Goal: Task Accomplishment & Management: Use online tool/utility

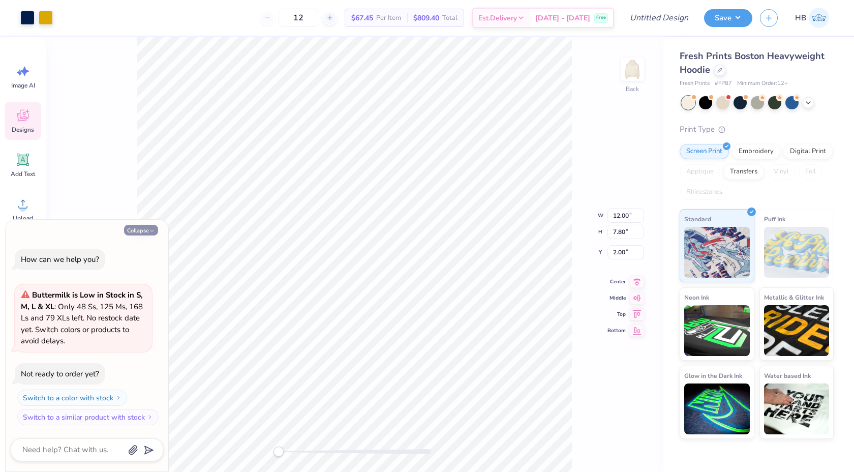
click at [149, 228] on icon "button" at bounding box center [152, 231] width 6 height 6
type textarea "x"
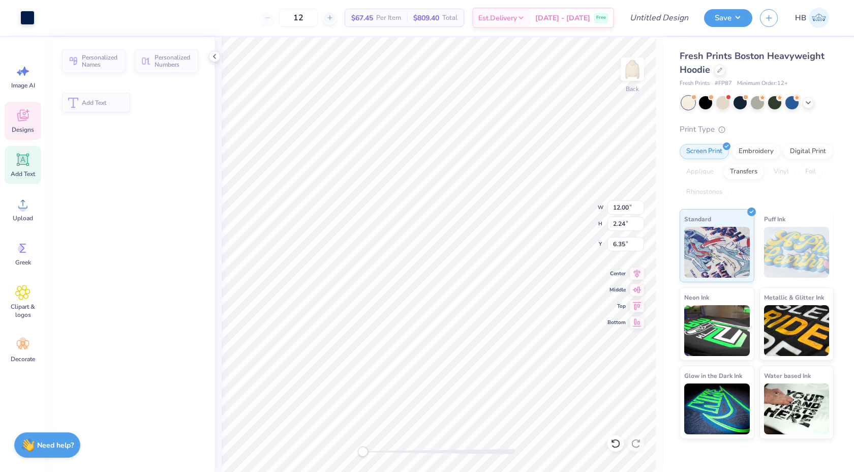
type input "2.24"
type input "6.35"
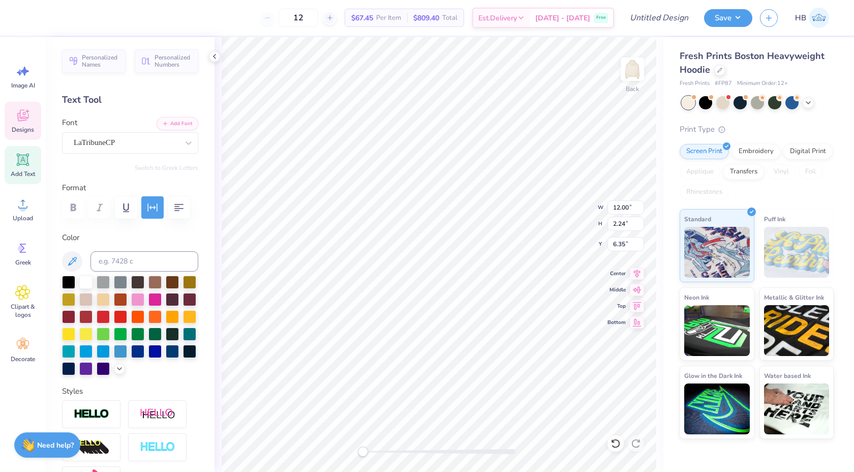
scroll to position [0, 2]
type textarea "DELTA ZETA"
type textarea "Sigma Pi"
type input "9.76"
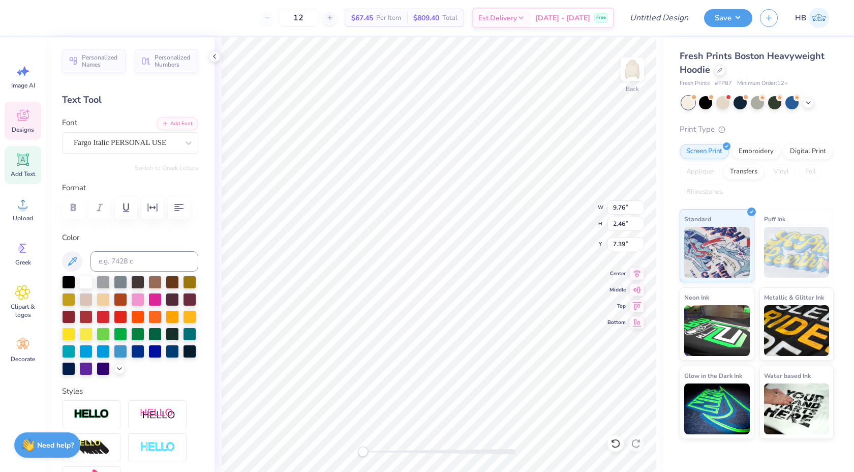
type input "2.46"
type input "7.39"
type input "6.53"
type input "1.65"
type input "8.20"
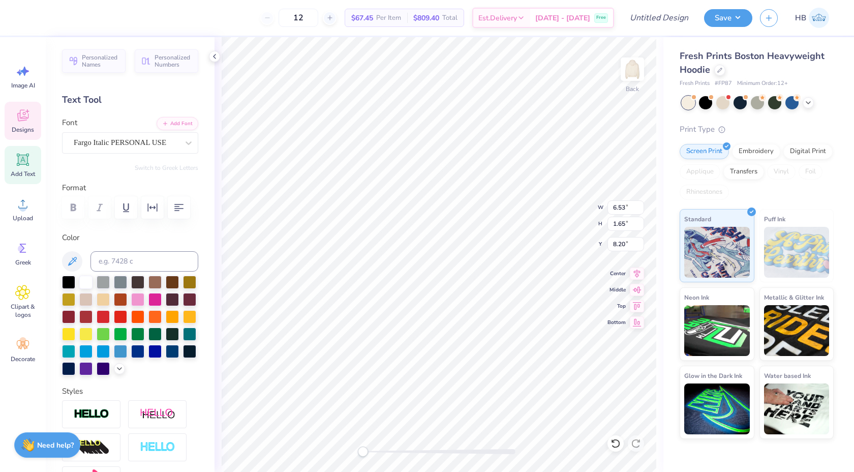
type input "5.65"
type input "1.43"
type input "8.15"
type input "4.62"
type input "1.17"
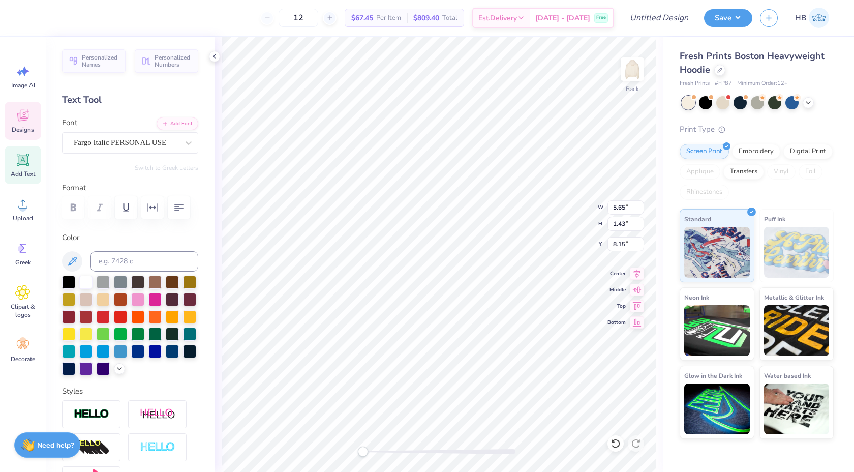
type input "8.20"
type input "3.70"
type input "0.07"
click at [384, 453] on div at bounding box center [439, 451] width 153 height 5
type input "4.04"
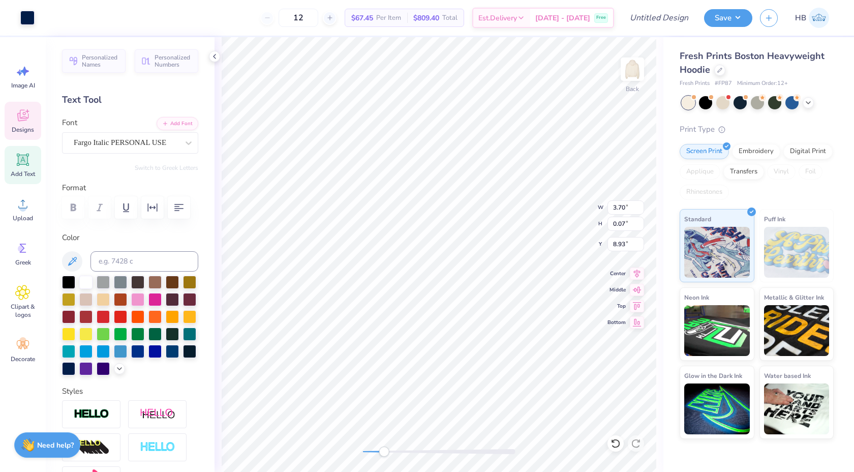
type input "0.08"
type input "8.75"
type input "3.48"
type input "0.07"
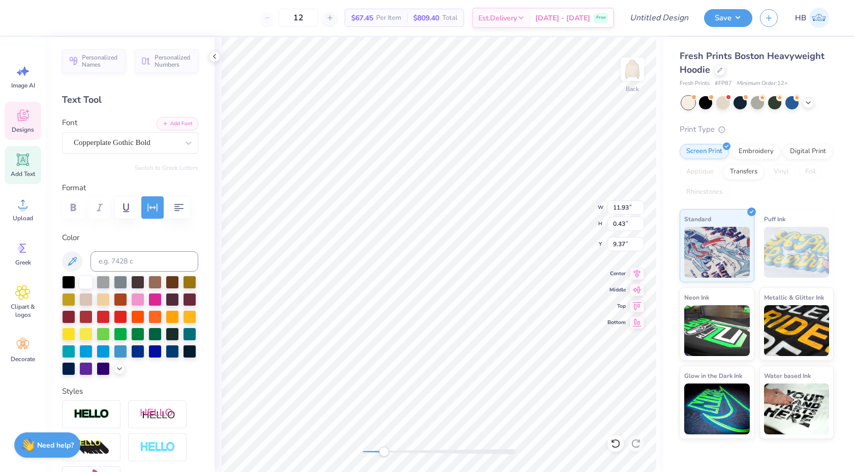
type textarea "established 1902"
click at [90, 282] on div at bounding box center [85, 281] width 13 height 13
type input "7.58"
click at [619, 443] on icon at bounding box center [615, 443] width 9 height 9
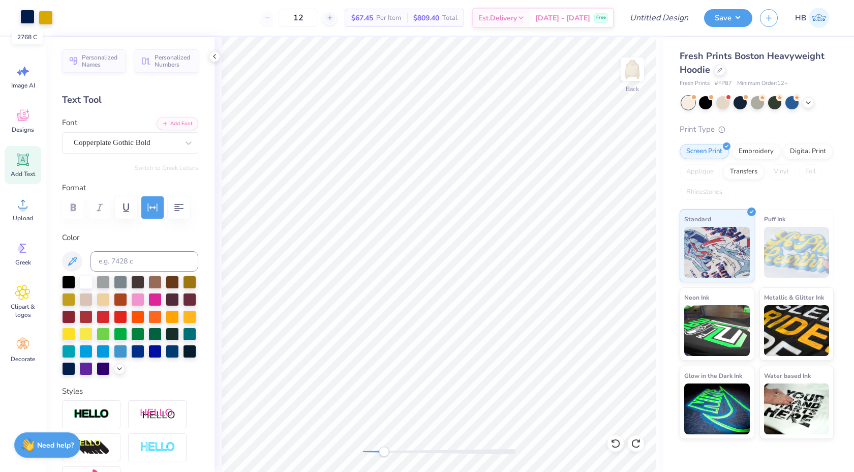
click at [22, 18] on div at bounding box center [27, 17] width 14 height 14
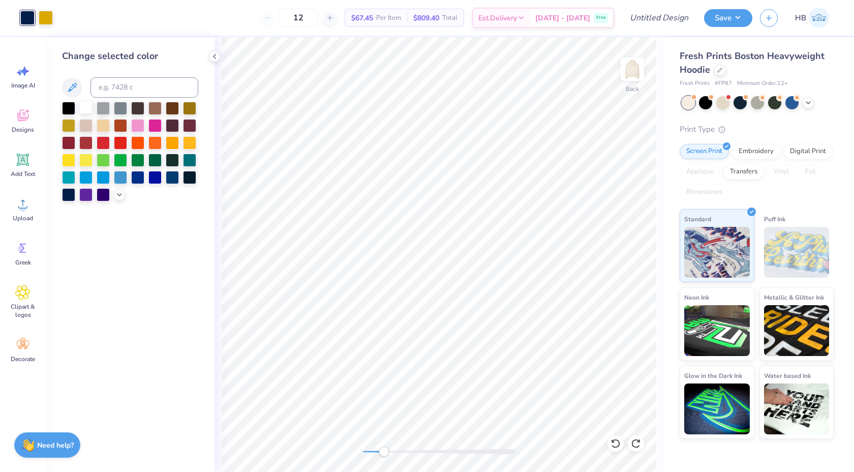
click at [81, 105] on div at bounding box center [85, 107] width 13 height 13
click at [59, 11] on div "Art colors 12 $67.45 Per Item $809.40 Total Est. Delivery Sep 22 - 25 Free Desi…" at bounding box center [427, 18] width 854 height 36
click at [44, 18] on div at bounding box center [46, 17] width 14 height 14
click at [83, 104] on div at bounding box center [85, 107] width 13 height 13
click at [215, 53] on icon at bounding box center [215, 56] width 8 height 8
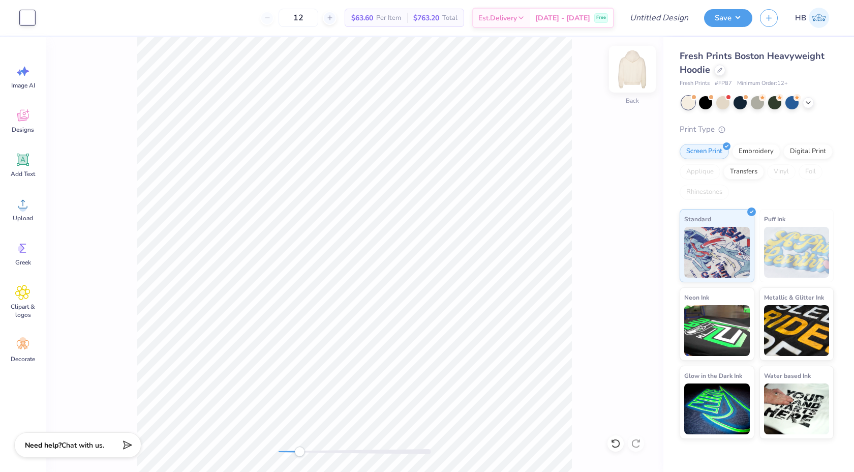
click at [632, 75] on img at bounding box center [632, 69] width 41 height 41
click at [724, 68] on div at bounding box center [720, 69] width 11 height 11
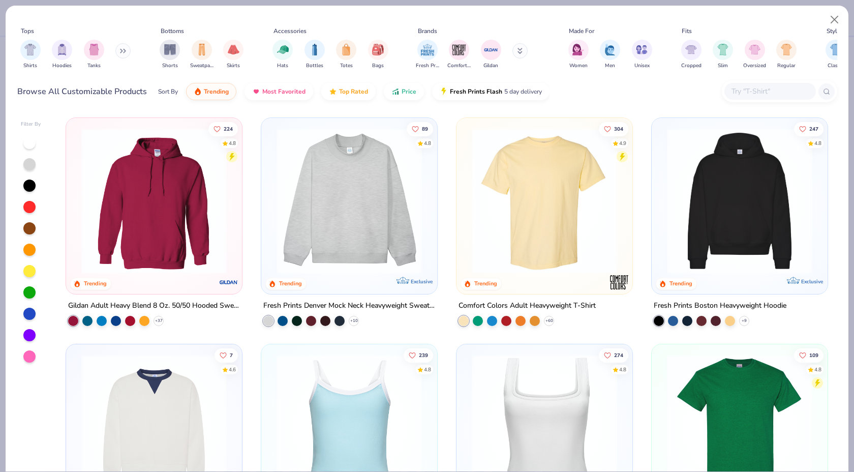
click at [366, 201] on img at bounding box center [350, 200] width 156 height 145
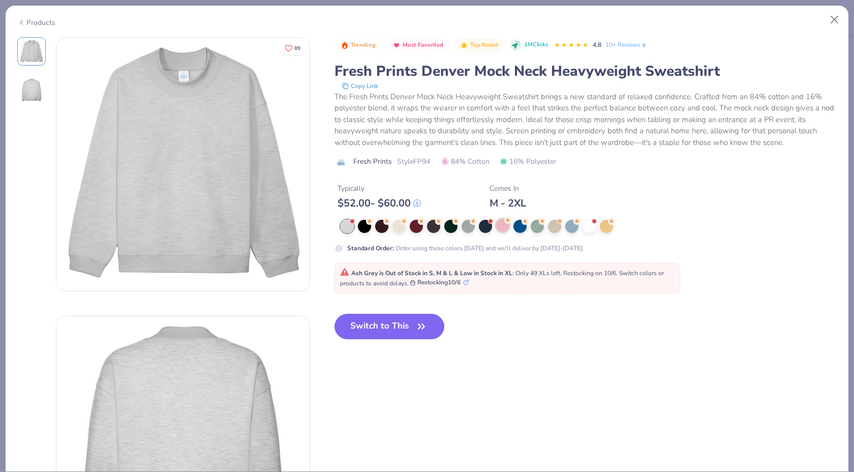
click at [502, 230] on div at bounding box center [502, 225] width 13 height 13
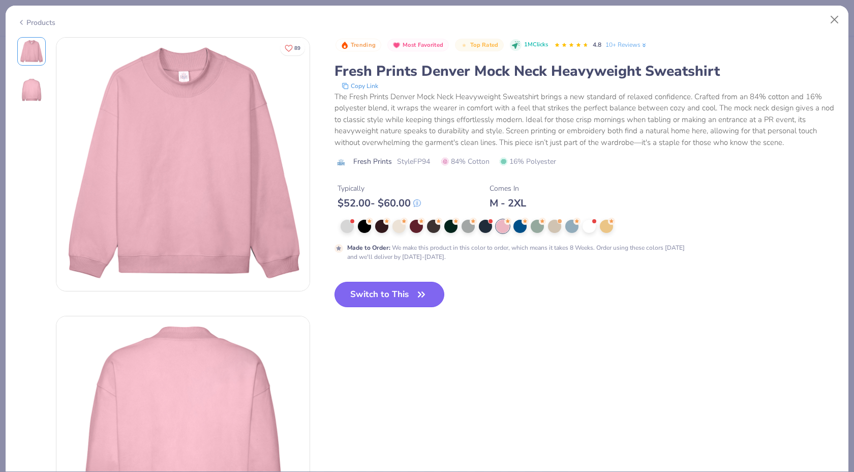
click at [404, 292] on button "Switch to This" at bounding box center [390, 294] width 110 height 25
type input "50"
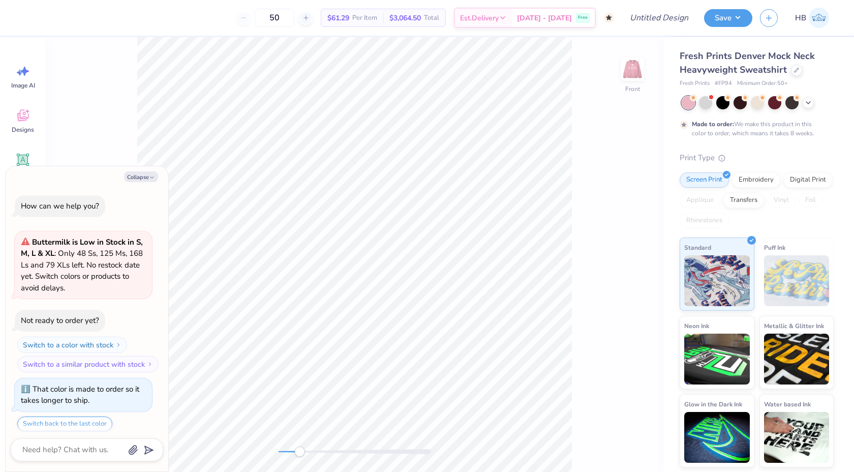
scroll to position [31, 0]
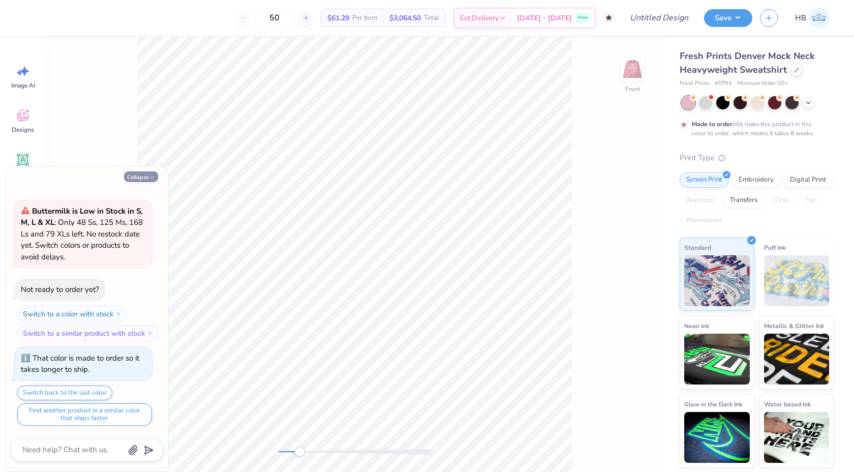
click at [133, 175] on button "Collapse" at bounding box center [141, 176] width 34 height 11
type textarea "x"
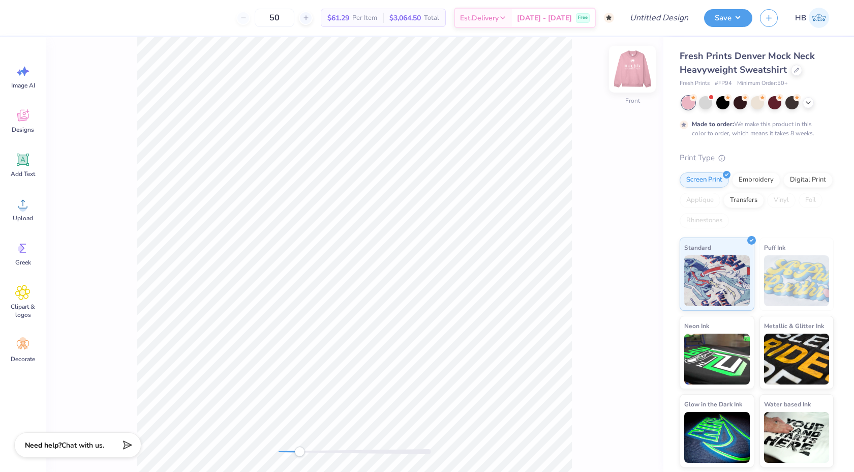
click at [625, 76] on img at bounding box center [632, 69] width 41 height 41
click at [264, 447] on div "Back" at bounding box center [355, 254] width 618 height 435
type input "10.50"
type input "2.94"
type input "5.35"
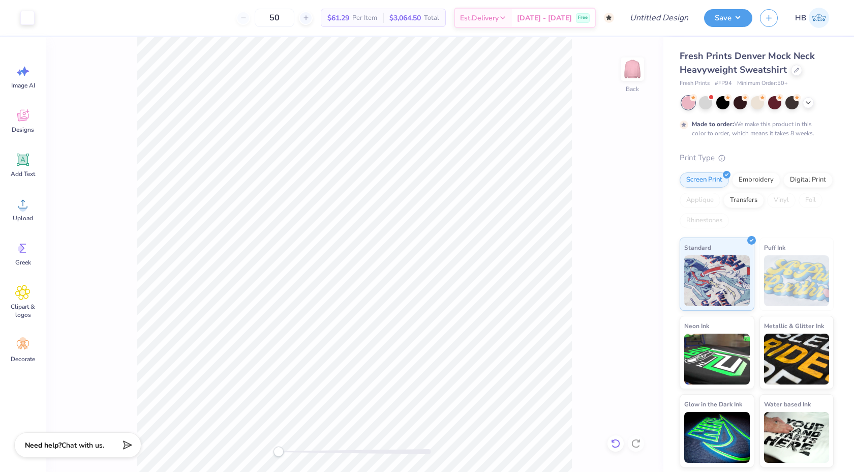
click at [613, 443] on icon at bounding box center [616, 443] width 10 height 10
type input "10.55"
type input "2.95"
type input "3.00"
click at [576, 106] on div "Back W 10.55 10.55 " H 2.95 2.95 " Y 3.00 3.00 " Center Middle Top Bottom" at bounding box center [355, 254] width 618 height 435
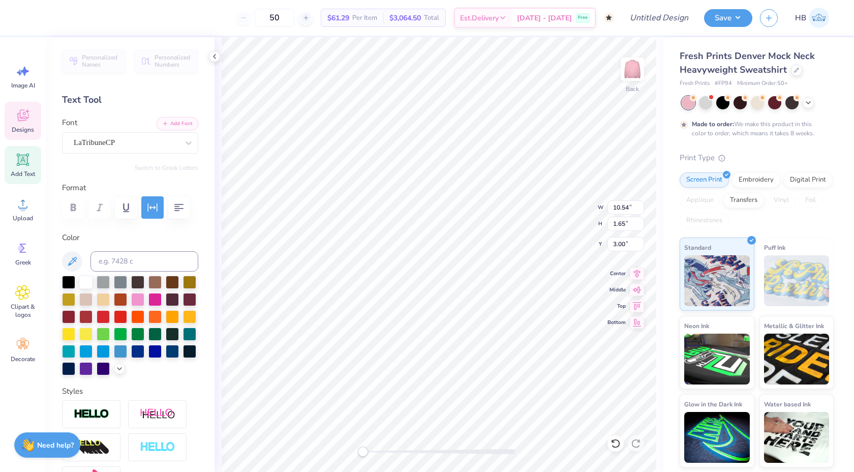
scroll to position [159, 0]
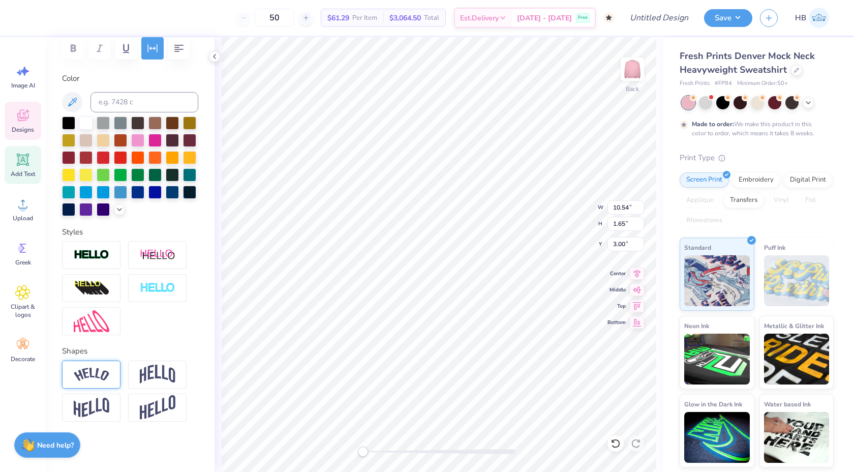
click at [106, 378] on img at bounding box center [92, 375] width 36 height 14
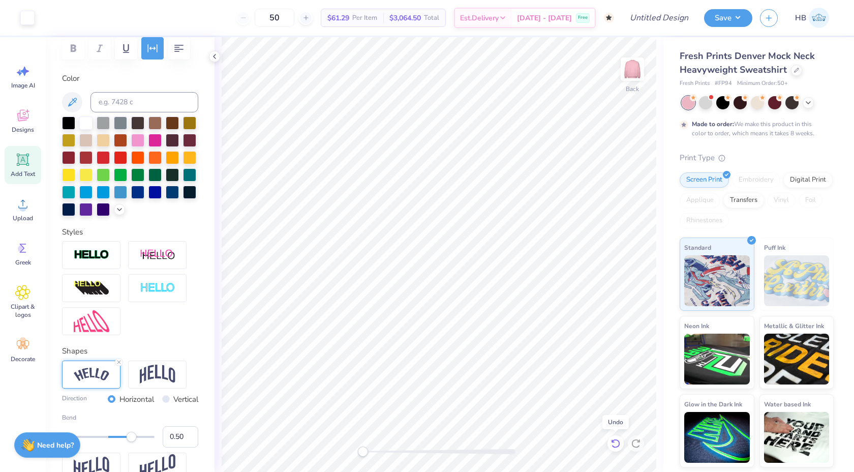
click at [621, 444] on div at bounding box center [616, 443] width 16 height 16
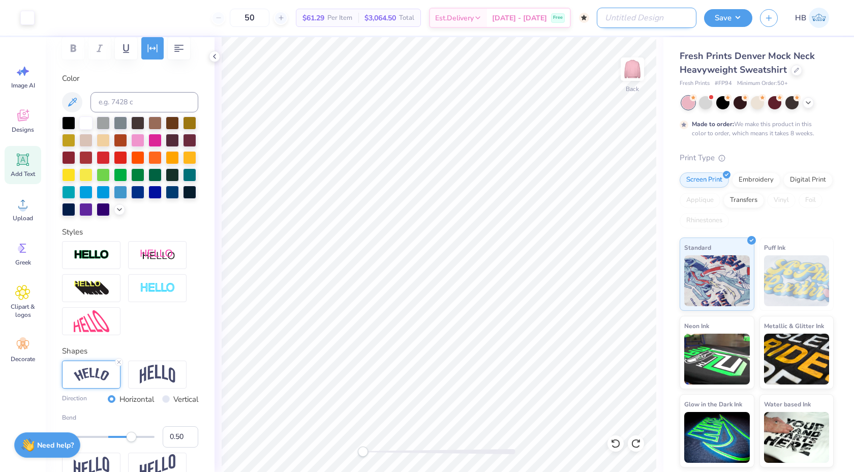
click at [645, 15] on input "Design Title" at bounding box center [647, 18] width 100 height 20
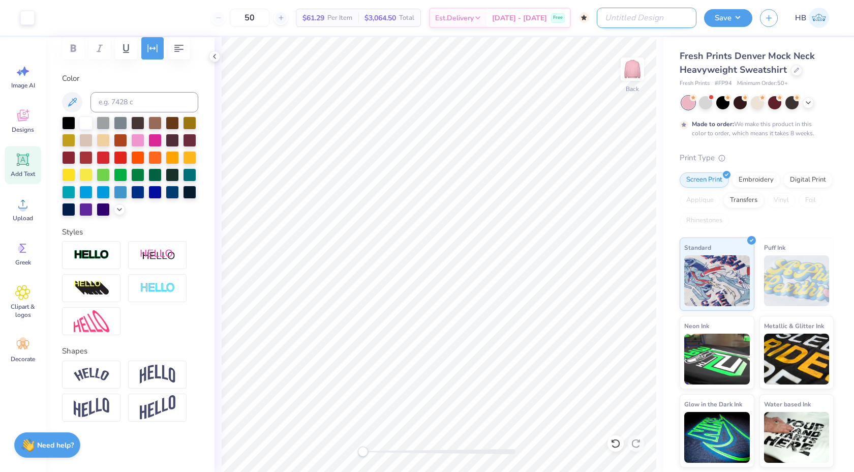
click at [670, 15] on input "Design Title" at bounding box center [647, 18] width 100 height 20
type input "DZ Mock Neck"
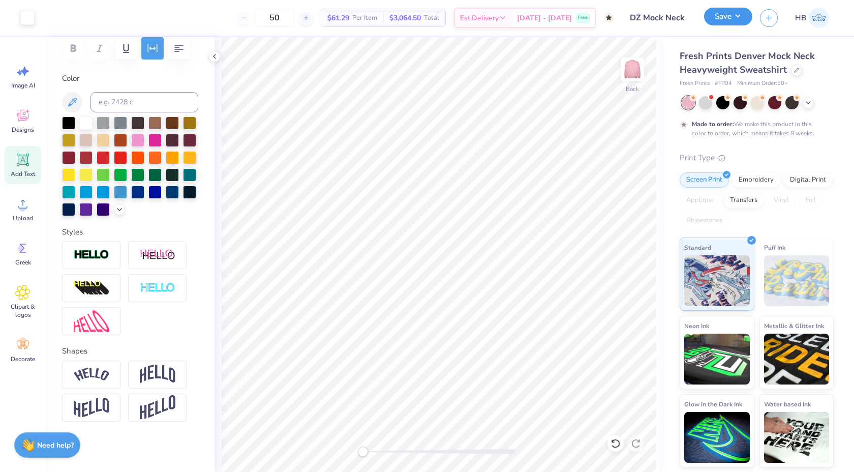
click at [716, 20] on button "Save" at bounding box center [728, 17] width 48 height 18
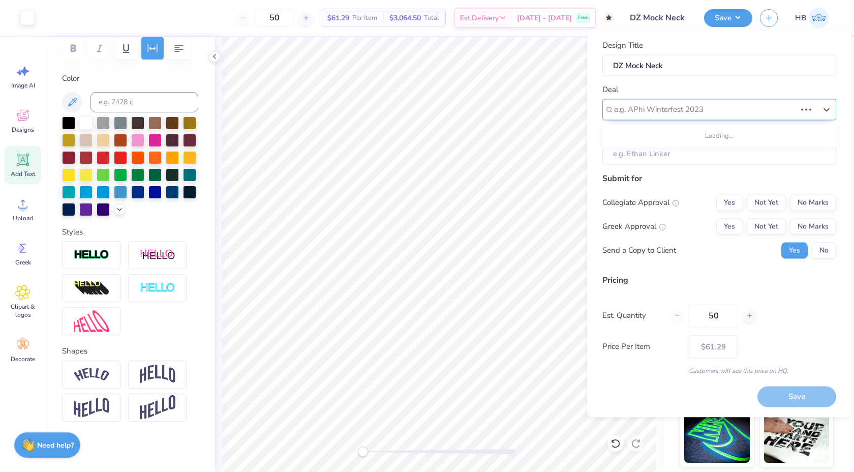
click at [690, 114] on div at bounding box center [705, 110] width 182 height 14
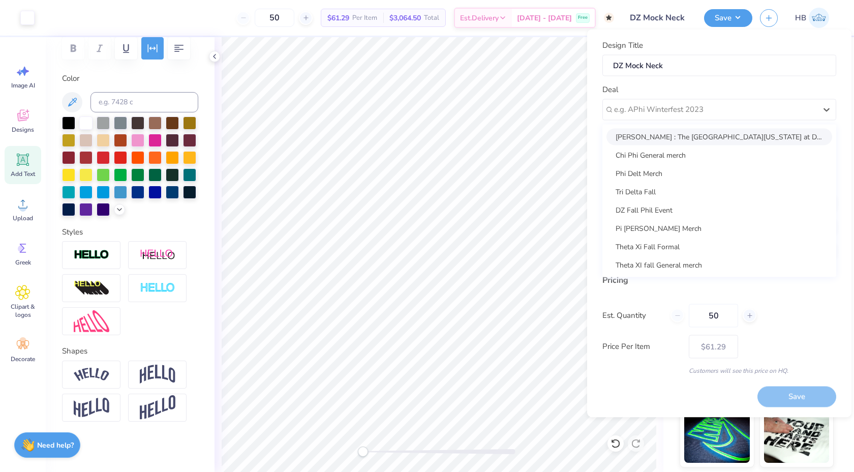
click at [678, 140] on div "Sarah Ali : The University of Texas at Dallas - Sarah Ali" at bounding box center [720, 136] width 226 height 17
type input "Sarah Ali"
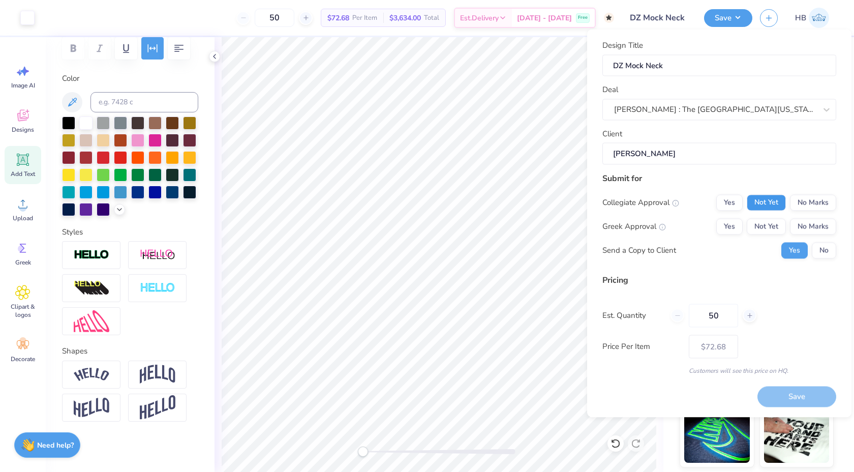
click at [767, 205] on button "Not Yet" at bounding box center [766, 202] width 39 height 16
click at [822, 199] on button "No Marks" at bounding box center [813, 202] width 46 height 16
click at [812, 234] on button "No Marks" at bounding box center [813, 226] width 46 height 16
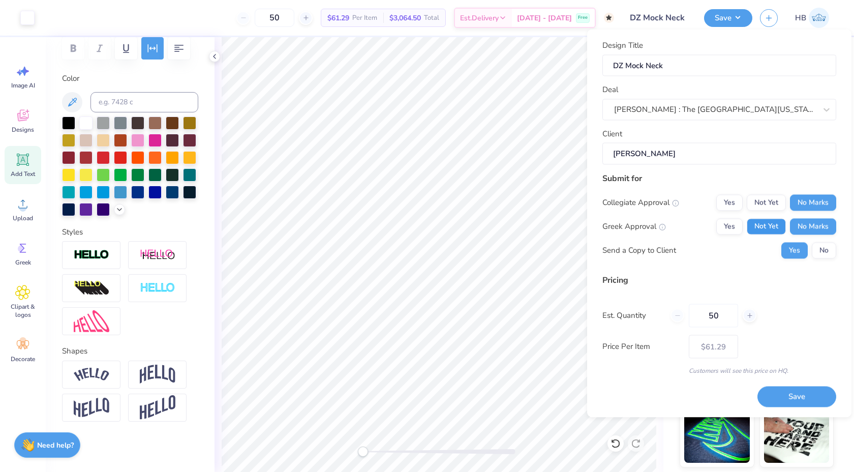
click at [772, 229] on button "Not Yet" at bounding box center [766, 226] width 39 height 16
click at [826, 249] on button "No" at bounding box center [824, 250] width 24 height 16
click at [779, 390] on button "Save" at bounding box center [797, 396] width 79 height 21
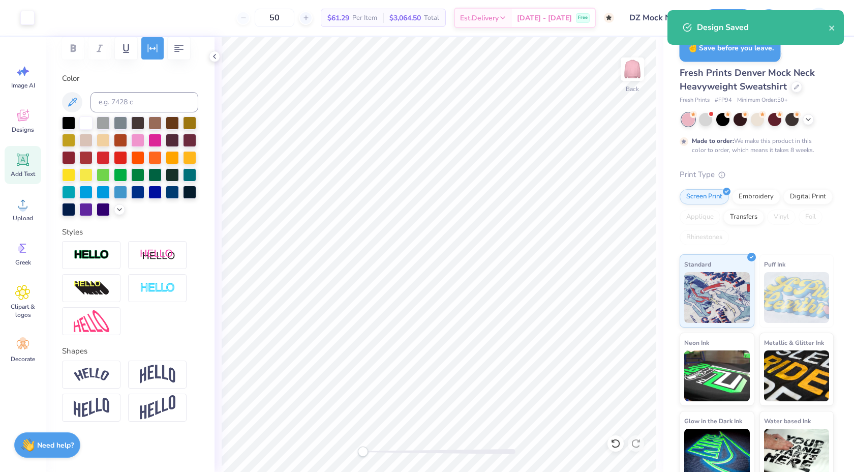
type input "– –"
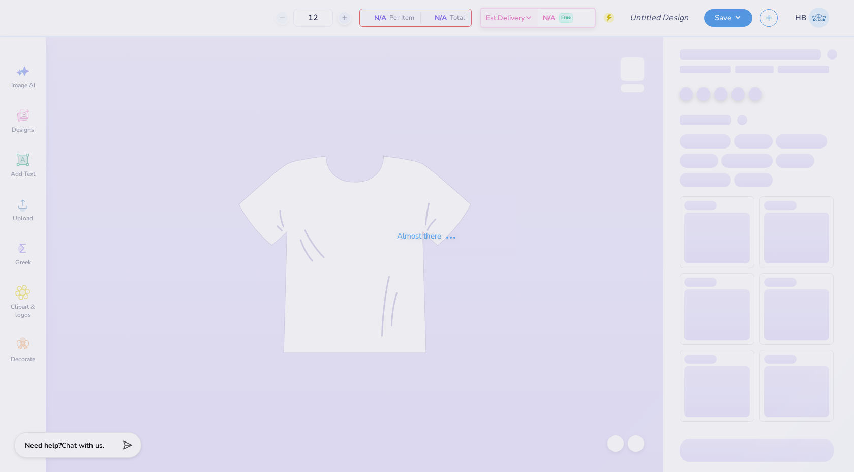
type input "50"
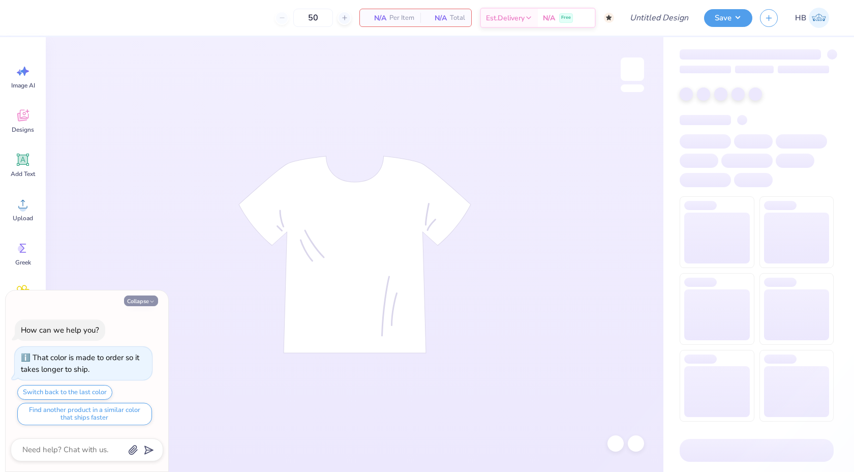
click at [144, 294] on div "Collapse How can we help you? That color is made to order so it takes longer to…" at bounding box center [87, 381] width 163 height 182
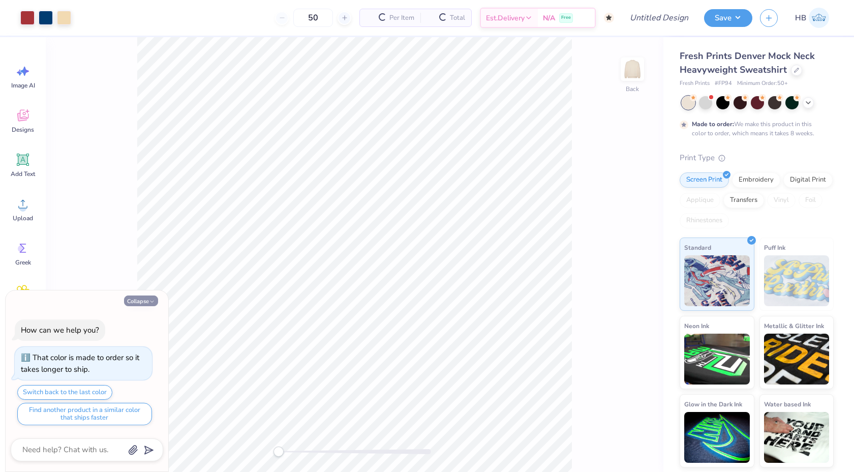
click at [145, 300] on button "Collapse" at bounding box center [141, 300] width 34 height 11
type textarea "x"
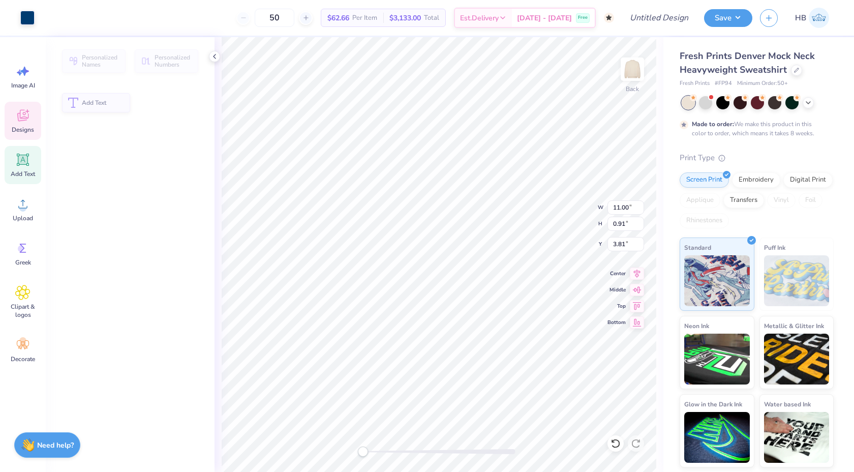
type input "0.91"
type input "3.81"
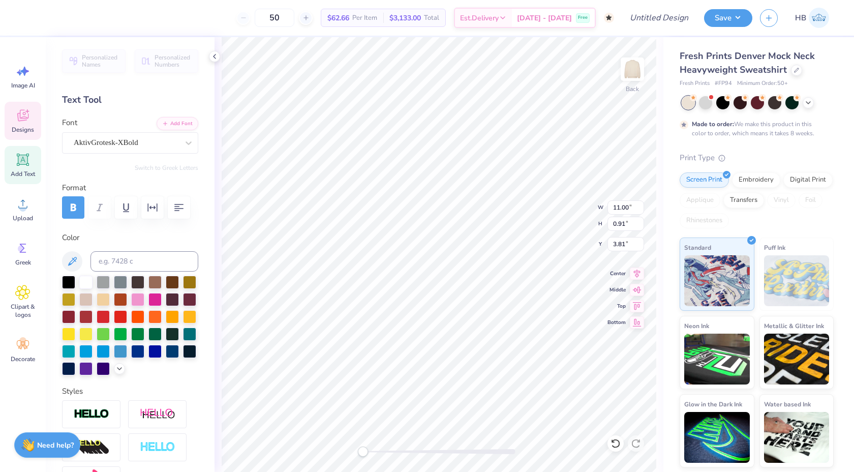
scroll to position [0, 1]
type textarea "DELTA ZETA"
type input "7.33"
type input "0.34"
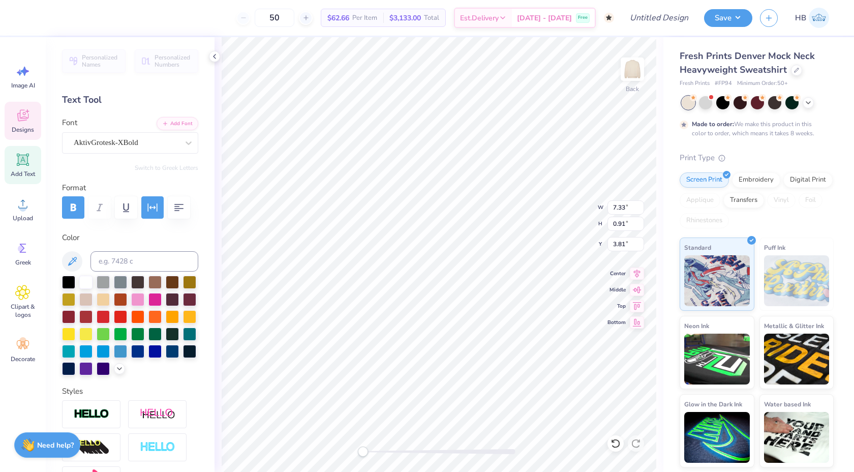
type input "5.13"
type textarea "SIGMA PI"
click at [26, 12] on div at bounding box center [27, 17] width 14 height 14
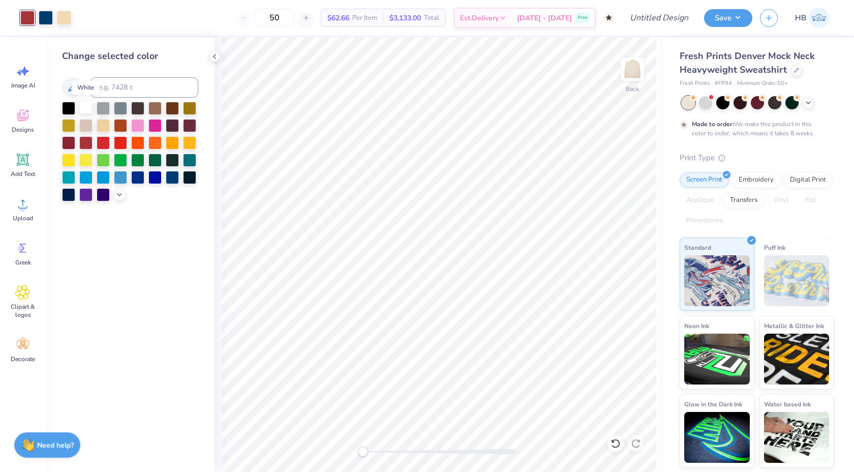
click at [87, 107] on div at bounding box center [85, 107] width 13 height 13
click at [47, 12] on div at bounding box center [46, 17] width 14 height 14
click at [88, 108] on div at bounding box center [85, 107] width 13 height 13
click at [45, 16] on div at bounding box center [46, 17] width 14 height 14
click at [90, 108] on div at bounding box center [85, 107] width 13 height 13
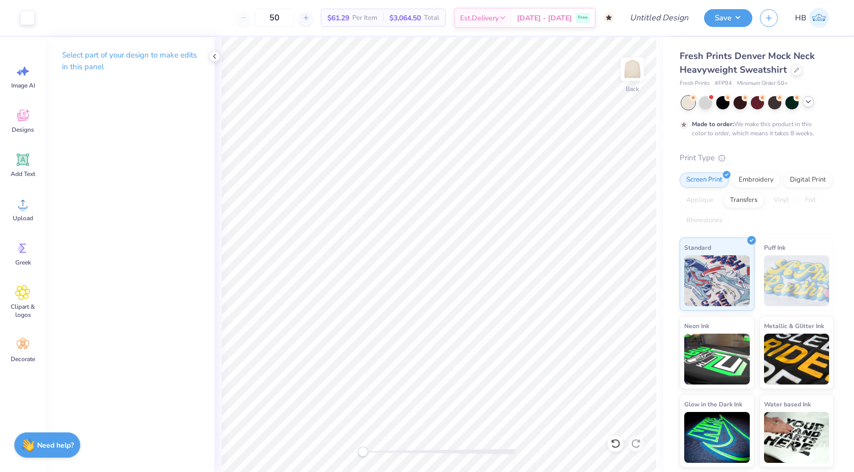
click at [806, 104] on icon at bounding box center [809, 102] width 8 height 8
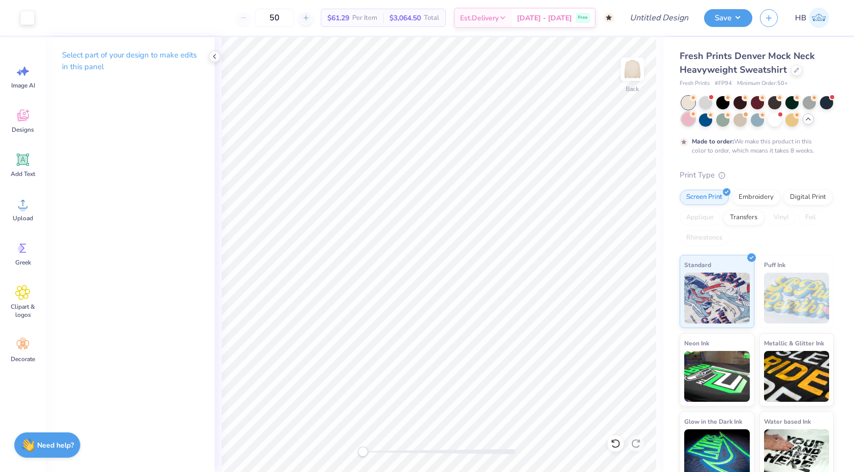
click at [693, 122] on div at bounding box center [688, 118] width 13 height 13
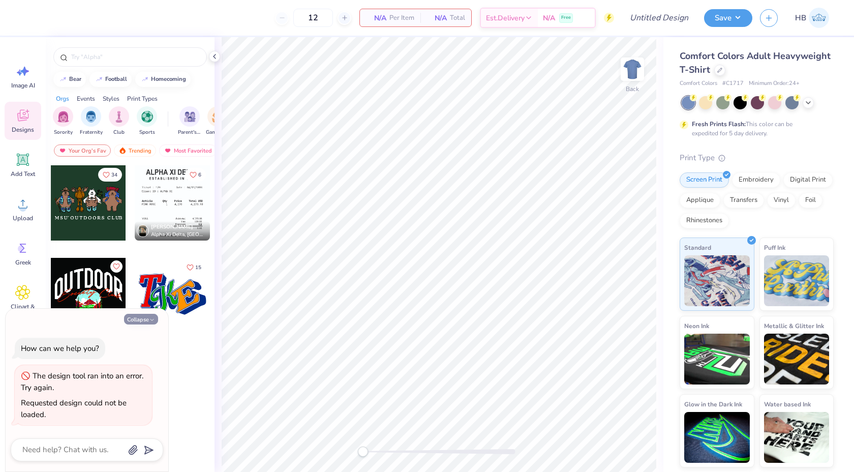
click at [141, 317] on button "Collapse" at bounding box center [141, 319] width 34 height 11
type textarea "x"
click at [133, 320] on button "Collapse" at bounding box center [141, 319] width 34 height 11
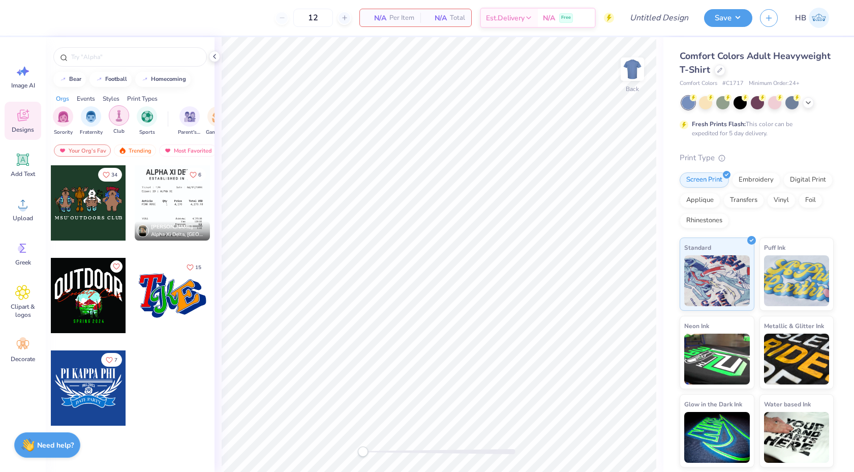
click at [125, 121] on div "filter for Club" at bounding box center [119, 115] width 20 height 20
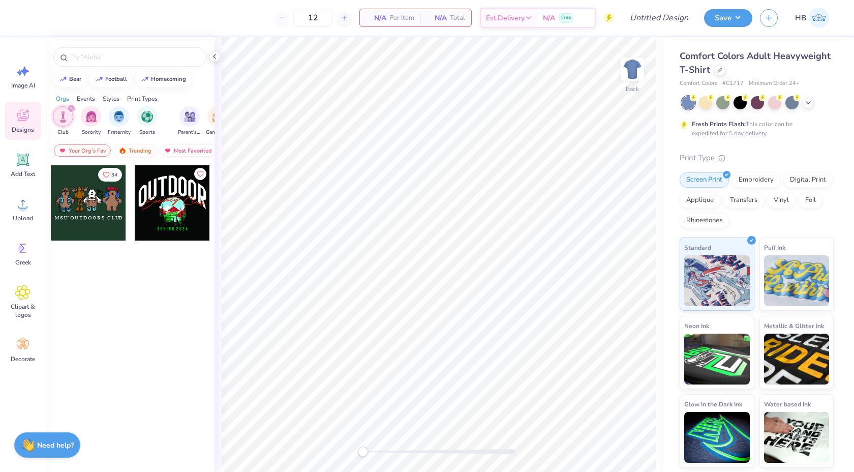
click at [129, 145] on div "Trending" at bounding box center [135, 150] width 42 height 12
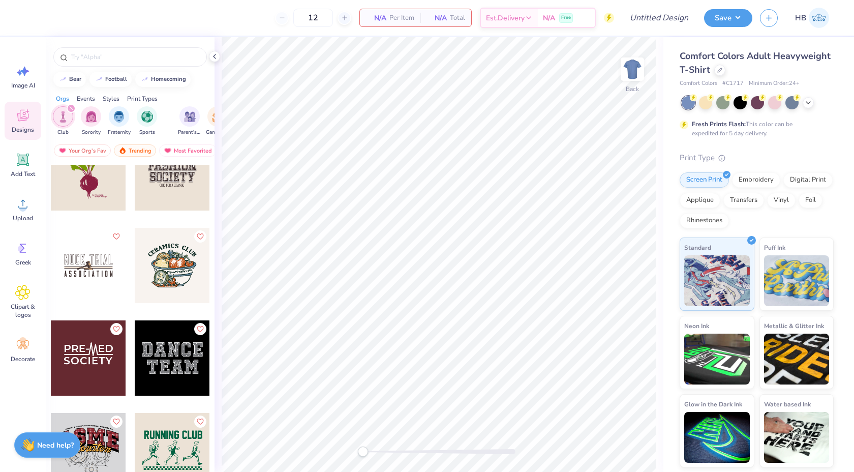
scroll to position [1049, 0]
click at [803, 100] on div at bounding box center [808, 101] width 11 height 11
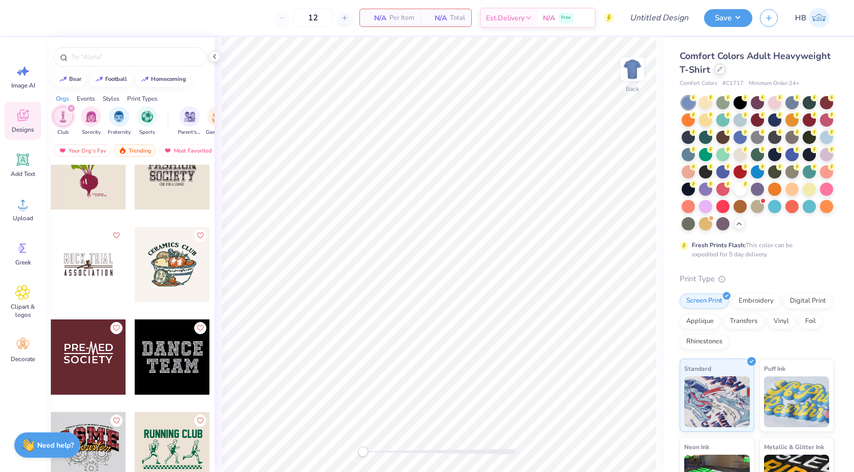
click at [718, 71] on icon at bounding box center [720, 69] width 5 height 5
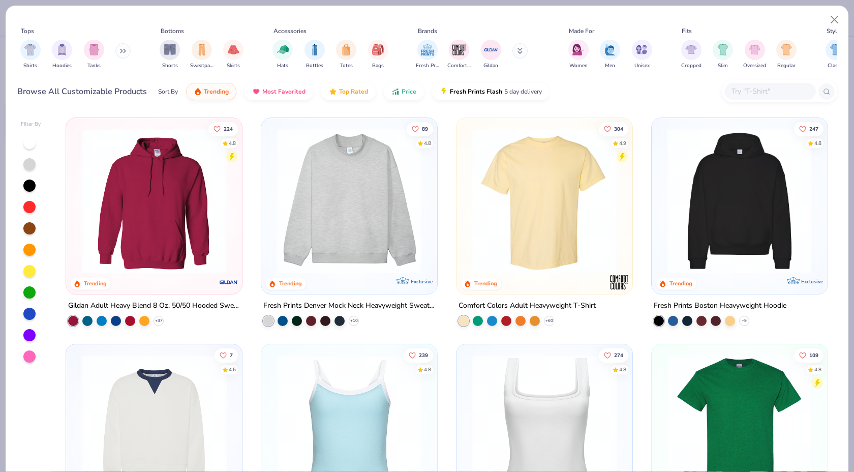
click at [384, 205] on img at bounding box center [350, 200] width 156 height 145
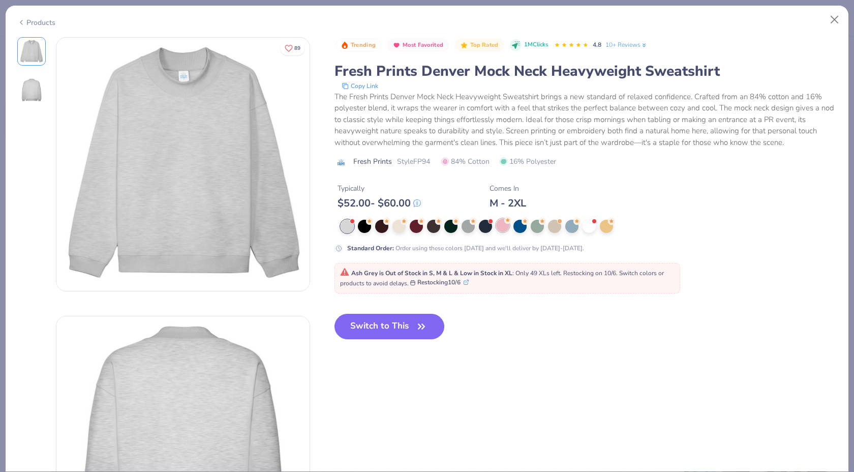
click at [500, 227] on div at bounding box center [502, 225] width 13 height 13
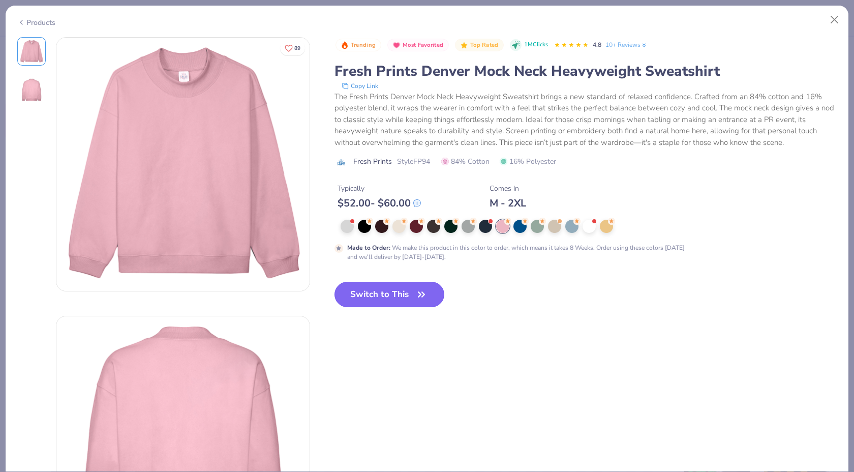
click at [385, 294] on button "Switch to This" at bounding box center [390, 294] width 110 height 25
type textarea "x"
type input "50"
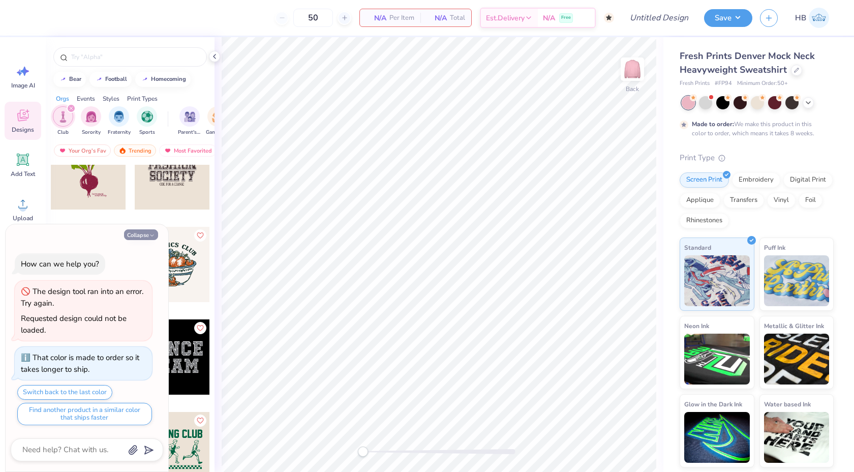
click at [151, 237] on icon "button" at bounding box center [152, 235] width 6 height 6
type textarea "x"
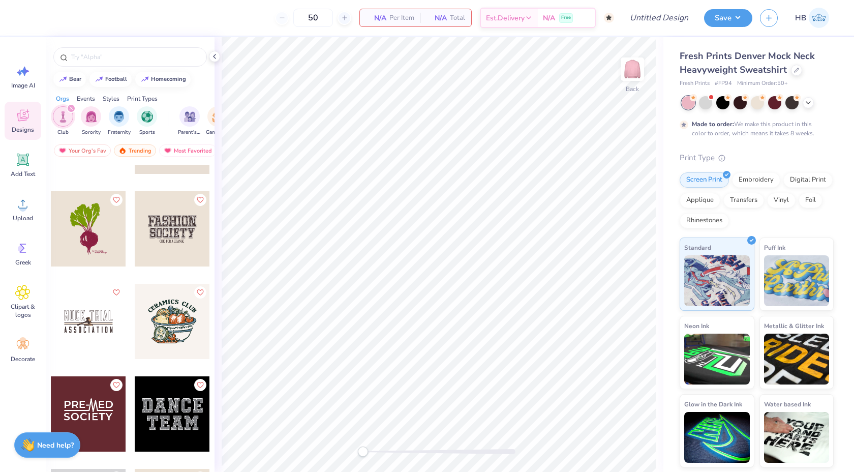
scroll to position [987, 0]
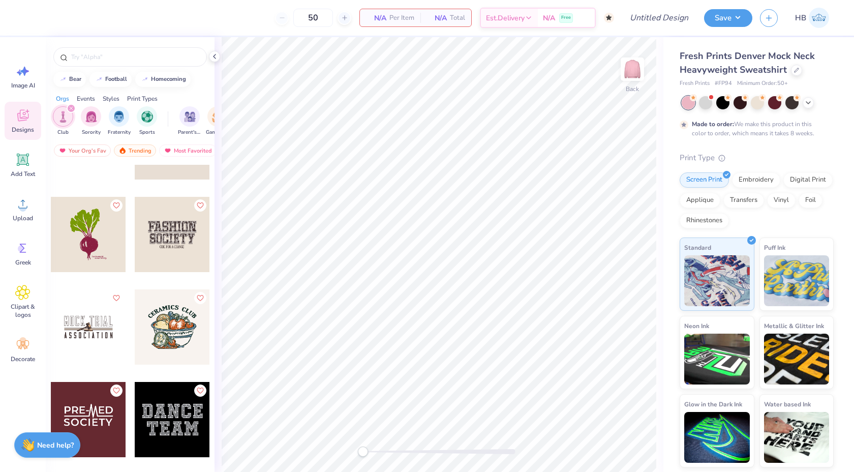
click at [163, 249] on div at bounding box center [172, 234] width 75 height 75
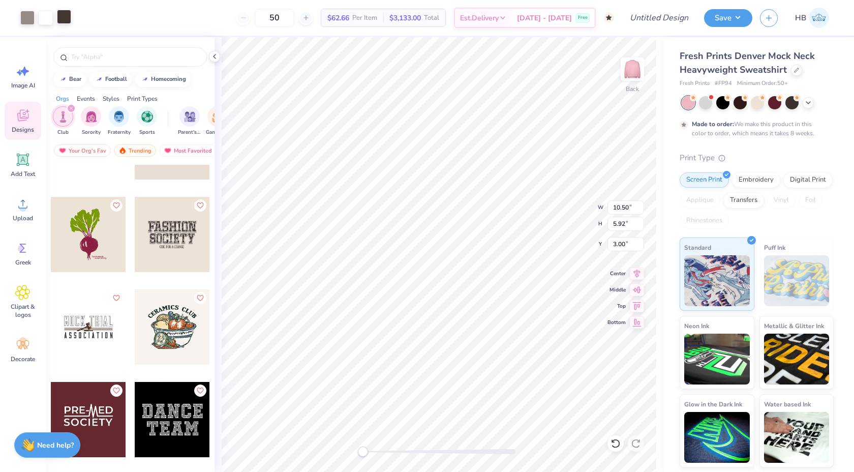
click at [61, 17] on div at bounding box center [64, 17] width 14 height 14
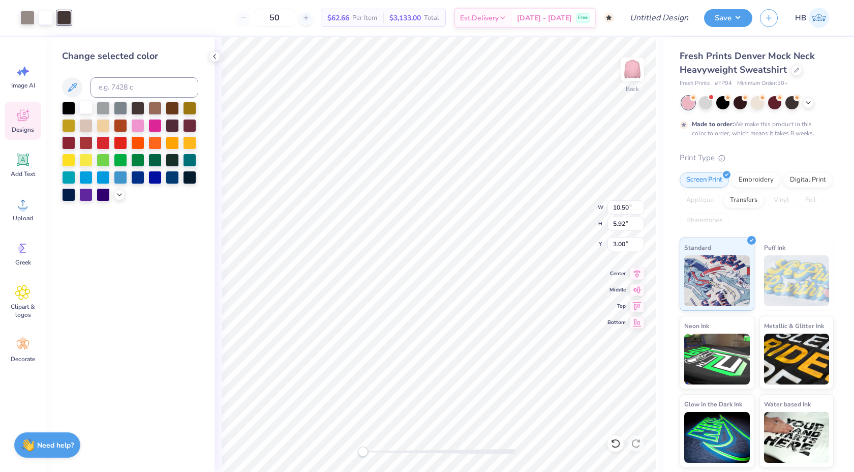
click at [86, 104] on div at bounding box center [85, 107] width 13 height 13
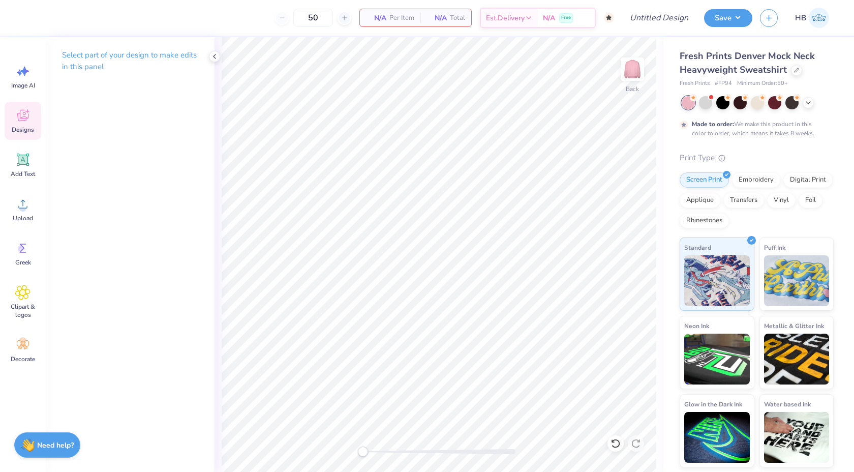
click at [13, 123] on div "Designs" at bounding box center [23, 121] width 37 height 38
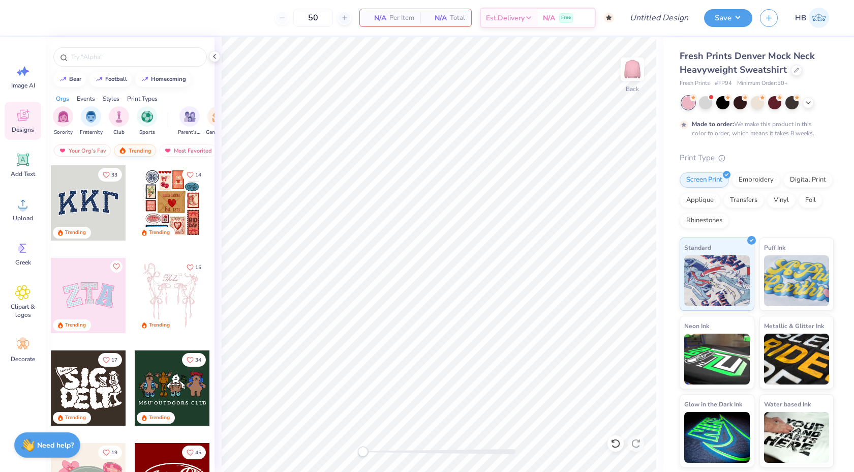
click at [123, 155] on div "Trending" at bounding box center [135, 150] width 42 height 12
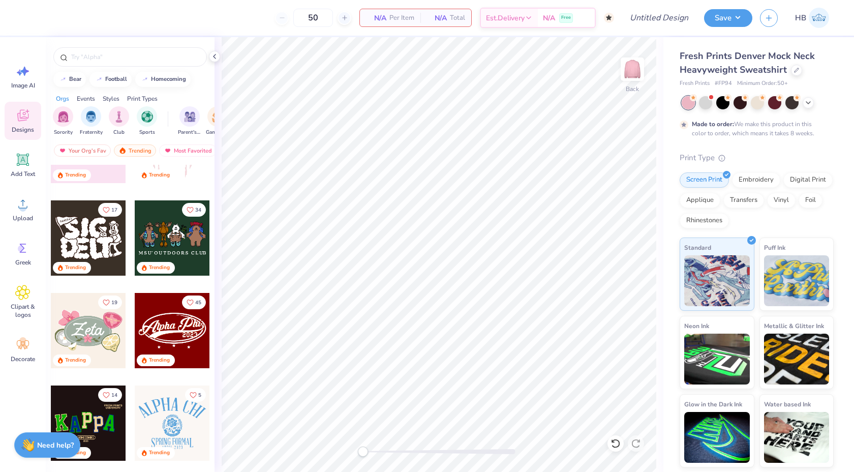
scroll to position [340, 0]
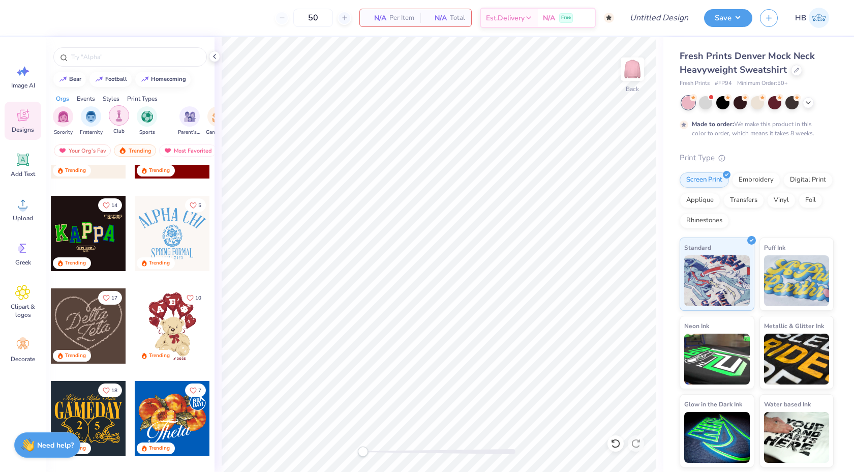
click at [123, 122] on div "filter for Club" at bounding box center [119, 115] width 20 height 20
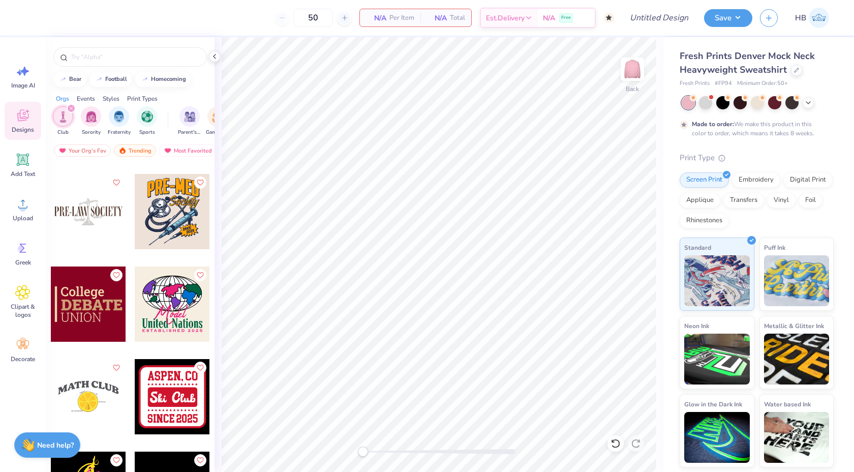
scroll to position [6751, 0]
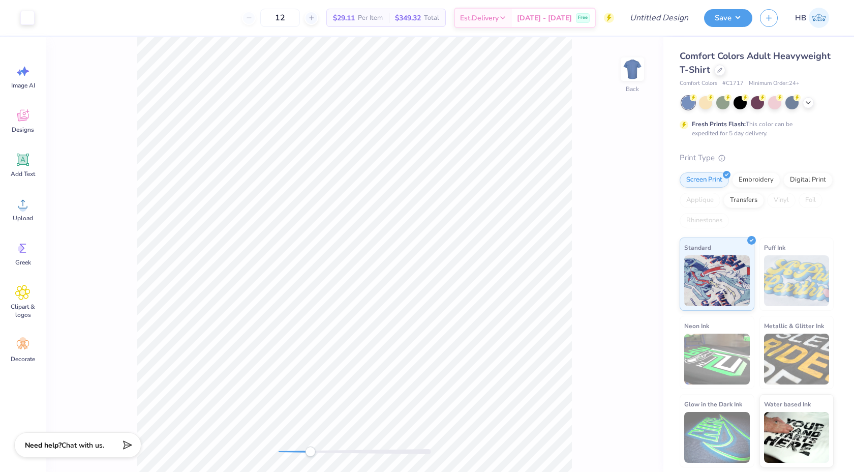
click at [310, 453] on div at bounding box center [355, 451] width 153 height 5
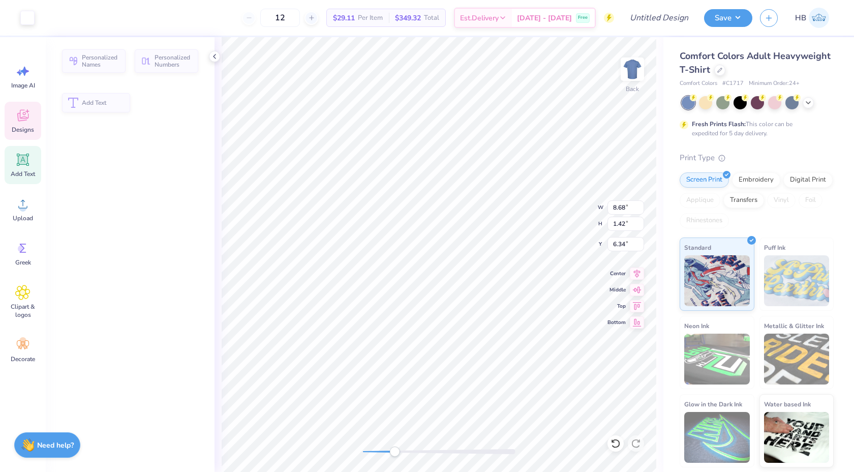
type input "8.68"
type input "1.42"
type input "6.34"
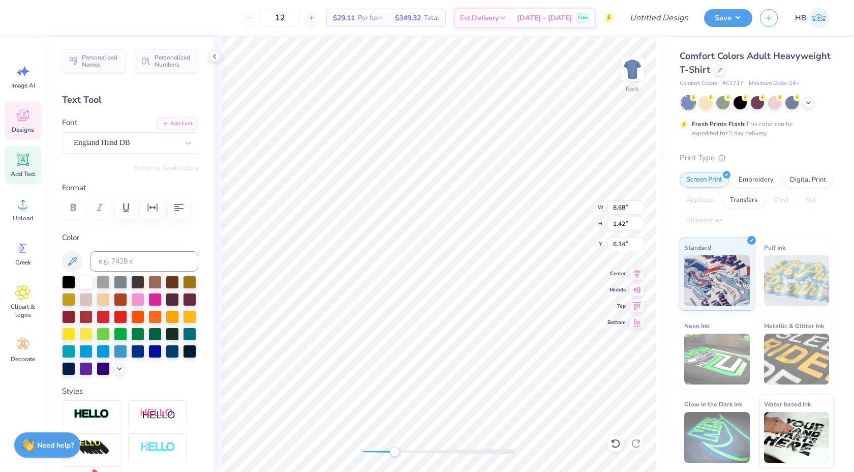
type textarea "S"
type textarea "Delta Zeta"
type textarea "F"
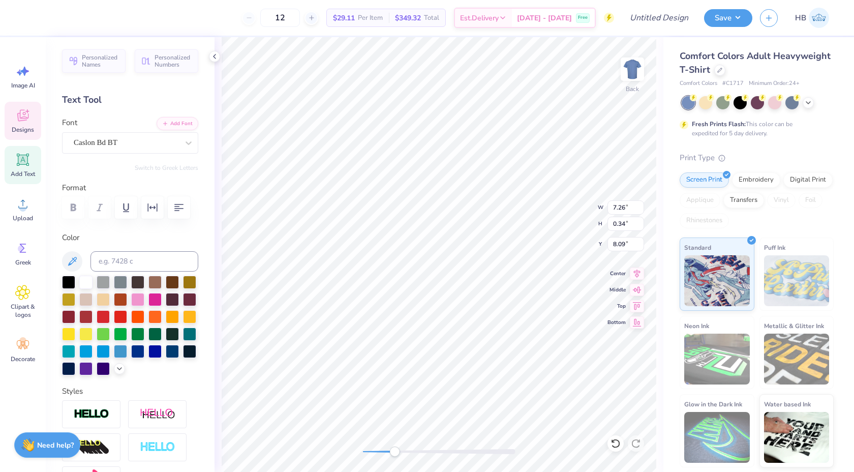
type textarea "s"
click at [617, 442] on icon at bounding box center [616, 443] width 10 height 10
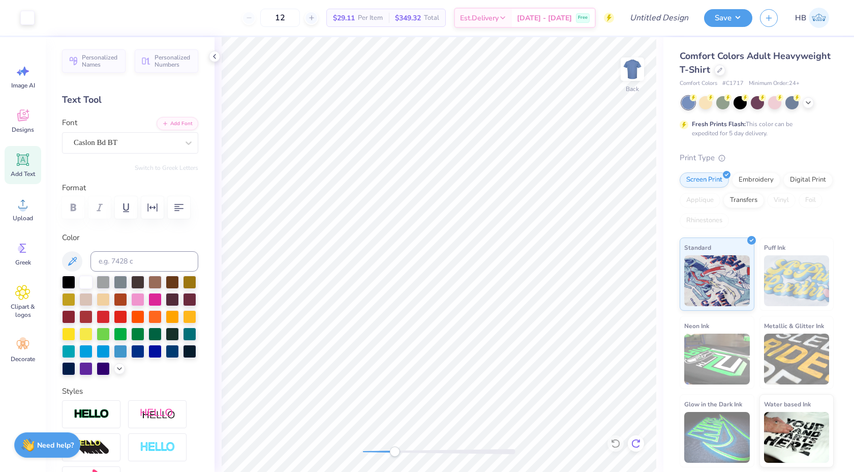
click at [642, 442] on div at bounding box center [636, 443] width 16 height 16
type textarea "F"
type textarea "s"
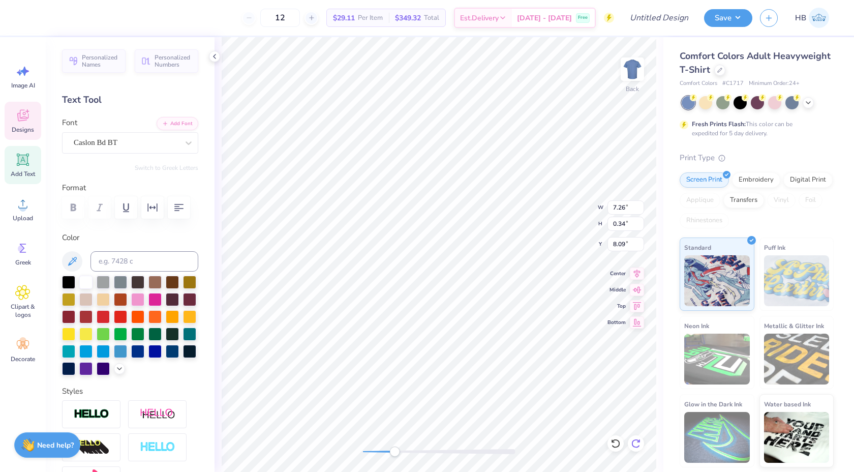
scroll to position [1, 0]
type textarea "SIGMA PI"
click at [640, 270] on icon at bounding box center [637, 272] width 14 height 12
click at [639, 274] on icon at bounding box center [637, 272] width 14 height 12
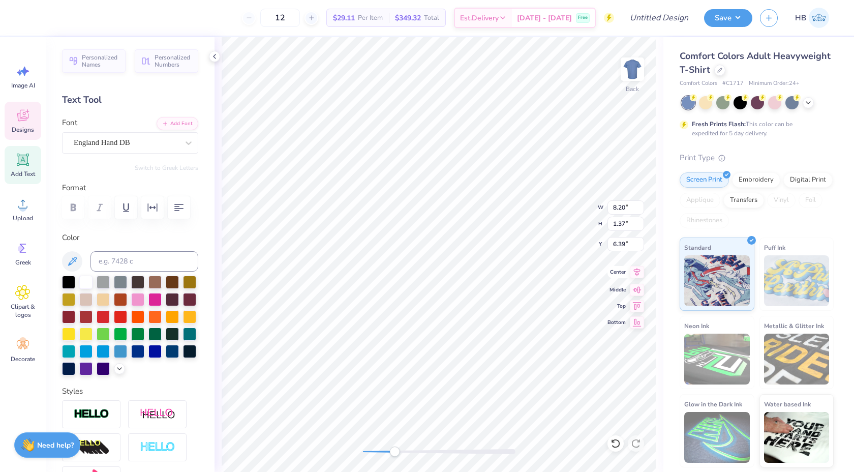
click at [639, 274] on icon at bounding box center [637, 272] width 14 height 12
drag, startPoint x: 396, startPoint y: 455, endPoint x: 367, endPoint y: 450, distance: 29.4
click at [367, 450] on div "Accessibility label" at bounding box center [367, 452] width 10 height 10
type input "8.20"
type input "1.37"
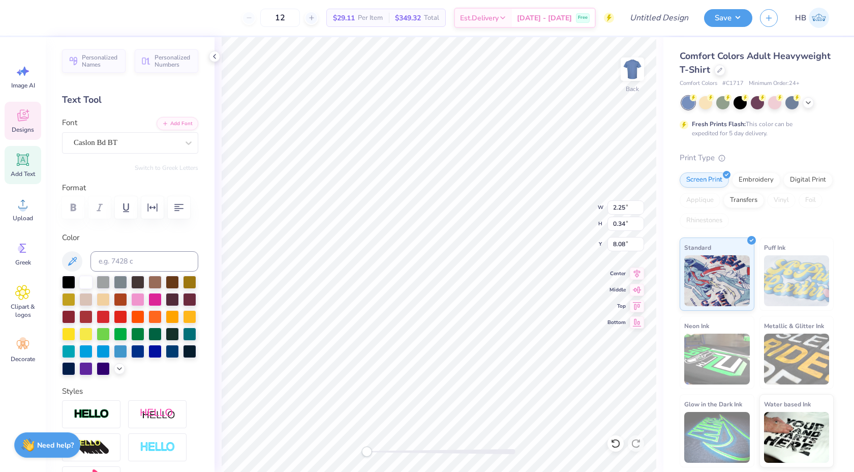
type input "6.54"
click at [616, 441] on icon at bounding box center [616, 443] width 10 height 10
click at [638, 270] on icon at bounding box center [637, 272] width 14 height 12
click at [639, 277] on icon at bounding box center [637, 272] width 14 height 12
click at [718, 70] on icon at bounding box center [720, 69] width 5 height 5
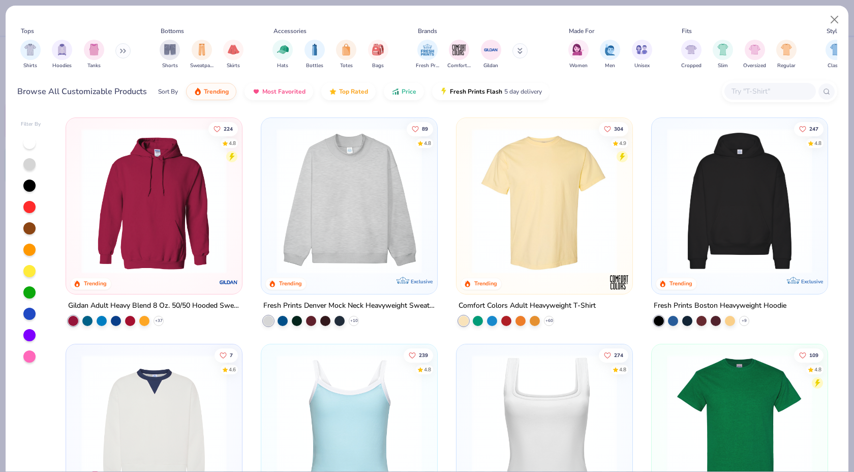
click at [359, 205] on img at bounding box center [350, 200] width 156 height 145
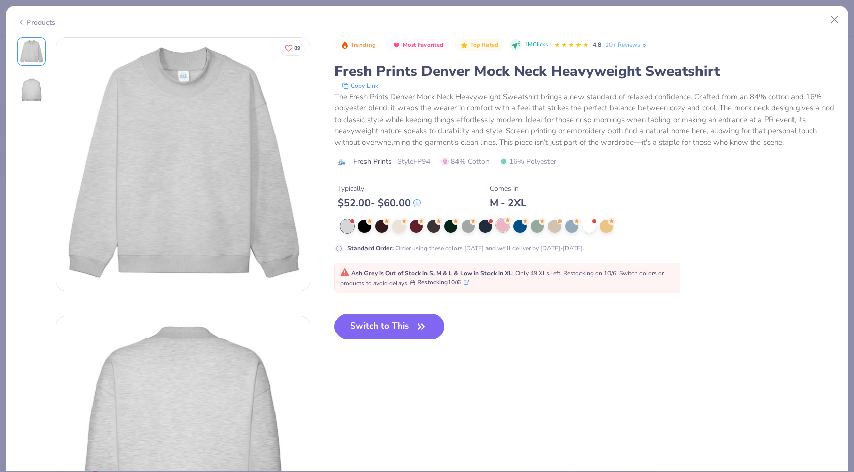
click at [503, 229] on div at bounding box center [502, 225] width 13 height 13
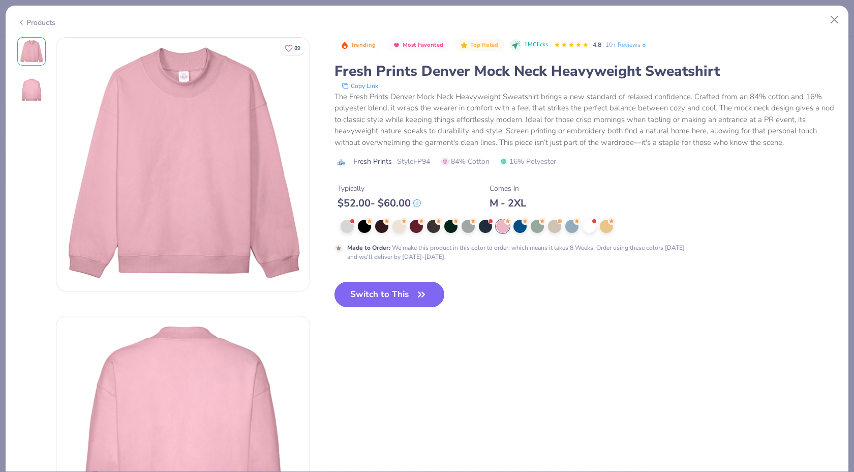
click at [420, 284] on button "Switch to This" at bounding box center [390, 294] width 110 height 25
click at [430, 295] on button "Switch to This" at bounding box center [390, 294] width 110 height 25
click at [444, 227] on div at bounding box center [450, 226] width 13 height 13
click at [449, 227] on div at bounding box center [450, 226] width 13 height 13
click at [422, 281] on div "Trending Most Favorited Top Rated 1M Clicks 4.8 10+ Reviews Fresh Prints Denver…" at bounding box center [586, 180] width 503 height 287
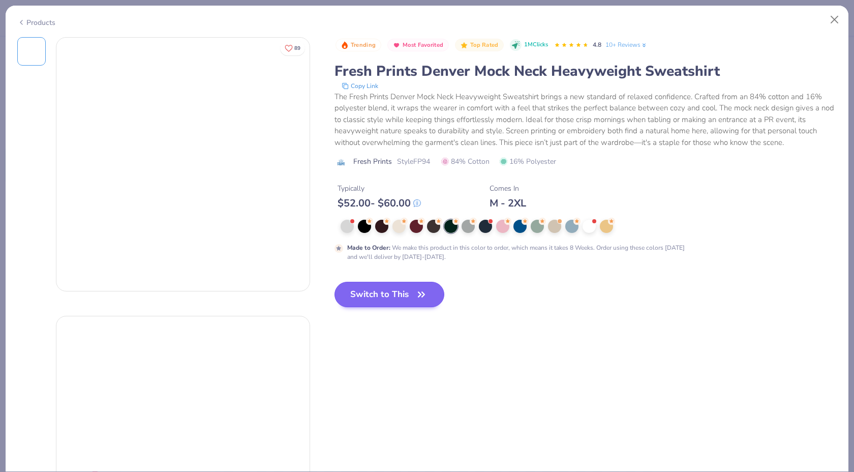
type input "50"
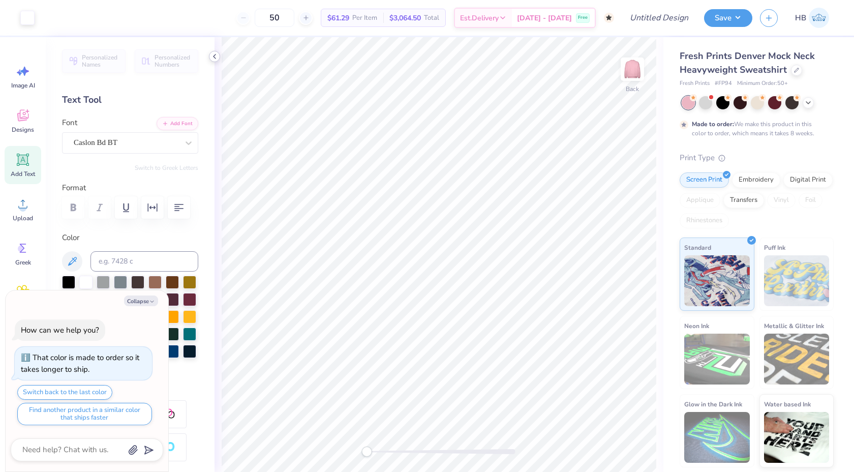
click at [214, 58] on icon at bounding box center [215, 56] width 8 height 8
type textarea "x"
type input "3.00"
click at [215, 62] on div "Back" at bounding box center [439, 254] width 449 height 435
click at [215, 58] on icon at bounding box center [215, 56] width 8 height 8
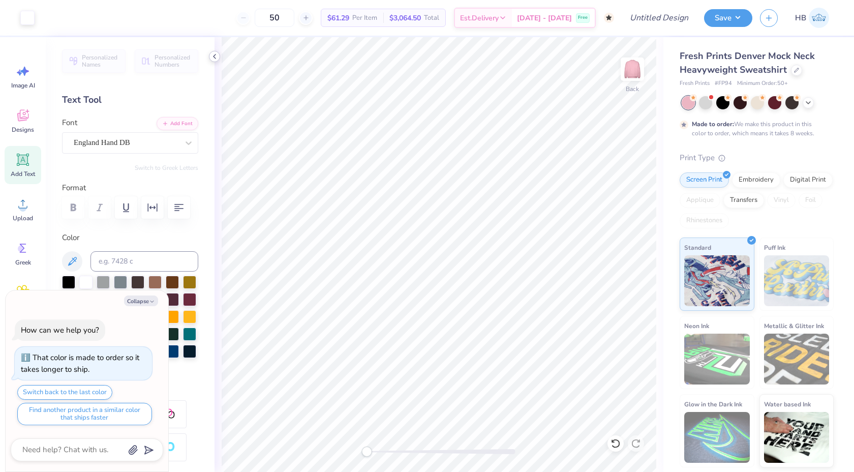
type textarea "x"
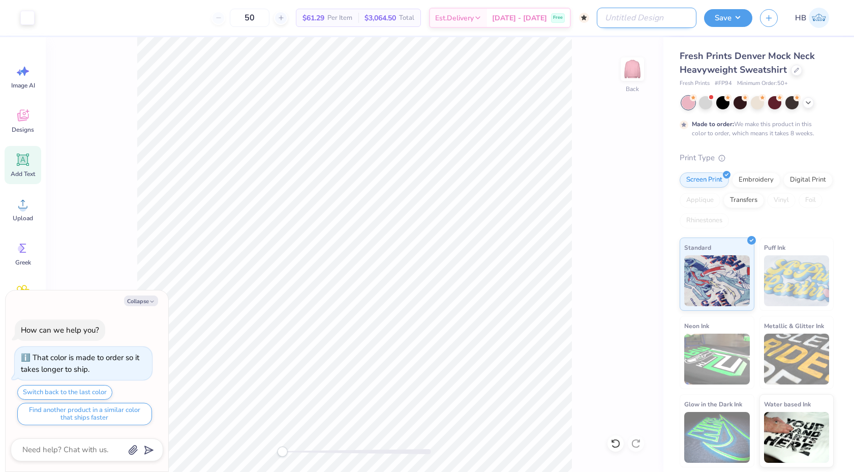
click at [694, 21] on input "Design Title" at bounding box center [647, 18] width 100 height 20
type input "DZ Mock Neck"
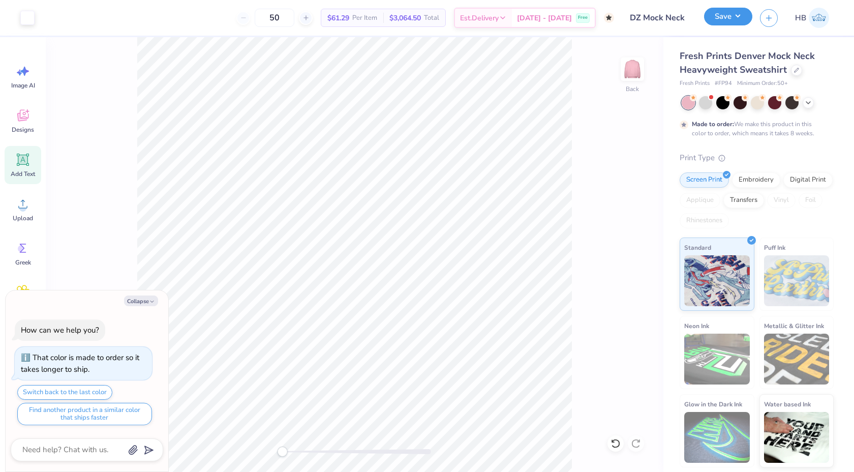
click at [719, 20] on button "Save" at bounding box center [728, 17] width 48 height 18
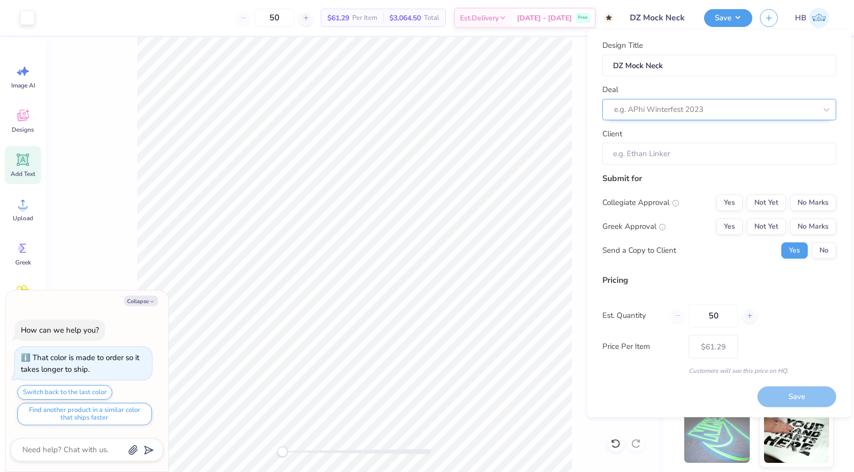
click at [707, 103] on div at bounding box center [715, 110] width 202 height 14
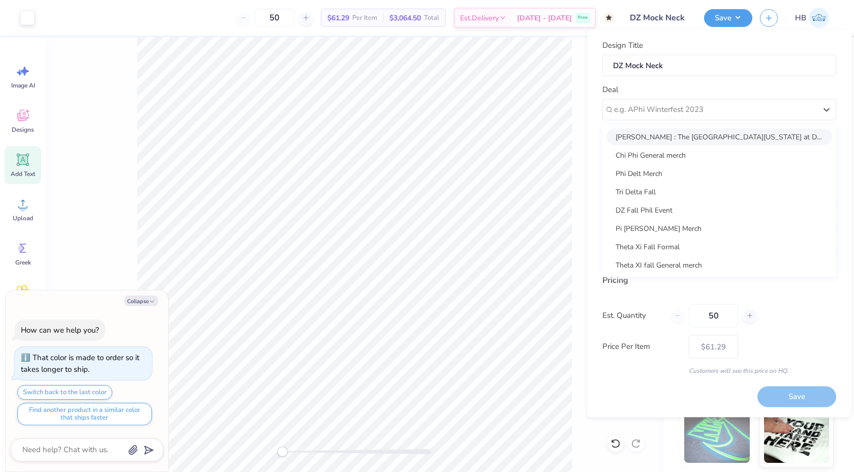
click at [702, 132] on div "Sarah Ali : The University of Texas at Dallas - Sarah Ali" at bounding box center [720, 136] width 226 height 17
type textarea "x"
type input "Sarah Ali"
type input "– –"
type textarea "x"
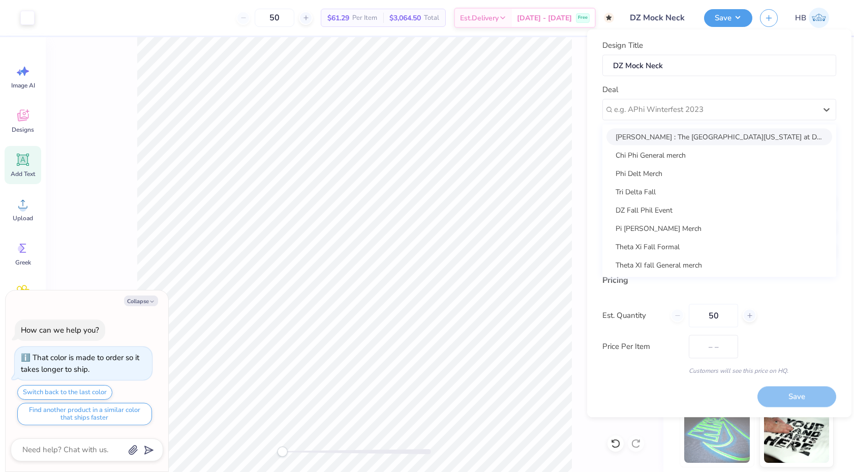
type input "$72.68"
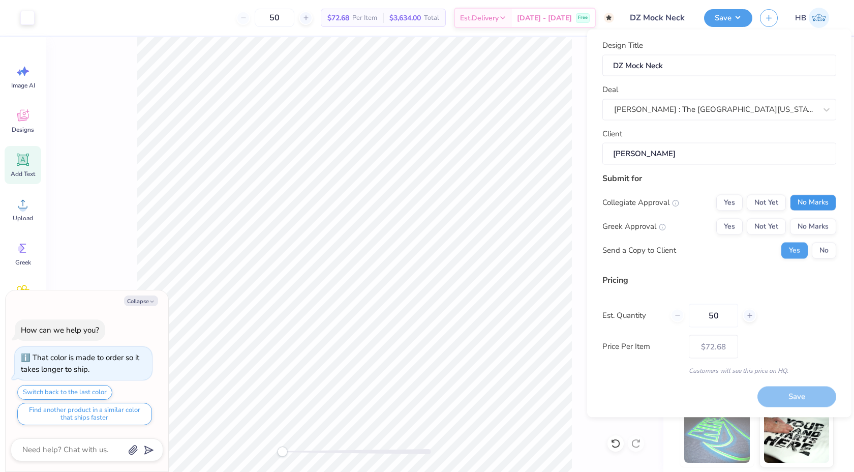
click at [801, 201] on button "No Marks" at bounding box center [813, 202] width 46 height 16
click at [768, 228] on button "Not Yet" at bounding box center [766, 226] width 39 height 16
type textarea "x"
type input "– –"
type textarea "x"
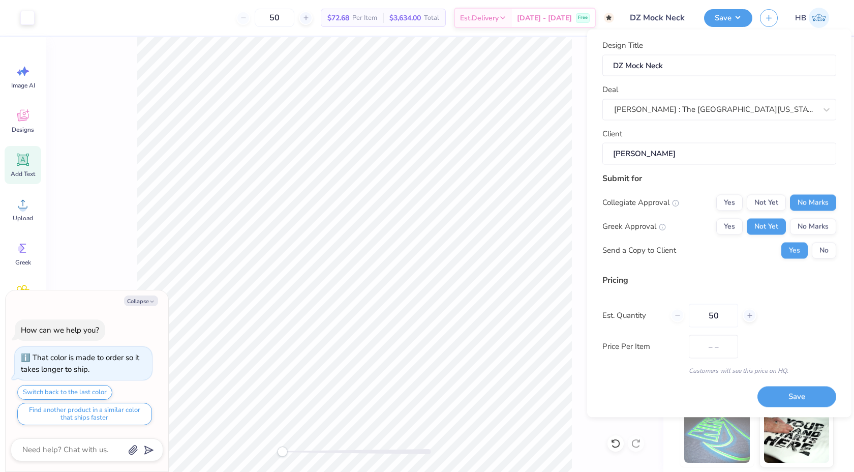
type input "$72.68"
click at [817, 242] on div "Collegiate Approval Yes Not Yet No Marks Greek Approval Yes Not Yet No Marks Se…" at bounding box center [720, 226] width 234 height 64
click at [818, 246] on button "No" at bounding box center [824, 250] width 24 height 16
click at [800, 395] on button "Save" at bounding box center [797, 396] width 79 height 21
type textarea "x"
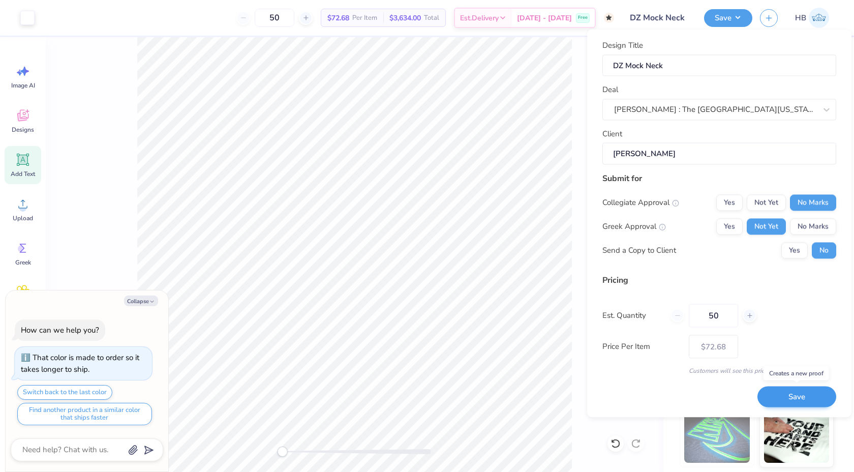
type input "– –"
type textarea "x"
type input "$72.68"
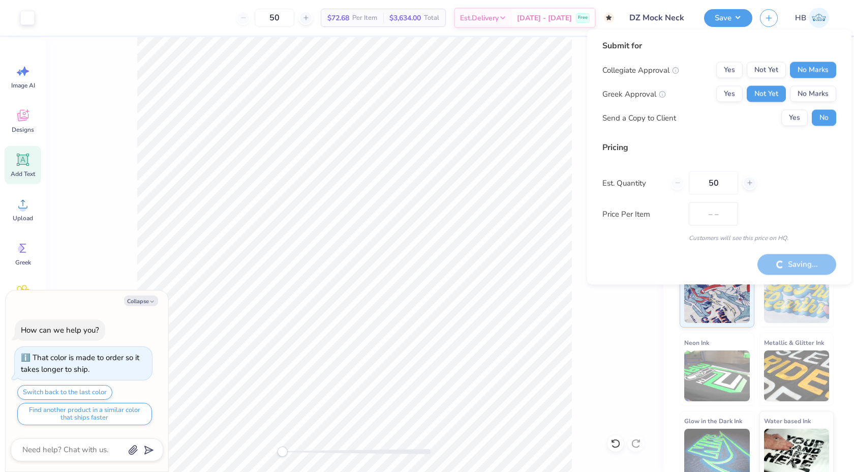
type textarea "x"
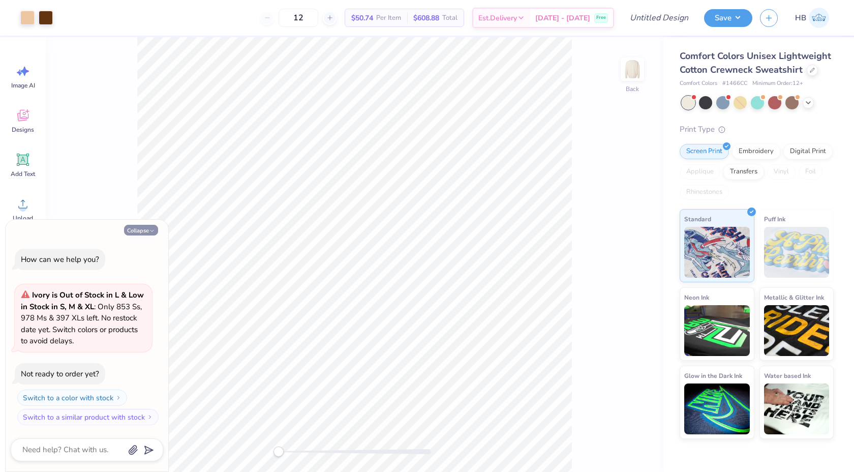
click at [141, 232] on button "Collapse" at bounding box center [141, 230] width 34 height 11
type textarea "x"
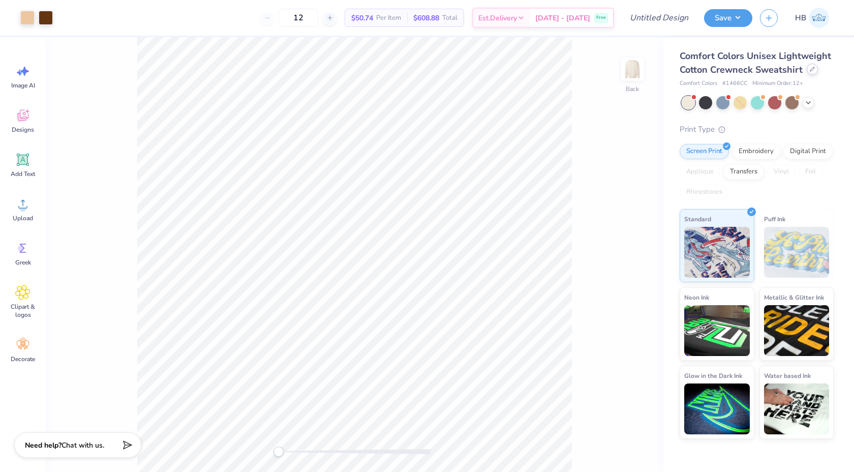
click at [807, 72] on div at bounding box center [812, 69] width 11 height 11
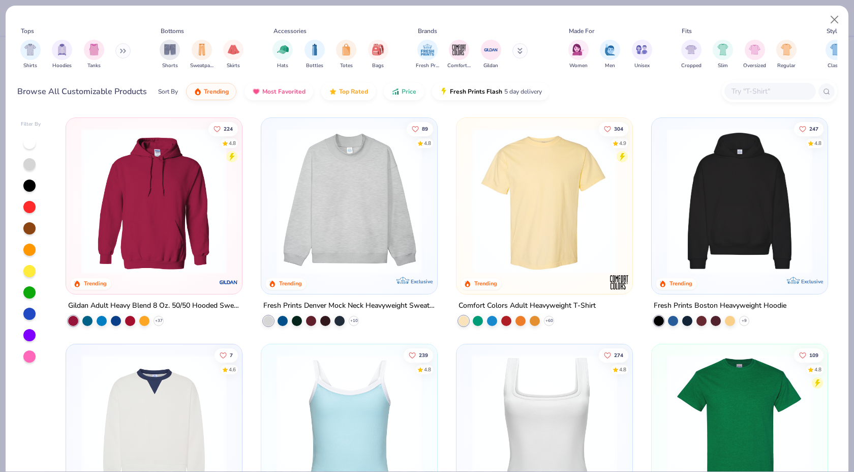
click at [395, 227] on img at bounding box center [350, 200] width 156 height 145
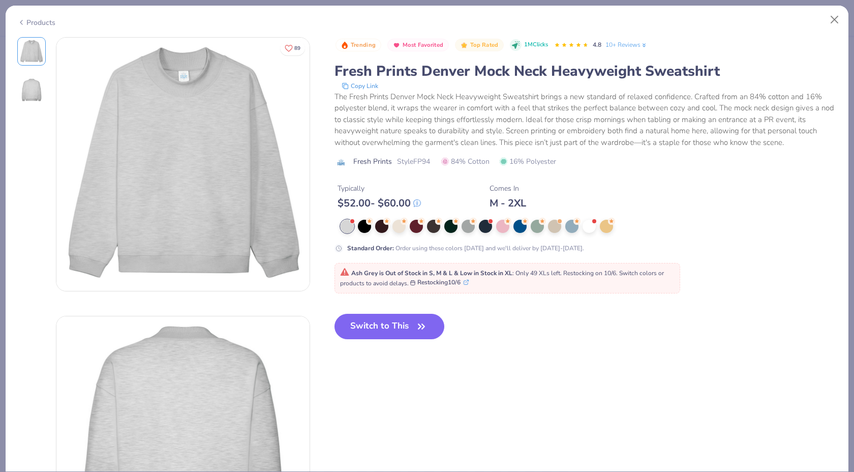
click at [384, 287] on div "Ash Grey is Out of Stock in S, M & L & Low in Stock in XL : Only 49 XLs left. R…" at bounding box center [507, 278] width 335 height 19
click at [414, 230] on div at bounding box center [416, 225] width 13 height 13
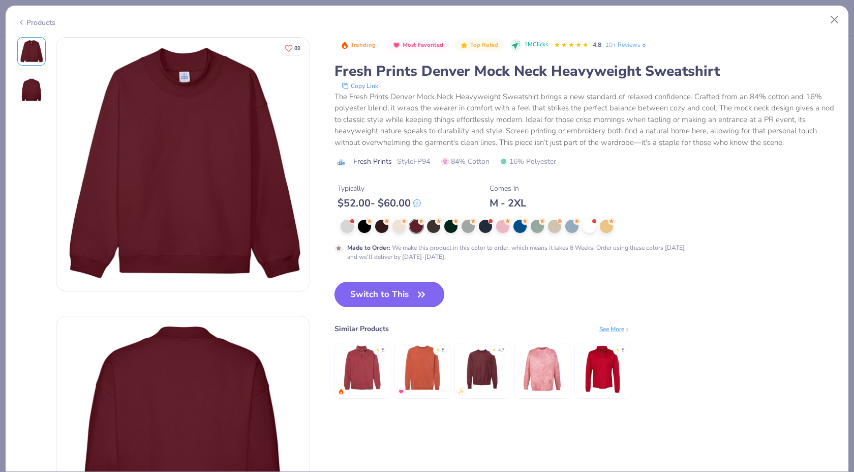
click at [403, 296] on button "Switch to This" at bounding box center [390, 294] width 110 height 25
type input "50"
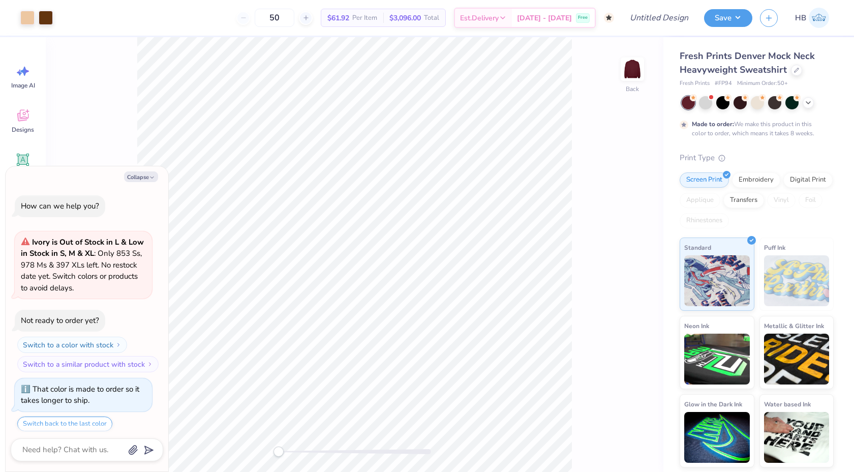
scroll to position [31, 0]
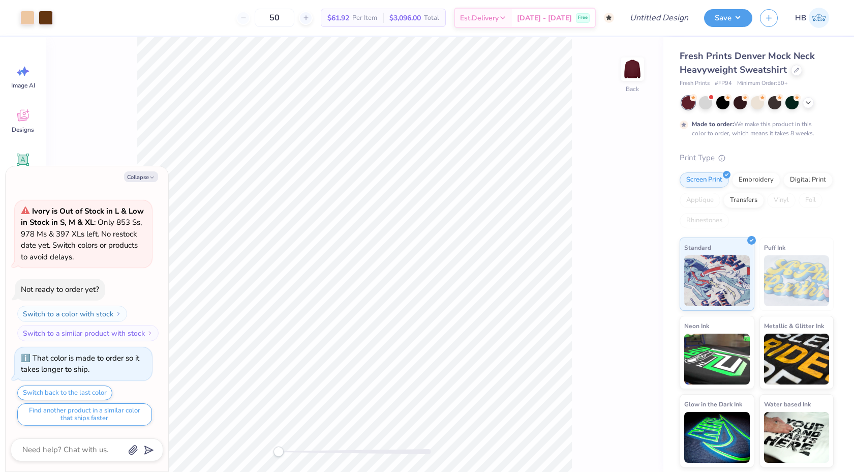
click at [814, 105] on div at bounding box center [758, 102] width 152 height 13
click at [813, 105] on div at bounding box center [758, 102] width 152 height 13
click at [810, 104] on icon at bounding box center [809, 102] width 8 height 8
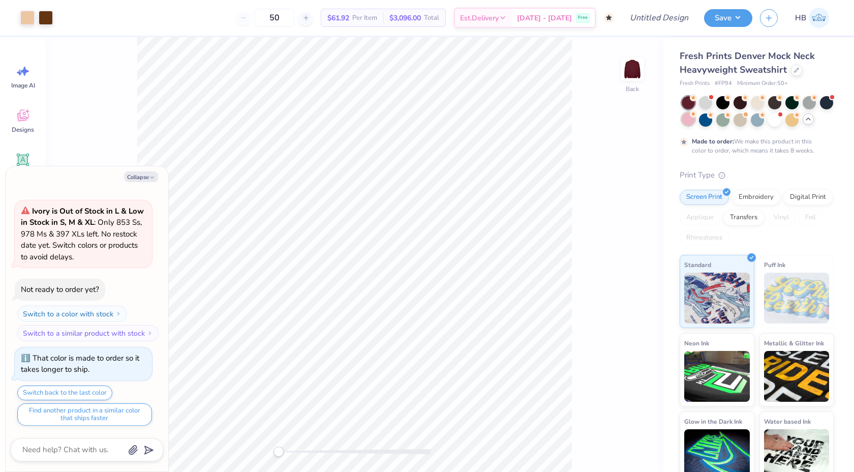
click at [692, 117] on div at bounding box center [688, 118] width 13 height 13
click at [147, 173] on button "Collapse" at bounding box center [141, 176] width 34 height 11
type textarea "x"
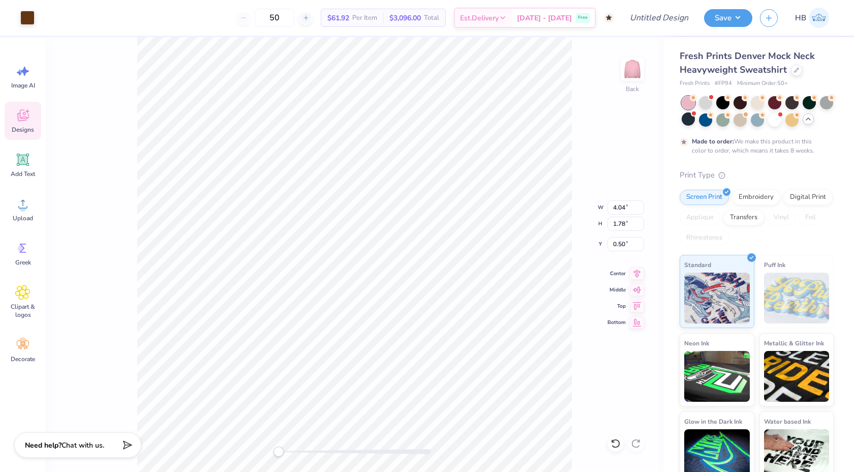
type input "3.36"
type input "2.12"
type input "0.51"
click at [312, 450] on div at bounding box center [355, 451] width 153 height 5
type input "4.02"
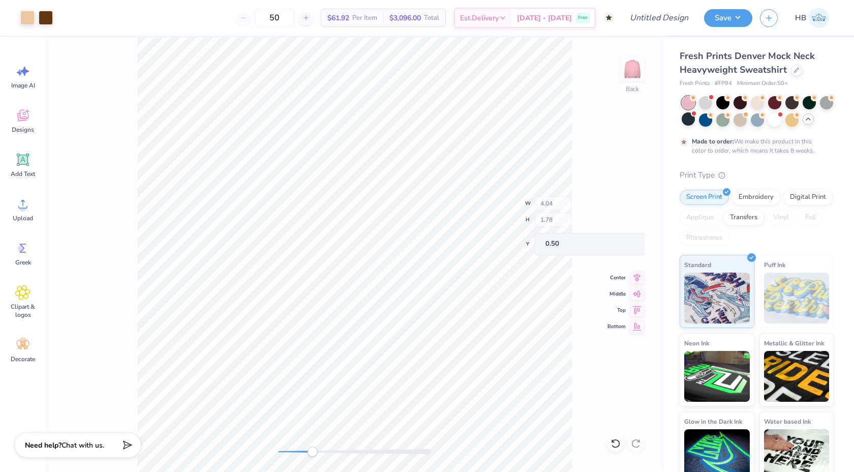
type input "1.76"
type input "0.54"
type input "3.75"
type input "2.12"
type input "2.08"
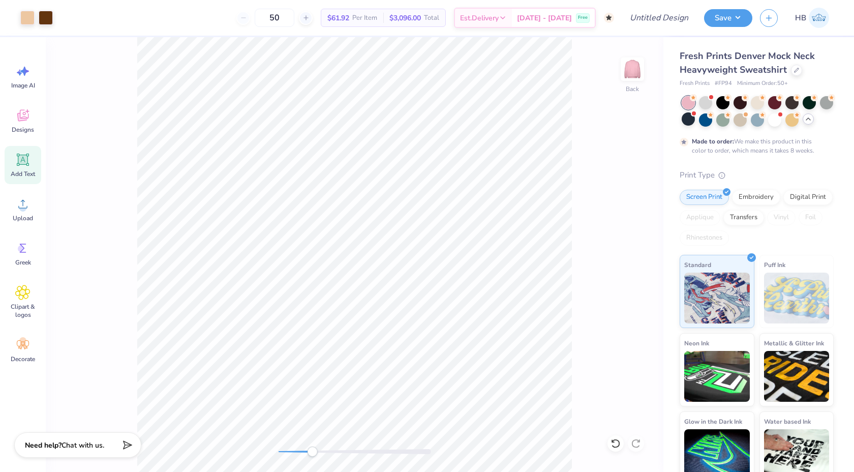
click at [33, 159] on div "Add Text" at bounding box center [23, 165] width 37 height 38
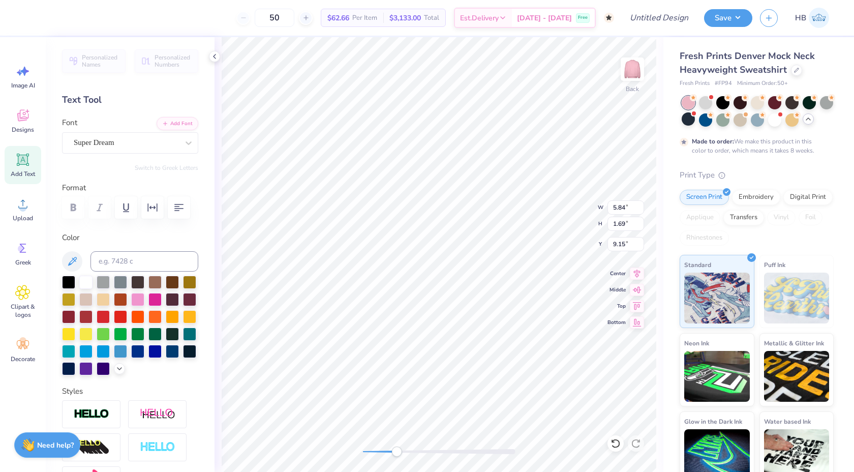
type input "3.77"
type input "2.14"
type input "3.40"
type input "4.04"
type input "1.78"
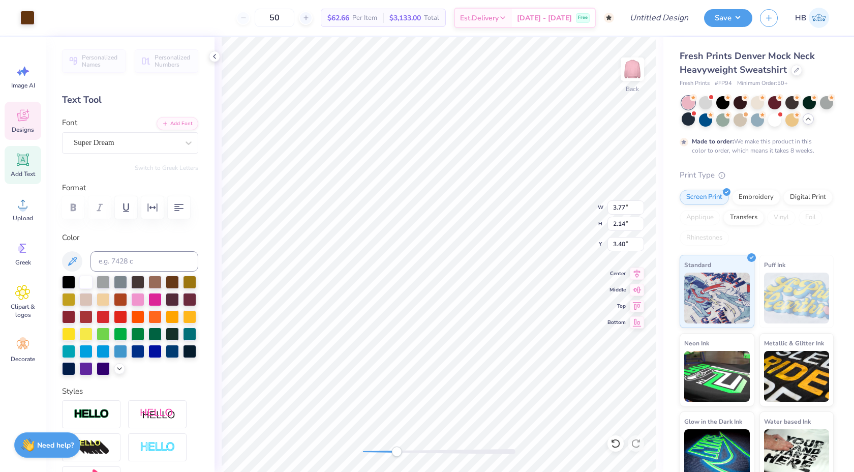
type input "6.48"
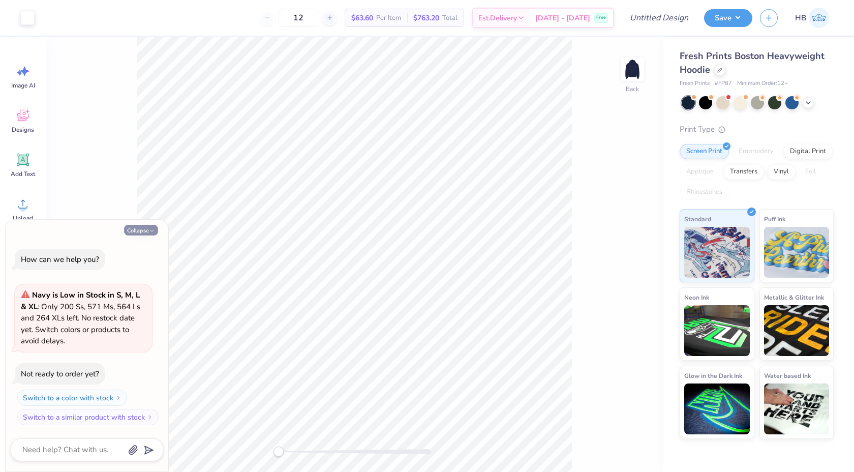
click at [140, 231] on button "Collapse" at bounding box center [141, 230] width 34 height 11
type textarea "x"
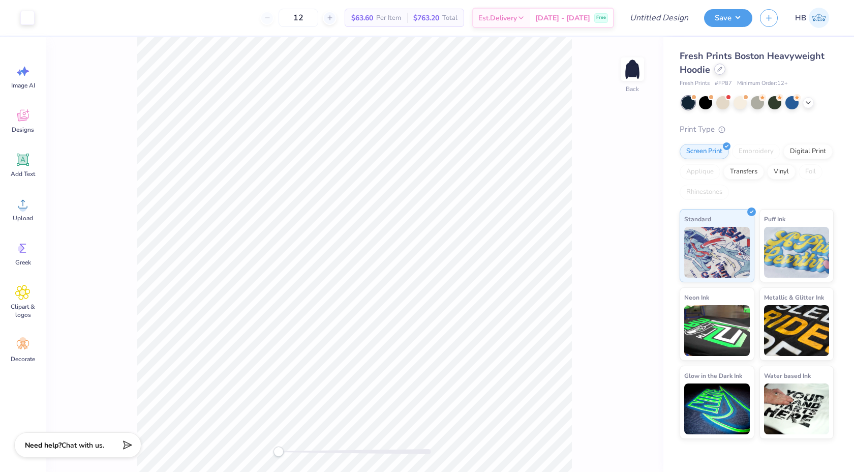
click at [718, 71] on icon at bounding box center [720, 69] width 5 height 5
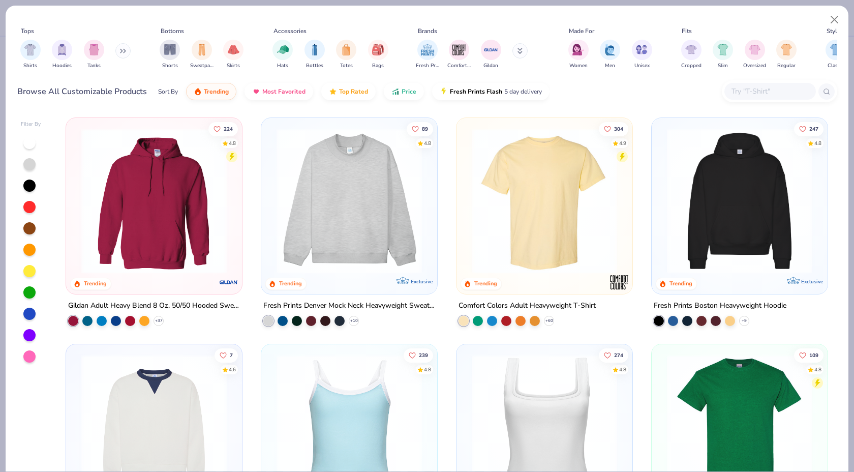
click at [401, 170] on img at bounding box center [350, 200] width 156 height 145
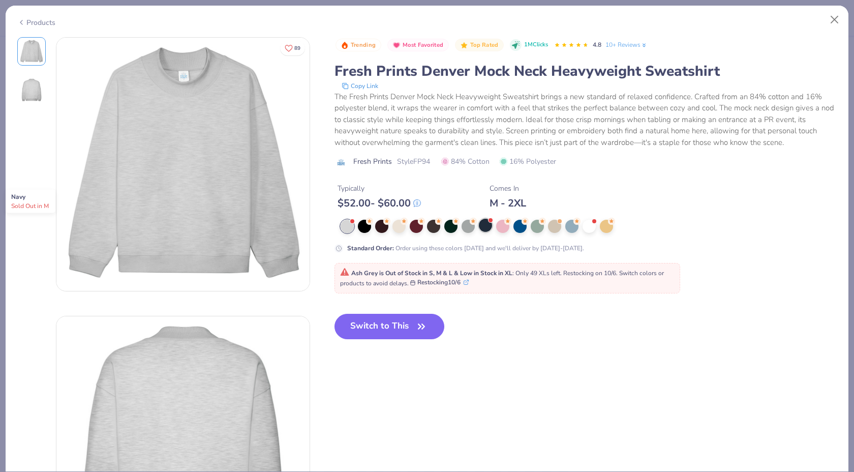
click at [486, 223] on div at bounding box center [485, 225] width 13 height 13
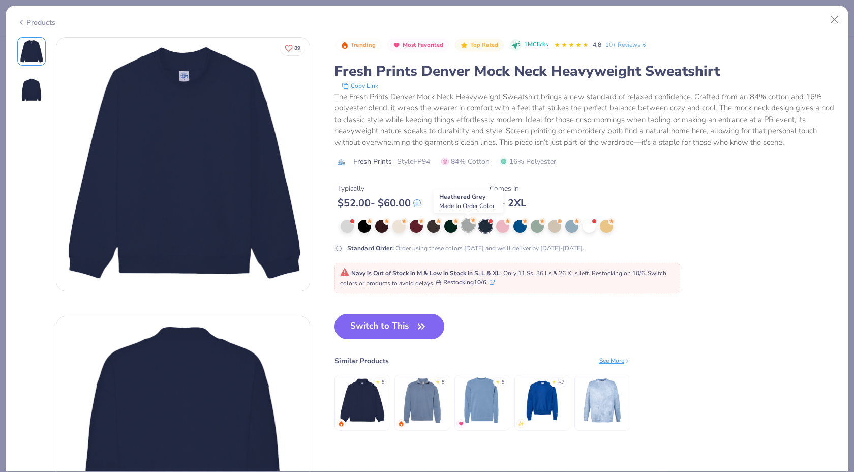
click at [469, 225] on div at bounding box center [468, 225] width 13 height 13
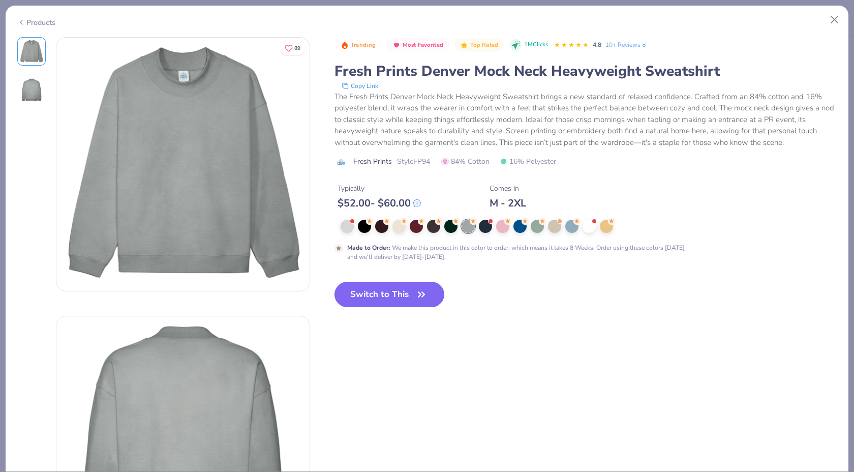
click at [410, 295] on button "Switch to This" at bounding box center [390, 294] width 110 height 25
type input "50"
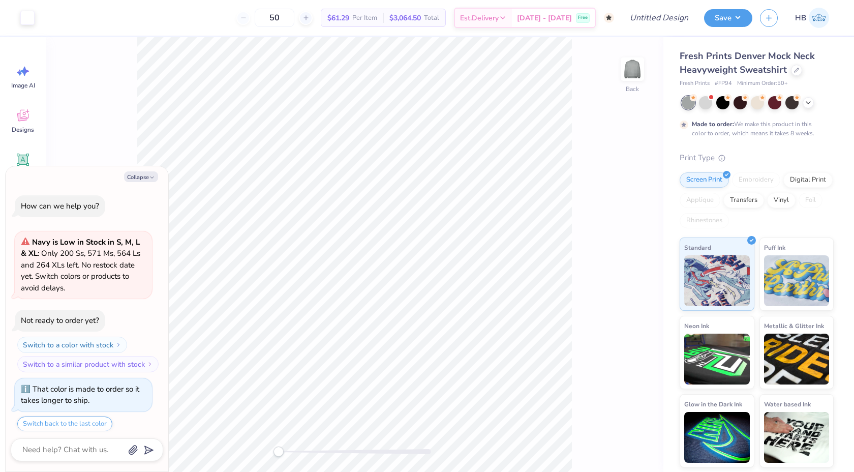
scroll to position [31, 0]
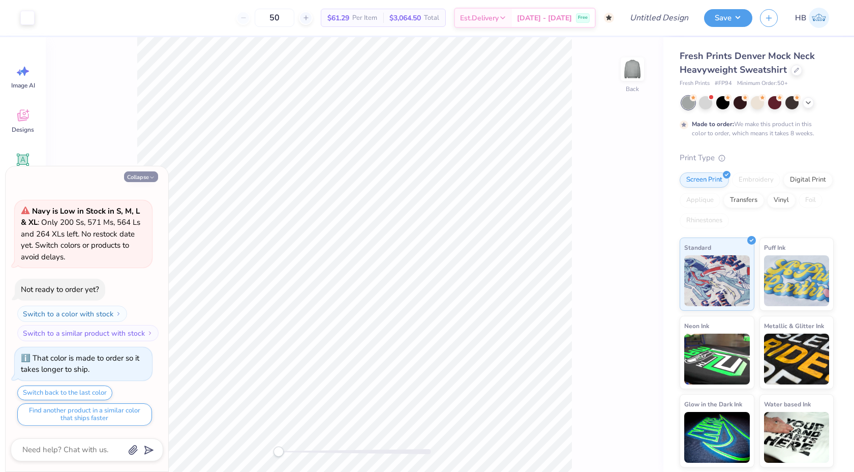
click at [151, 175] on icon "button" at bounding box center [152, 177] width 6 height 6
type textarea "x"
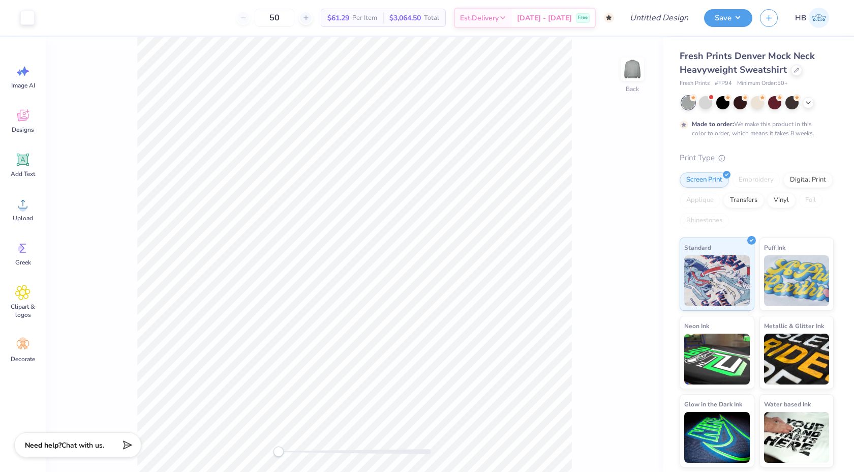
click at [344, 448] on div at bounding box center [355, 452] width 153 height 10
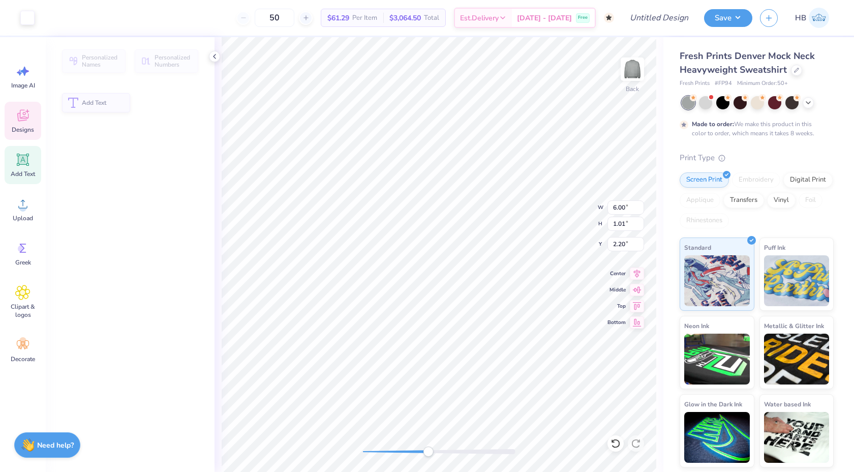
type input "1.01"
type input "2.20"
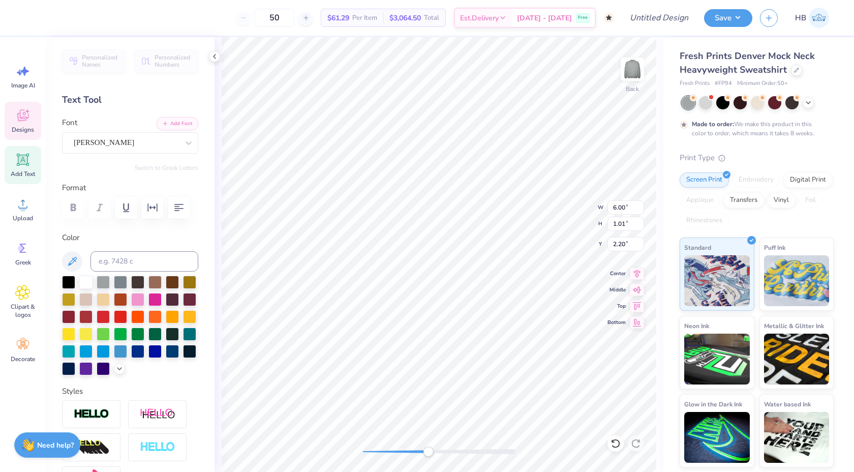
scroll to position [0, 1]
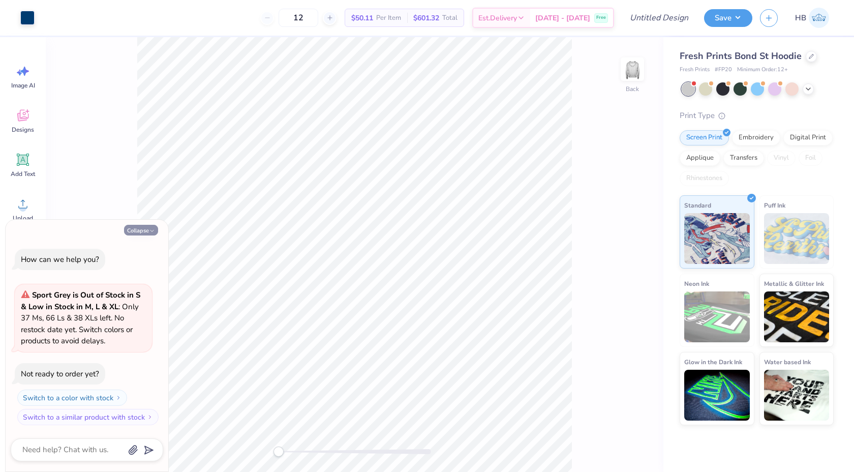
click at [141, 227] on button "Collapse" at bounding box center [141, 230] width 34 height 11
type textarea "x"
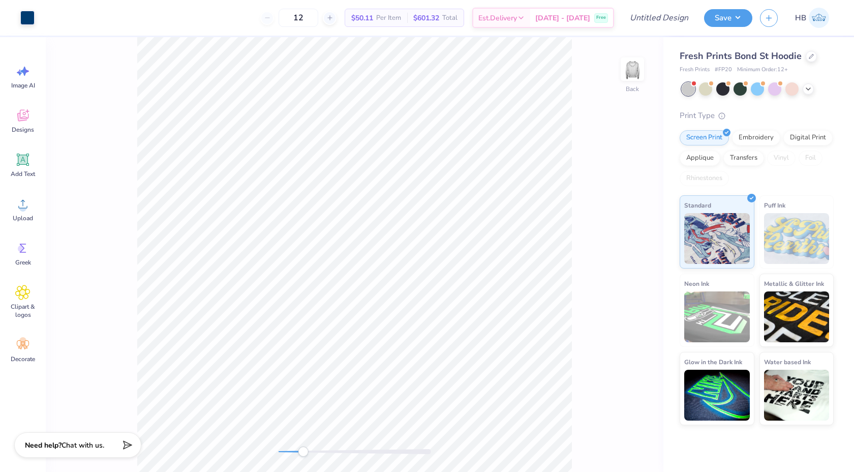
click at [303, 450] on div at bounding box center [355, 451] width 153 height 5
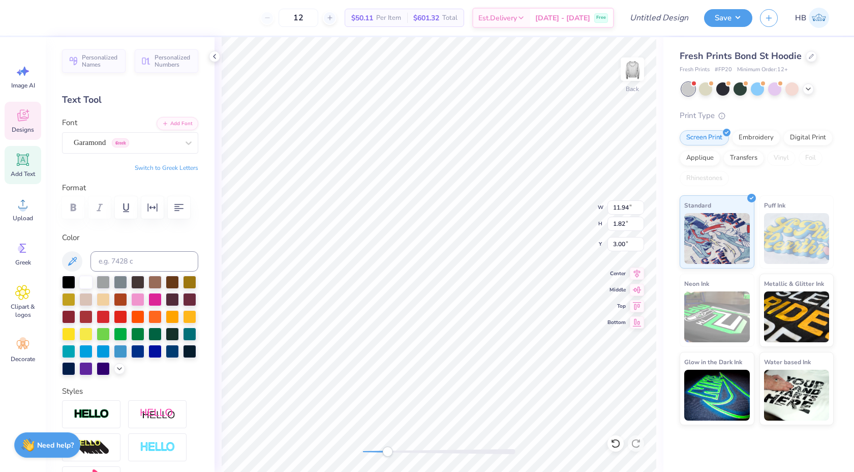
type textarea "S"
type textarea "DELTA ZETA"
type textarea "2"
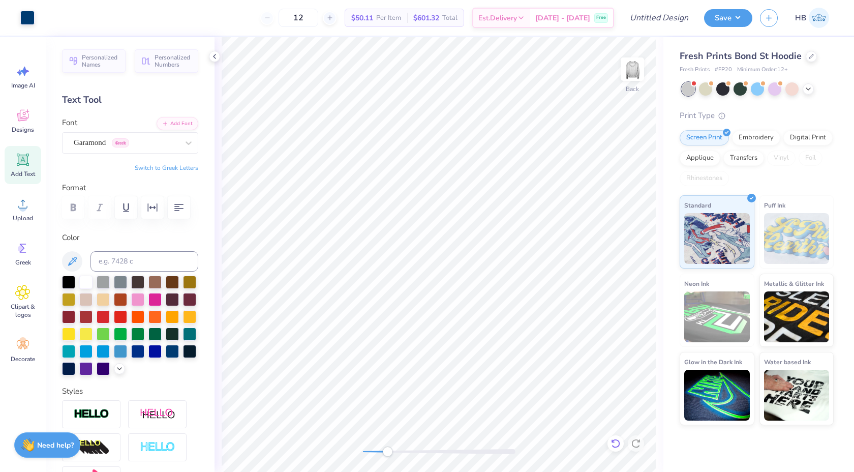
click at [612, 442] on icon at bounding box center [616, 443] width 10 height 10
type textarea "SIGMA PI"
type input "4.47"
type input "3.54"
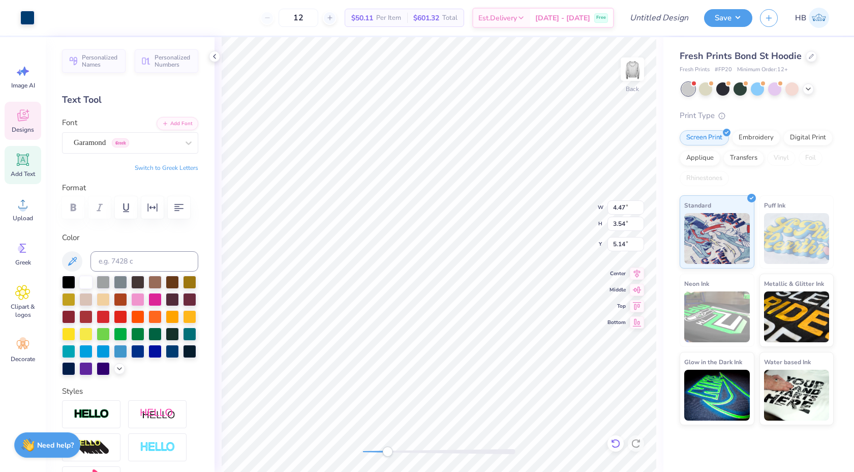
type input "5.16"
type input "4.78"
type input "0.76"
type input "4.02"
type input "0.64"
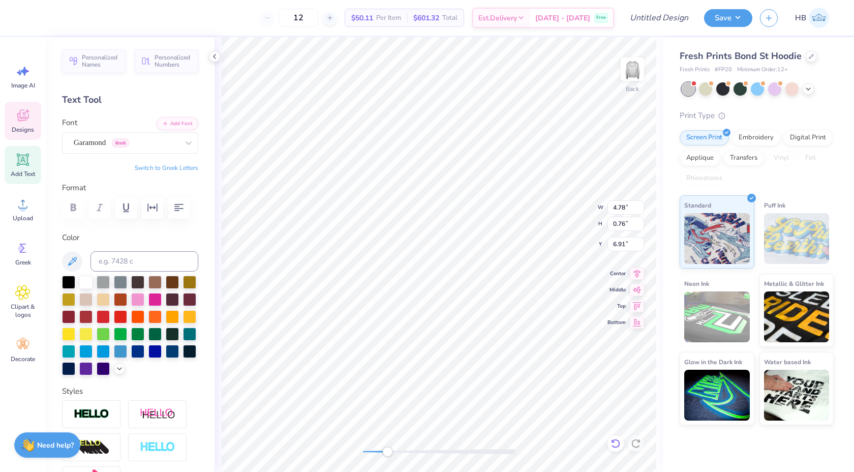
type input "5.00"
type input "5.05"
type input "0.57"
type input "6.31"
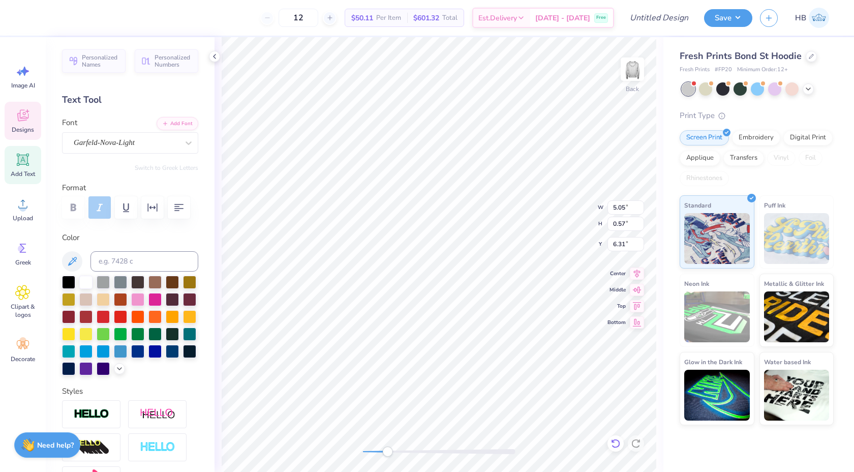
type textarea "established 1902"
click at [813, 54] on div at bounding box center [811, 55] width 11 height 11
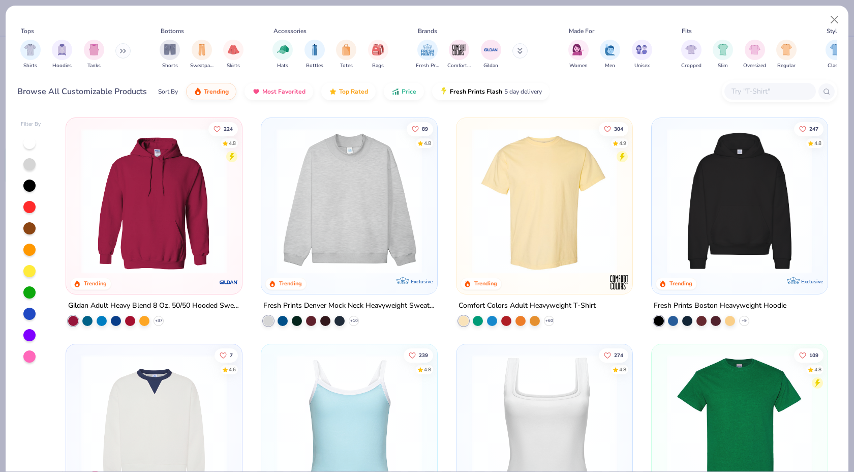
click at [411, 217] on img at bounding box center [350, 200] width 156 height 145
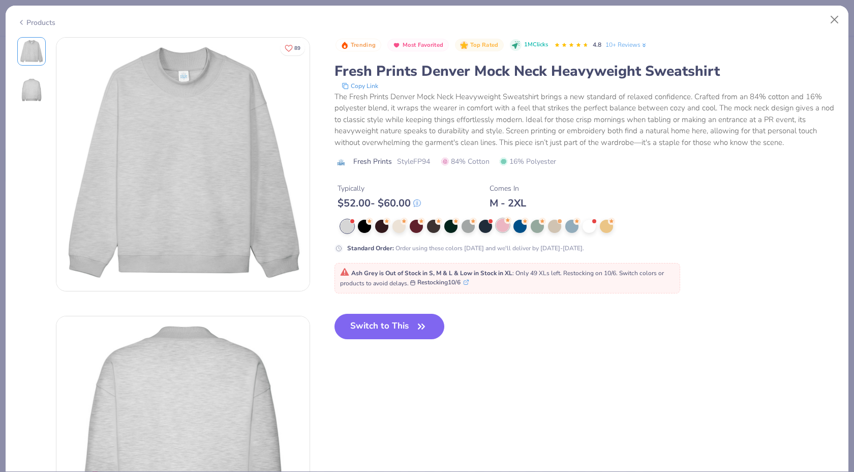
click at [500, 226] on div at bounding box center [502, 225] width 13 height 13
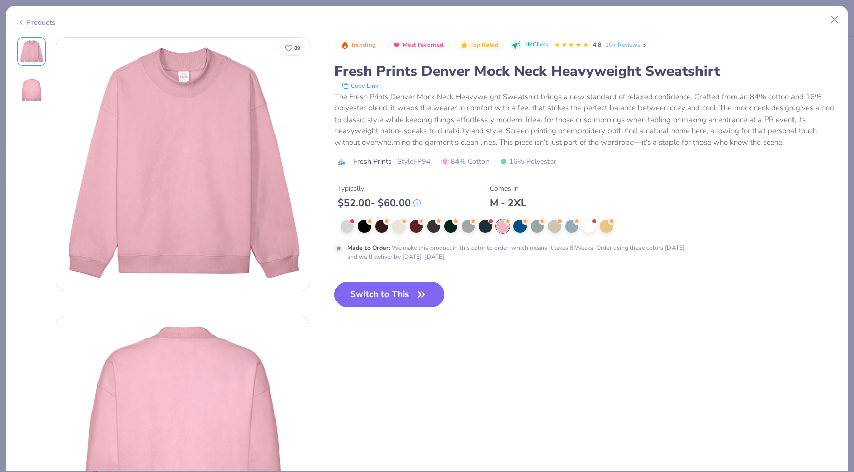
click at [406, 289] on button "Switch to This" at bounding box center [390, 294] width 110 height 25
type input "50"
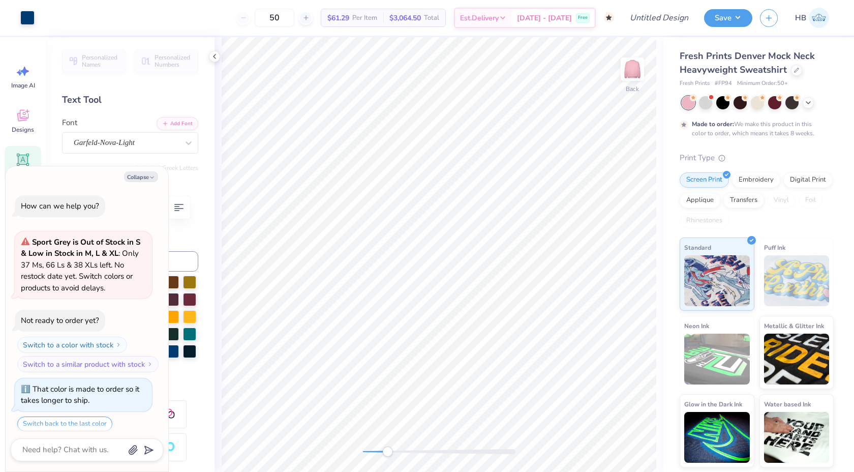
scroll to position [31, 0]
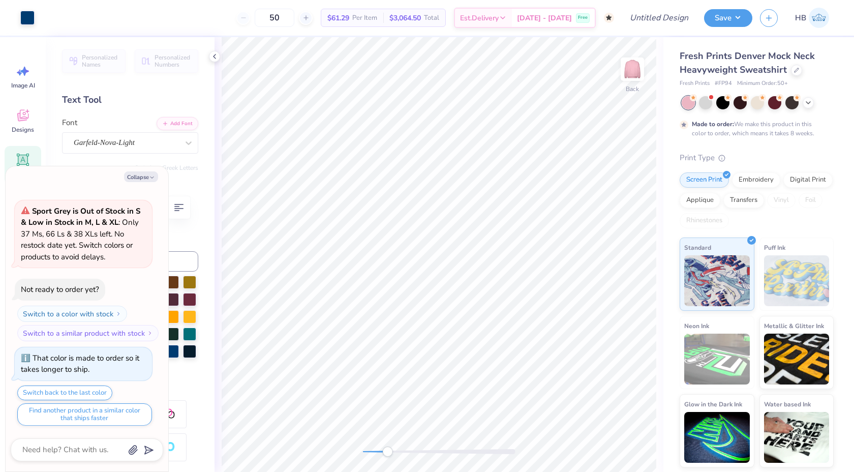
click at [216, 55] on icon at bounding box center [215, 56] width 8 height 8
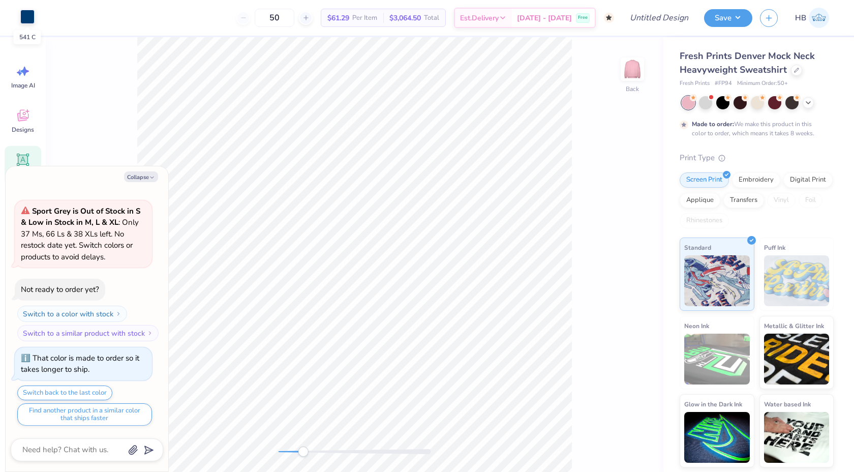
click at [29, 16] on div at bounding box center [27, 17] width 14 height 14
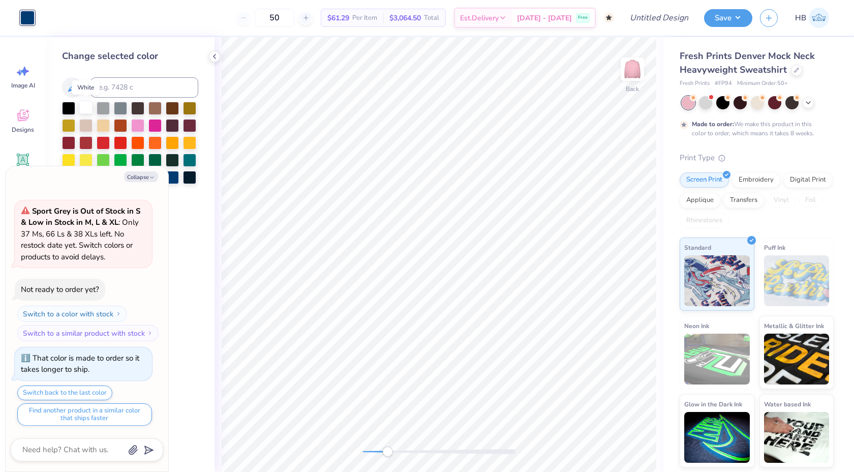
click at [83, 112] on div at bounding box center [85, 107] width 13 height 13
click at [219, 56] on div at bounding box center [214, 56] width 11 height 11
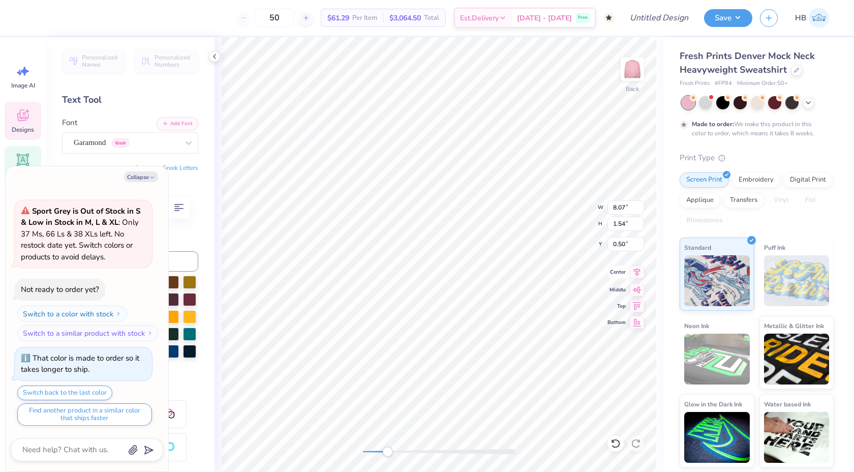
click at [638, 275] on icon at bounding box center [637, 272] width 7 height 9
click at [637, 271] on icon at bounding box center [637, 272] width 7 height 9
click at [636, 277] on icon at bounding box center [637, 272] width 14 height 12
click at [354, 442] on div "Back" at bounding box center [439, 254] width 449 height 435
type textarea "x"
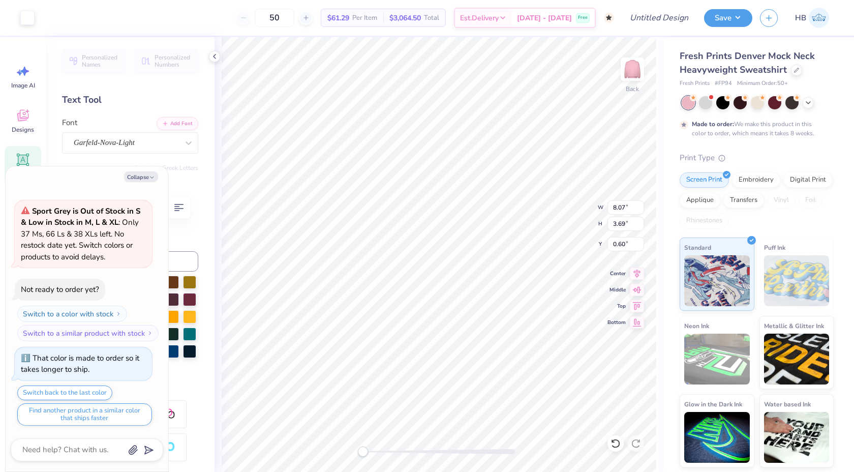
type input "3.00"
click at [143, 179] on button "Collapse" at bounding box center [141, 176] width 34 height 11
type textarea "x"
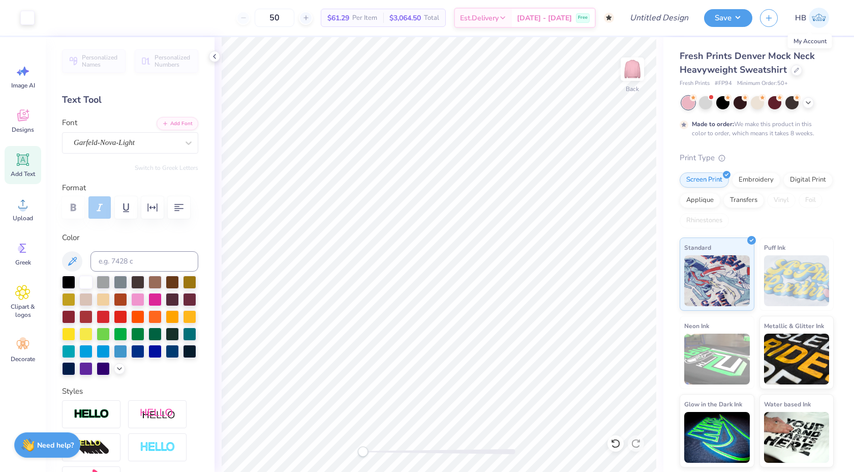
click at [816, 23] on img at bounding box center [819, 18] width 20 height 20
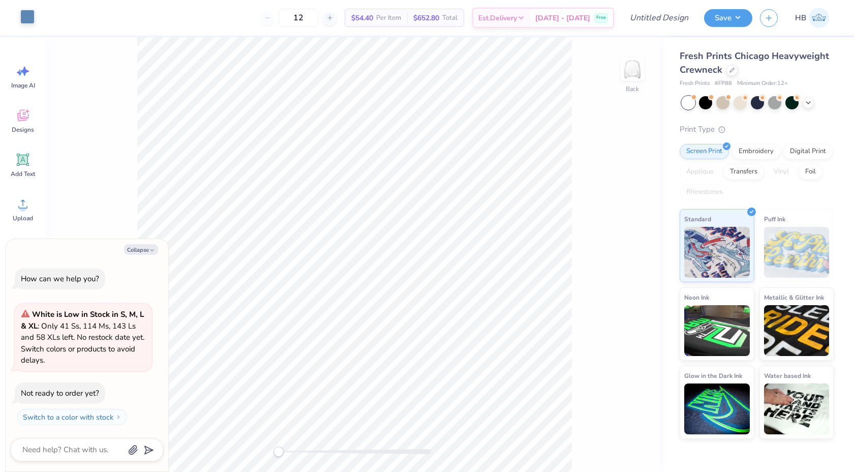
click at [27, 12] on div at bounding box center [27, 17] width 14 height 14
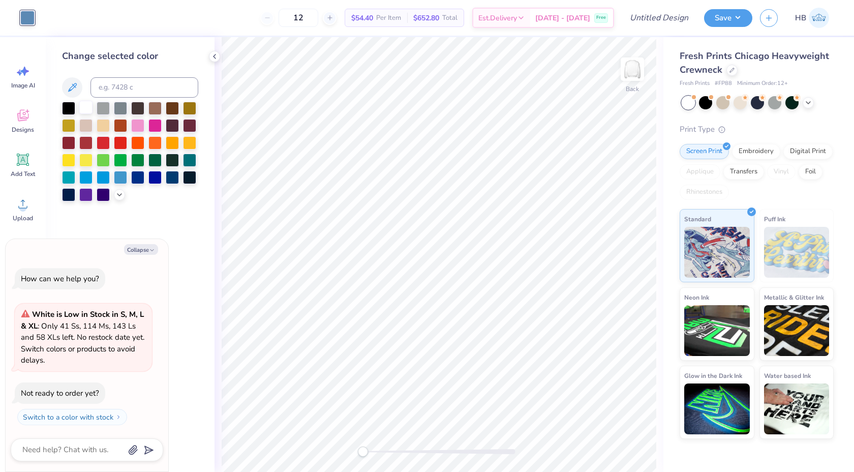
click at [85, 105] on div at bounding box center [85, 107] width 13 height 13
click at [734, 69] on icon at bounding box center [732, 69] width 5 height 5
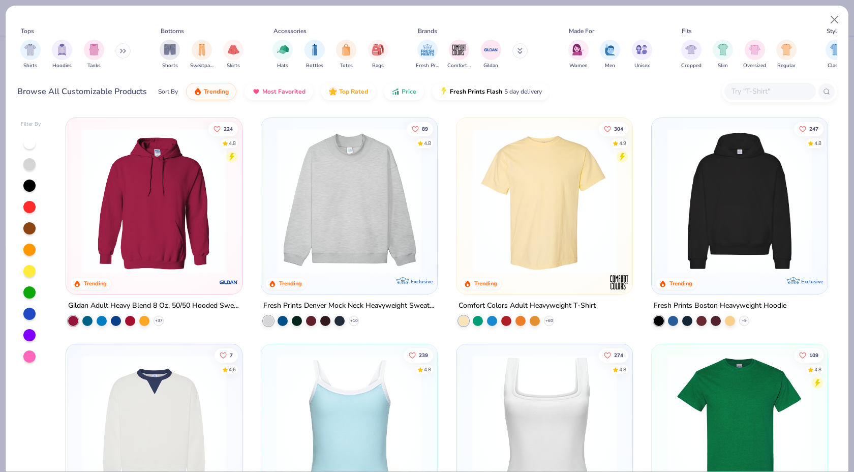
click at [412, 187] on img at bounding box center [350, 200] width 156 height 145
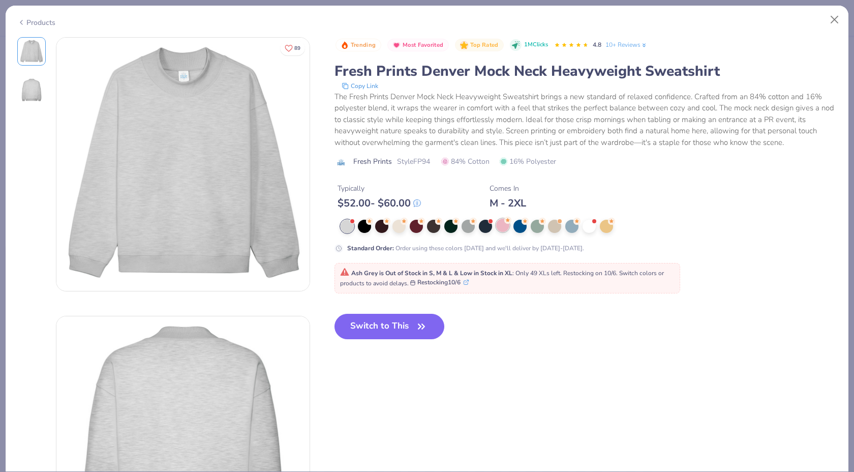
click at [504, 224] on icon at bounding box center [507, 220] width 7 height 7
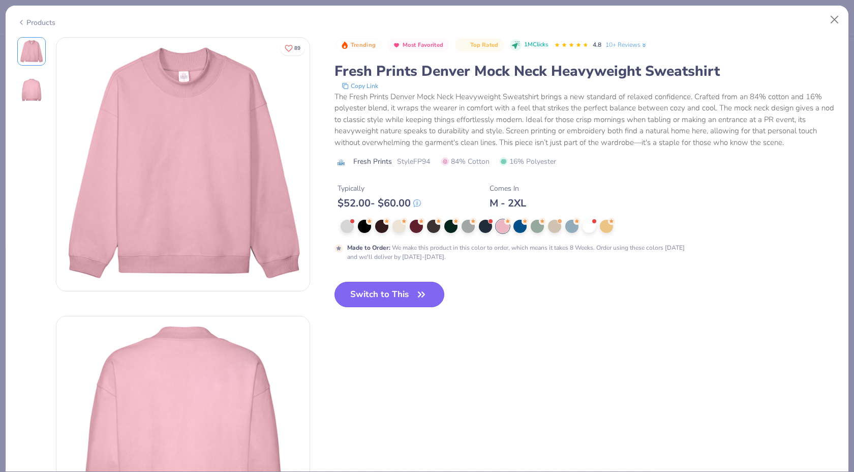
click at [365, 295] on button "Switch to This" at bounding box center [390, 294] width 110 height 25
type textarea "x"
type input "50"
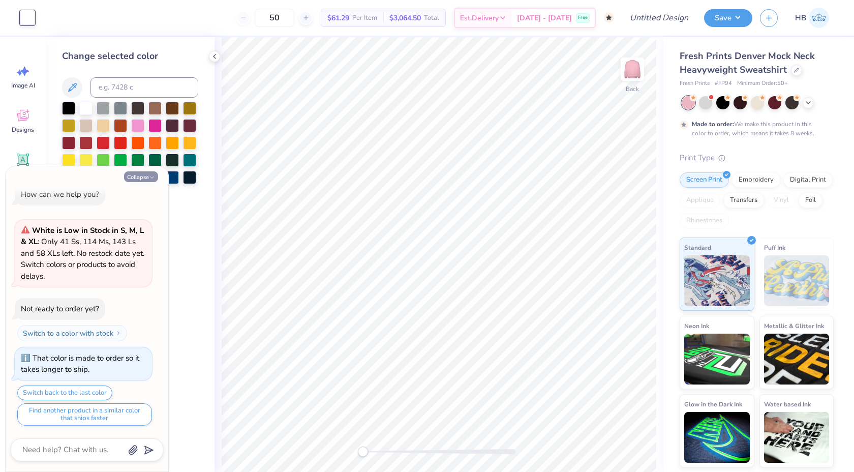
click at [134, 178] on button "Collapse" at bounding box center [141, 176] width 34 height 11
type textarea "x"
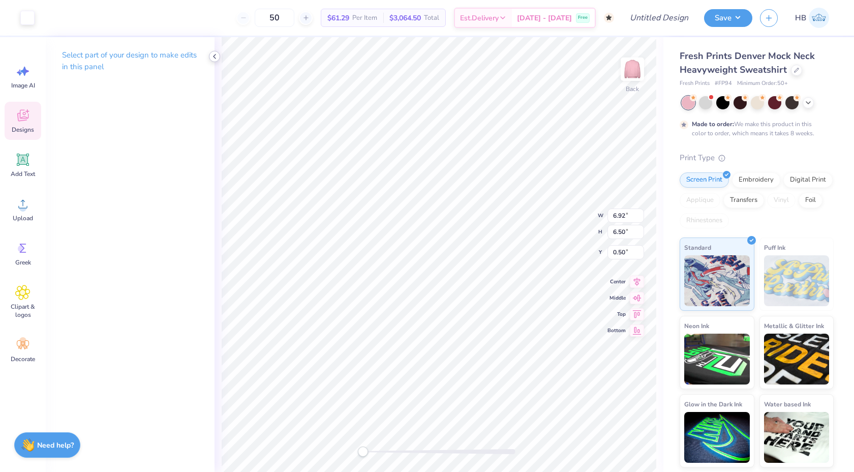
click at [214, 58] on icon at bounding box center [215, 56] width 8 height 8
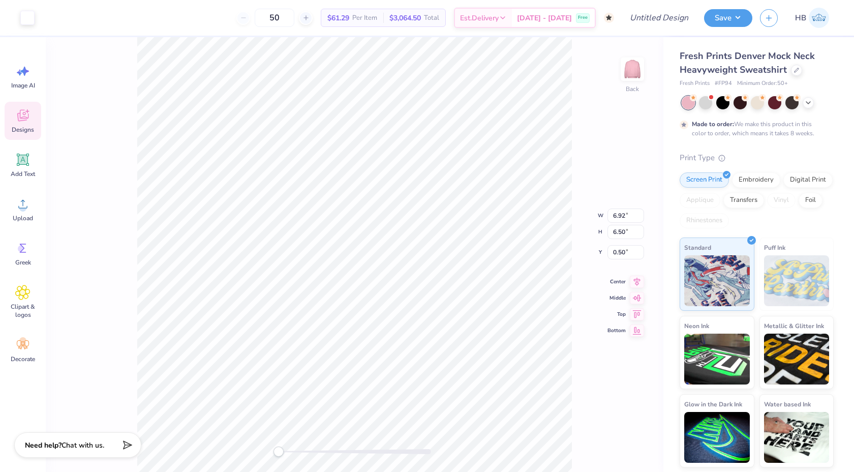
click at [308, 448] on div at bounding box center [355, 452] width 153 height 10
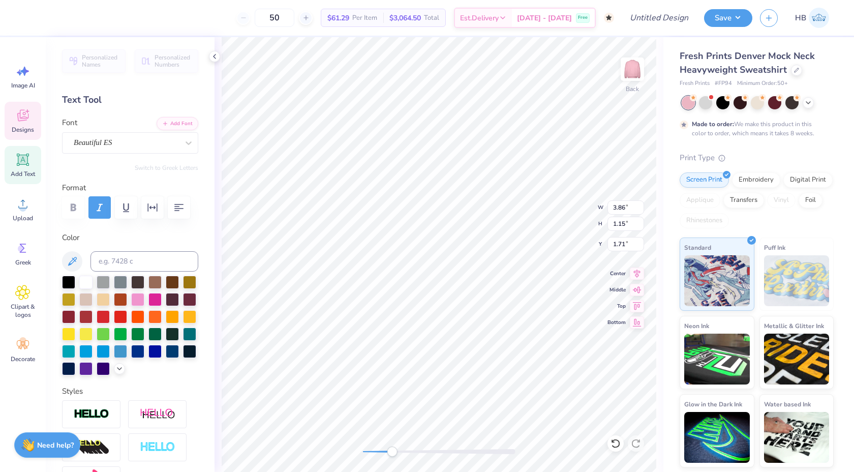
type textarea "Delta"
type input "2.77"
type input "0.96"
type input "2.79"
type textarea "z"
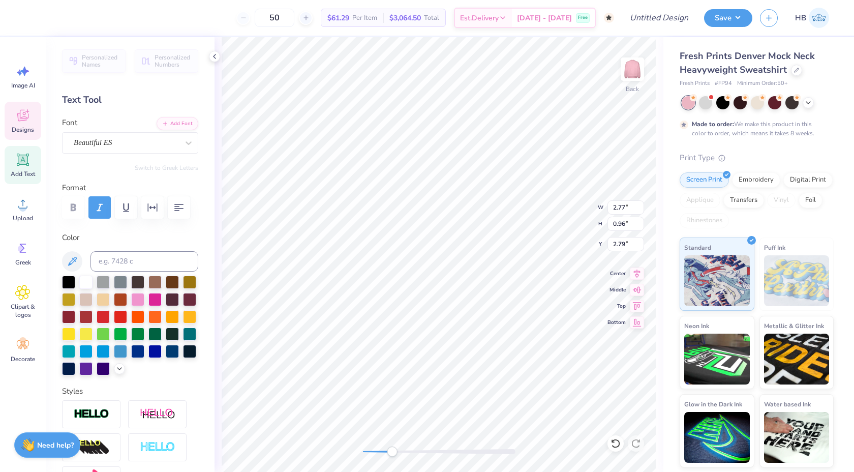
type textarea "Zeta"
type input "2.99"
type input "1.57"
type input "3.97"
click at [20, 294] on icon at bounding box center [23, 292] width 14 height 14
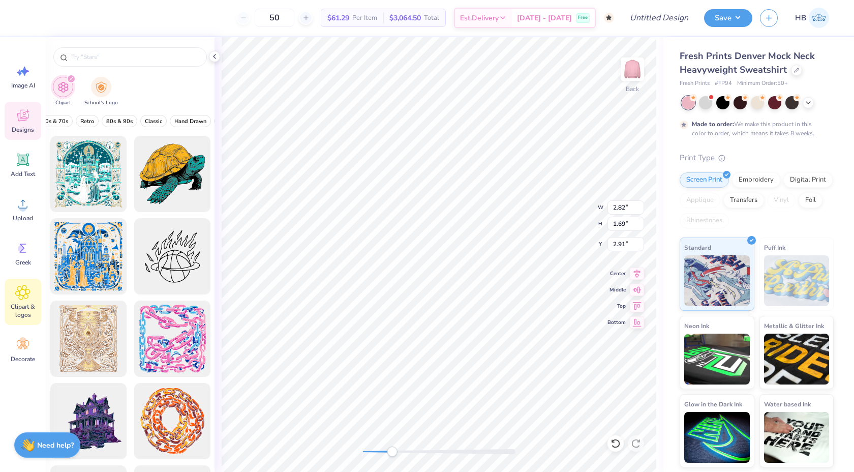
scroll to position [0, 250]
click at [153, 122] on span "Classic" at bounding box center [153, 121] width 17 height 8
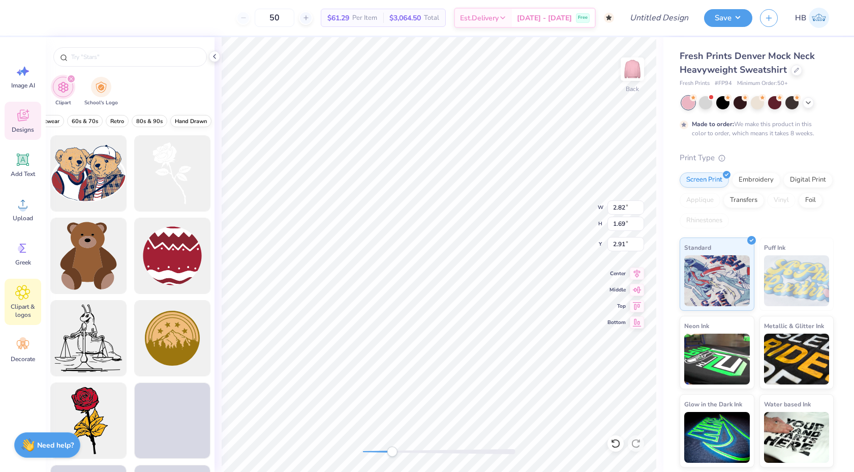
click at [189, 119] on span "Hand Drawn" at bounding box center [191, 121] width 32 height 8
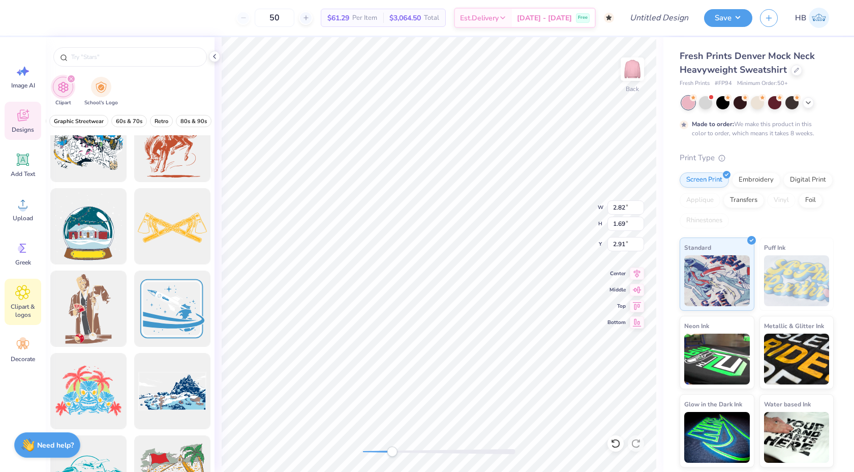
scroll to position [2505, 0]
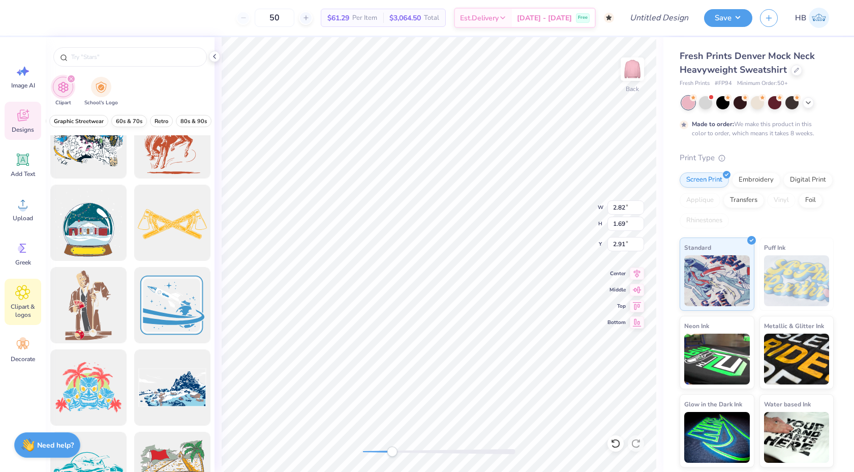
click at [136, 124] on span "60s & 70s" at bounding box center [129, 121] width 26 height 8
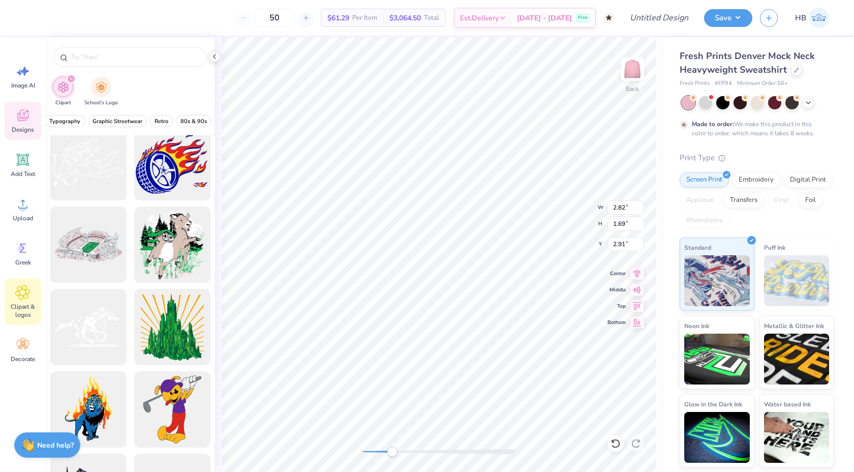
scroll to position [3633, 0]
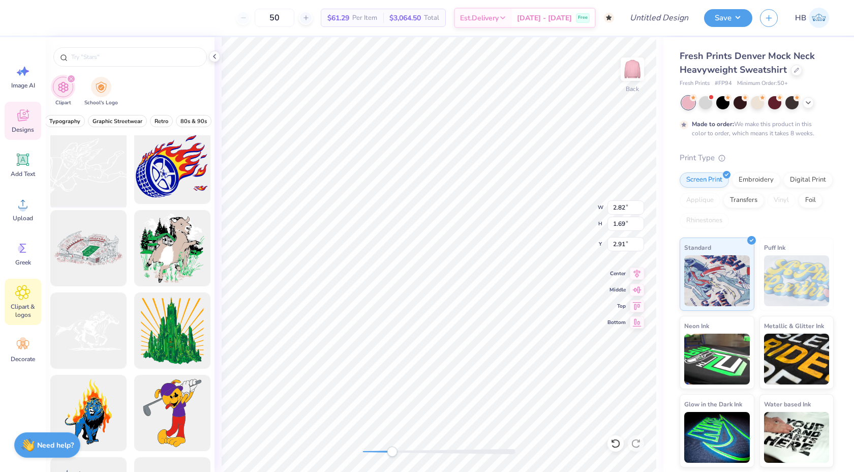
click at [113, 188] on div at bounding box center [88, 166] width 84 height 84
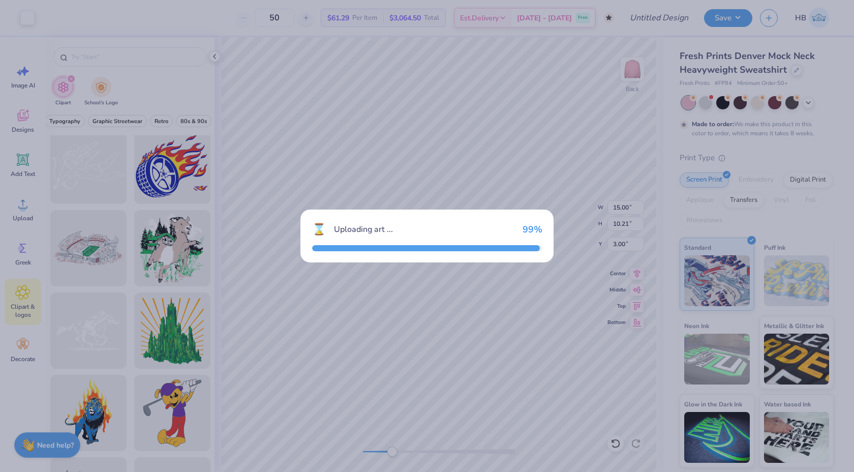
type input "15.00"
type input "10.21"
type input "3.00"
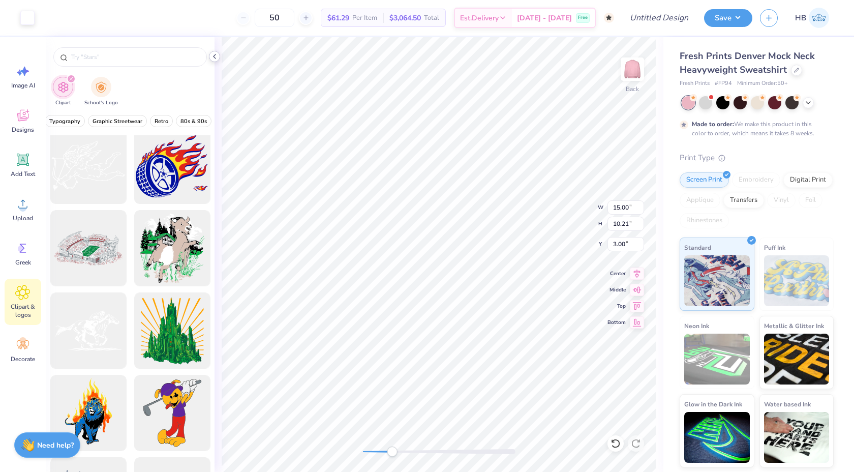
click at [219, 59] on div at bounding box center [214, 56] width 11 height 11
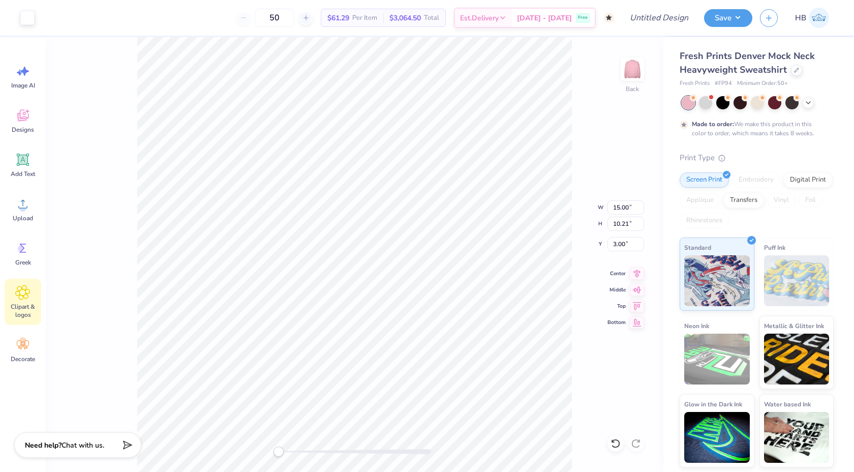
click at [275, 443] on div "Back W 15.00 15.00 " H 10.21 10.21 " Y 3.00 3.00 " Center Middle Top Bottom" at bounding box center [355, 254] width 618 height 435
type input "3.40"
type input "2.31"
drag, startPoint x: 277, startPoint y: 454, endPoint x: 303, endPoint y: 448, distance: 26.5
click at [303, 448] on div "Accessibility label" at bounding box center [305, 452] width 10 height 10
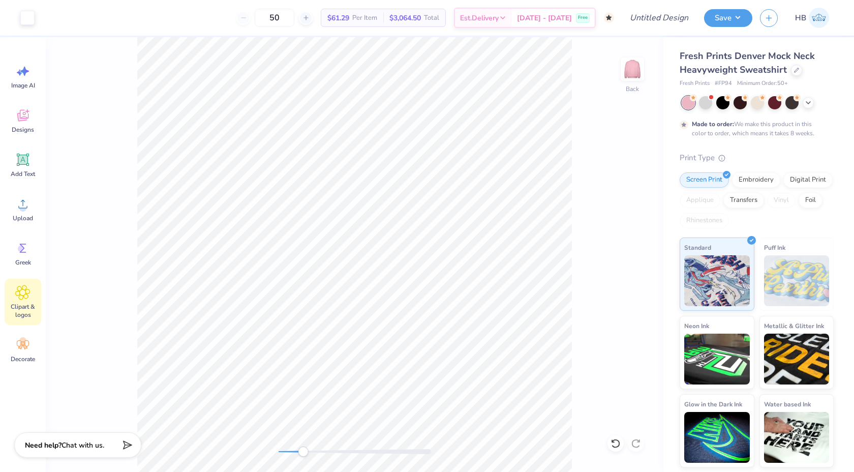
click at [25, 292] on icon at bounding box center [23, 292] width 6 height 6
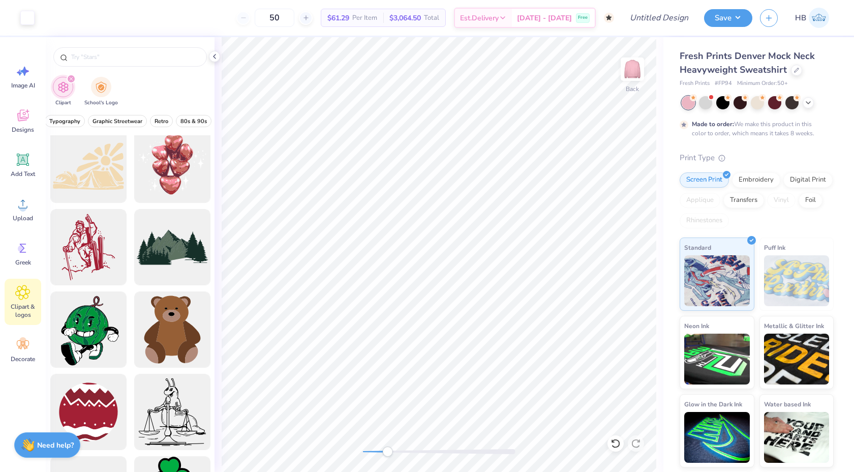
scroll to position [855, 0]
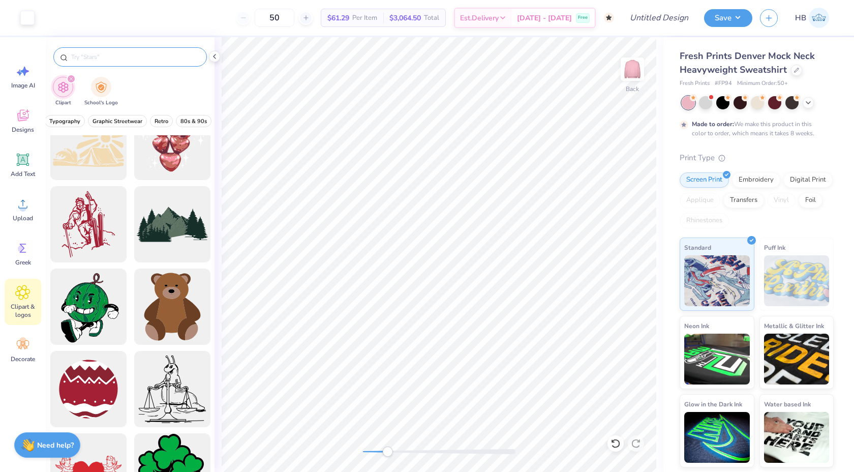
click at [178, 50] on div at bounding box center [130, 56] width 154 height 19
click at [174, 56] on input "text" at bounding box center [135, 57] width 130 height 10
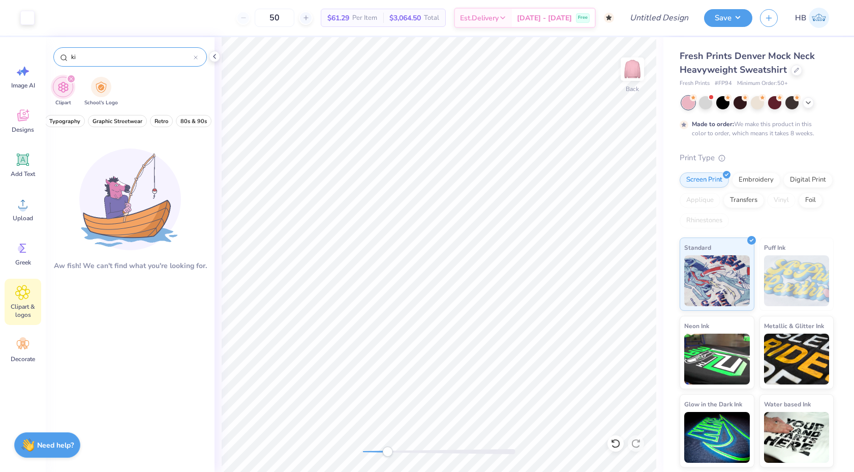
type input "k"
type input "e"
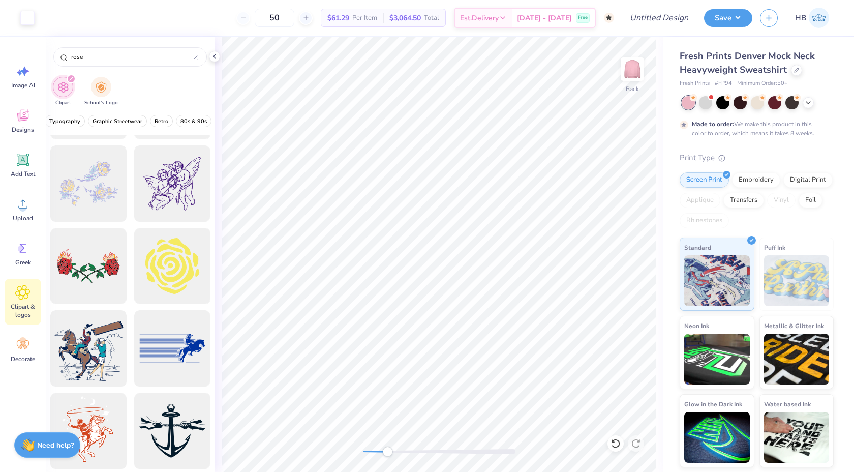
scroll to position [986, 0]
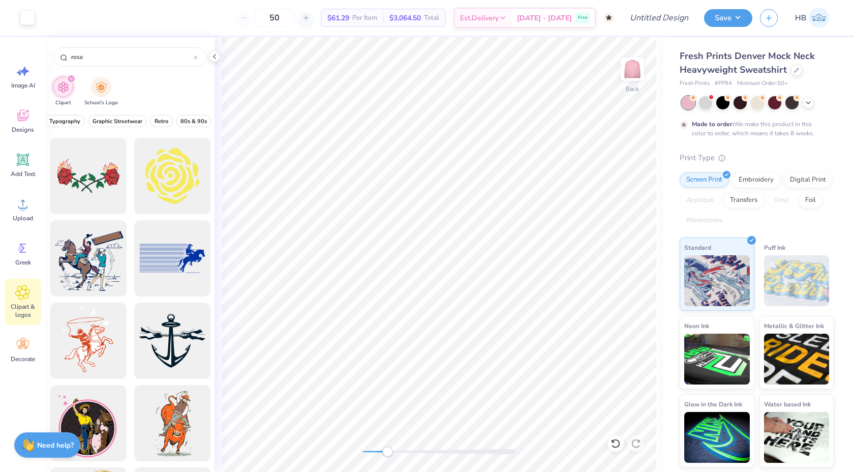
type input "rose"
click at [193, 58] on input "rose" at bounding box center [132, 57] width 124 height 10
click at [197, 58] on icon at bounding box center [195, 57] width 3 height 3
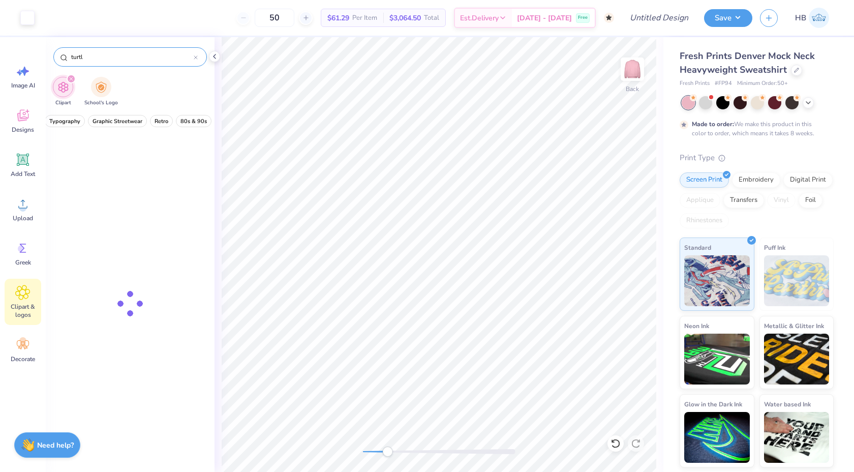
type input "turtle"
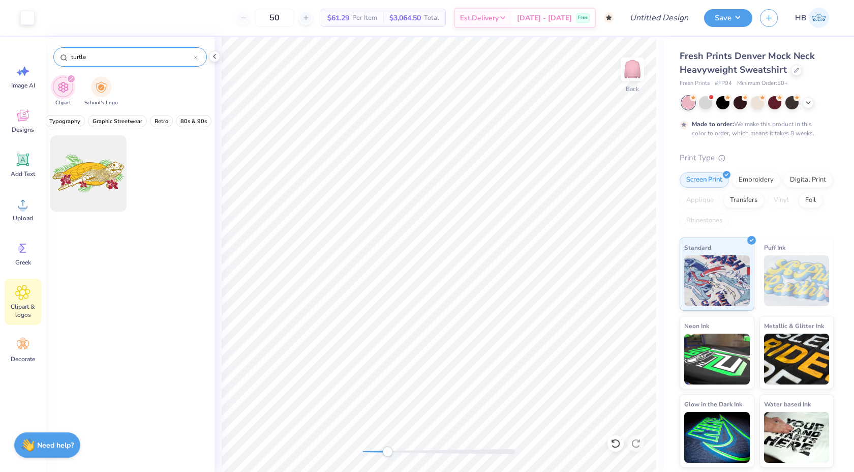
click at [116, 55] on input "turtle" at bounding box center [132, 57] width 124 height 10
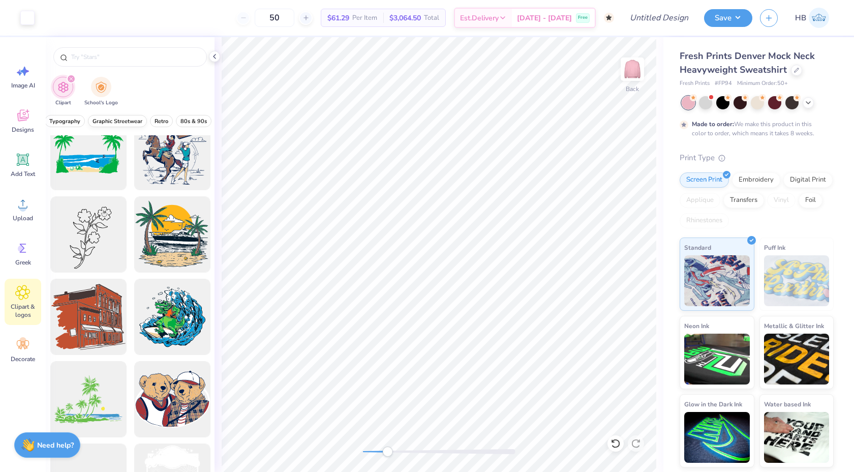
scroll to position [0, 421]
click at [131, 120] on span "Minimalist" at bounding box center [119, 121] width 26 height 8
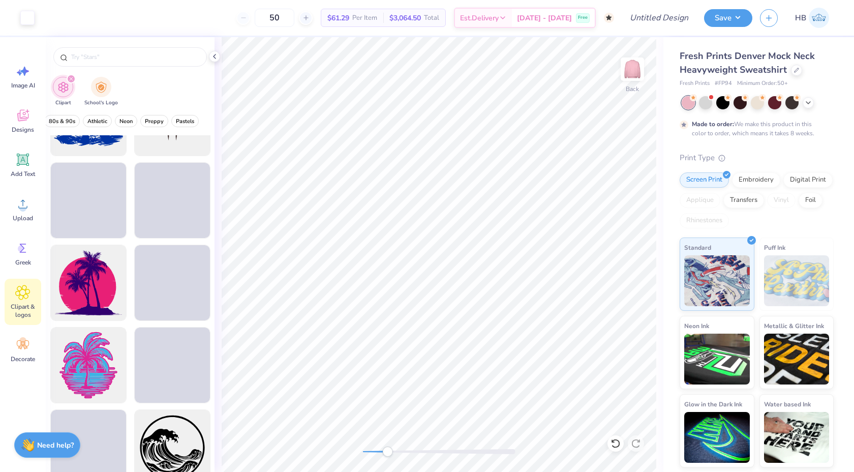
scroll to position [1131, 0]
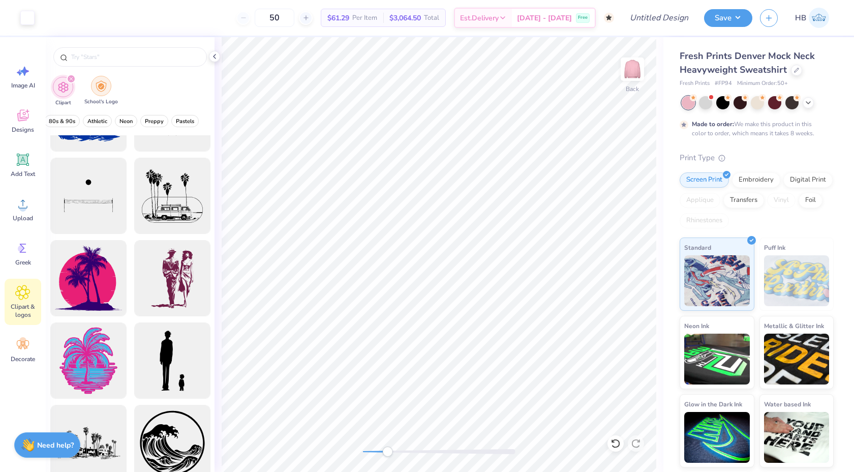
click at [99, 84] on img "filter for School's Logo" at bounding box center [101, 86] width 11 height 12
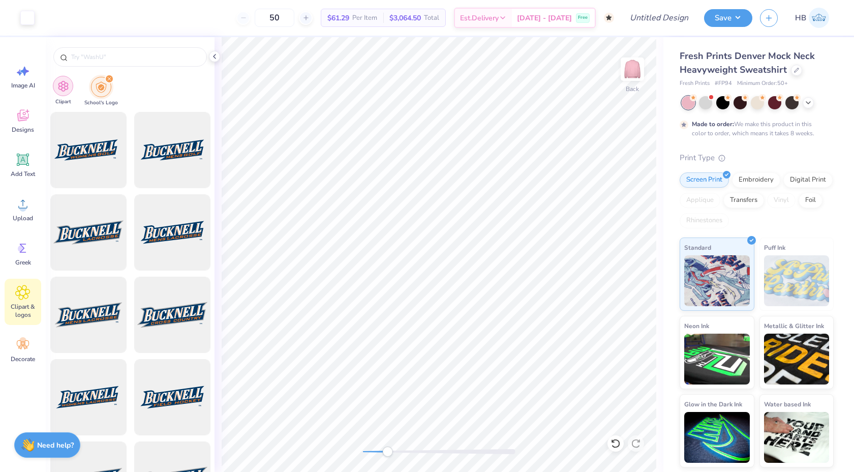
click at [70, 88] on div "filter for Clipart" at bounding box center [63, 86] width 20 height 20
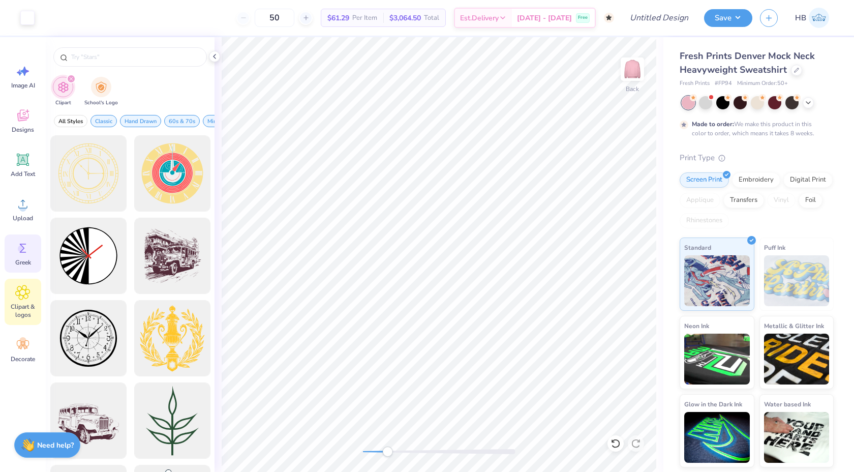
click at [9, 256] on div "Greek" at bounding box center [23, 253] width 37 height 38
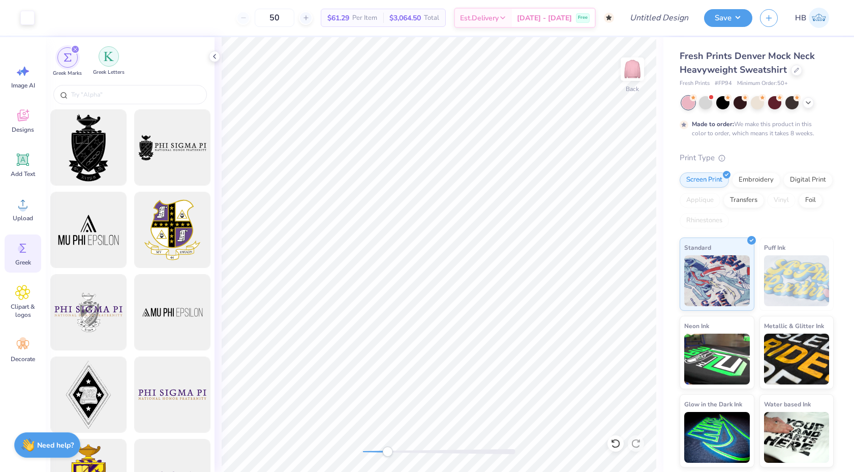
click at [111, 57] on img "filter for Greek Letters" at bounding box center [109, 56] width 10 height 10
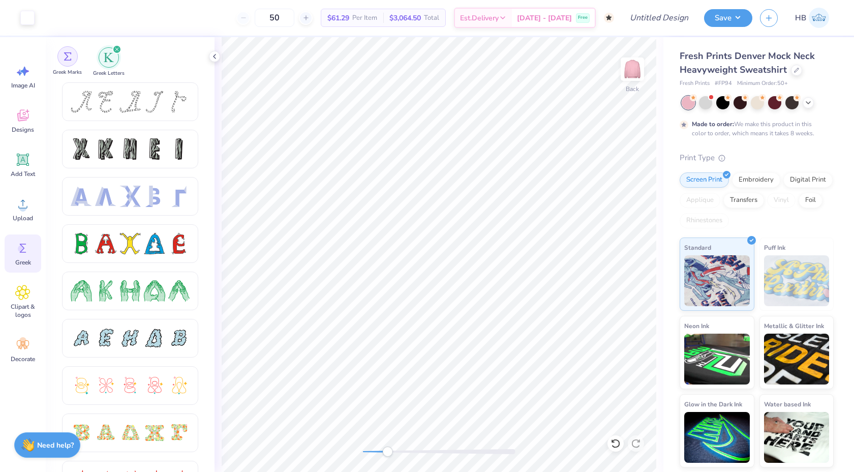
click at [67, 66] on div "filter for Greek Marks" at bounding box center [67, 56] width 20 height 20
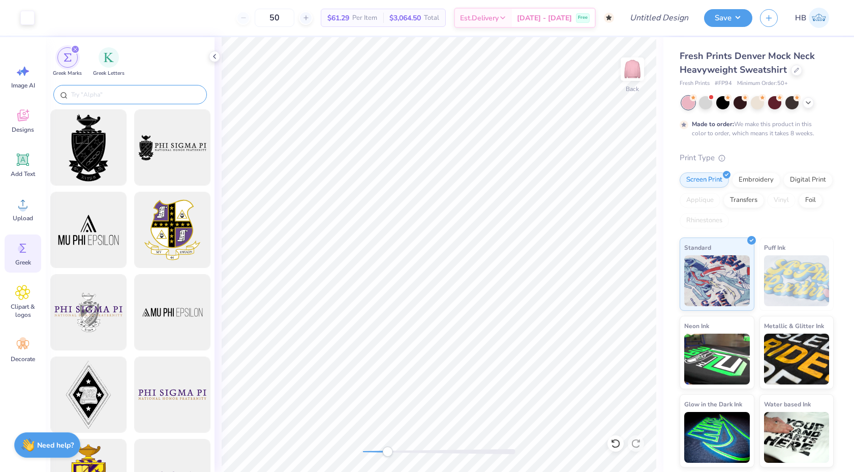
click at [81, 92] on input "text" at bounding box center [135, 95] width 130 height 10
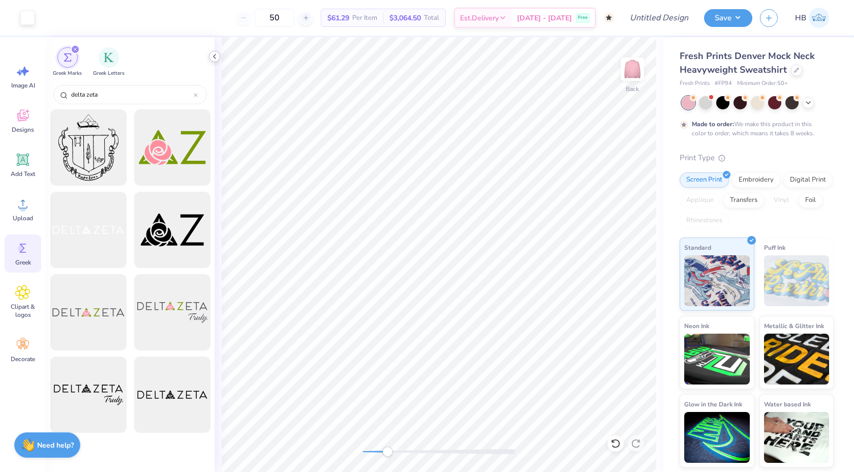
type input "delta zeta"
click at [213, 55] on icon at bounding box center [215, 56] width 8 height 8
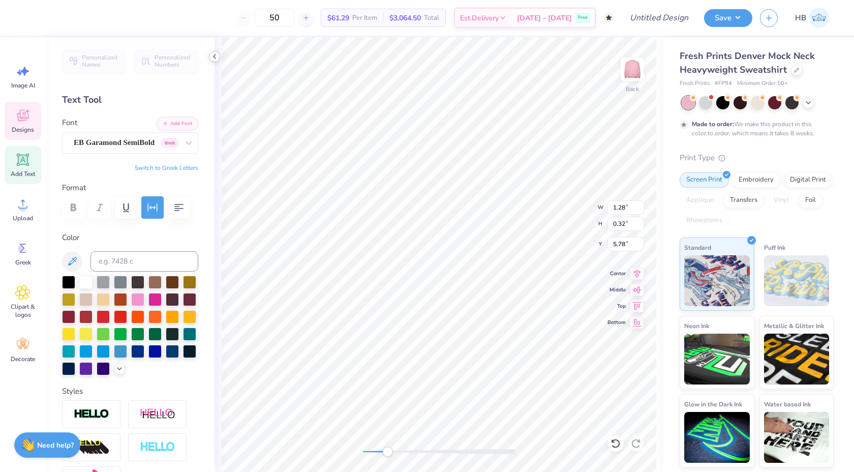
type textarea "s"
type textarea "Sigma Pi"
click at [360, 444] on div "Back" at bounding box center [439, 254] width 449 height 435
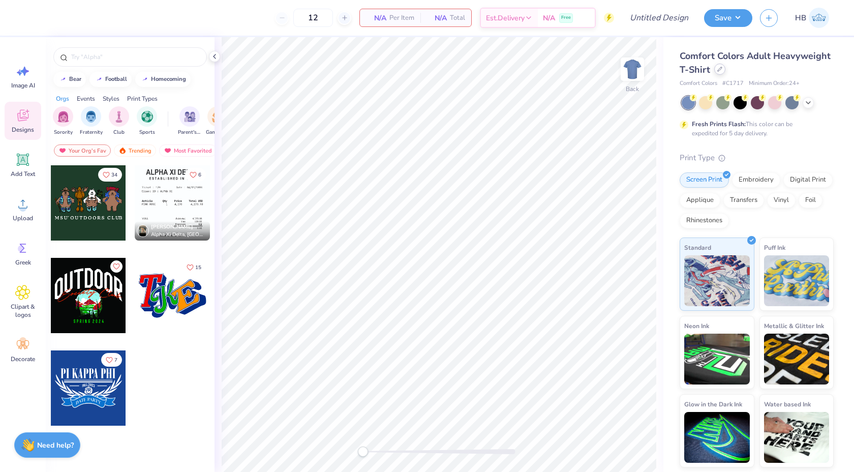
click at [721, 70] on icon at bounding box center [720, 69] width 5 height 5
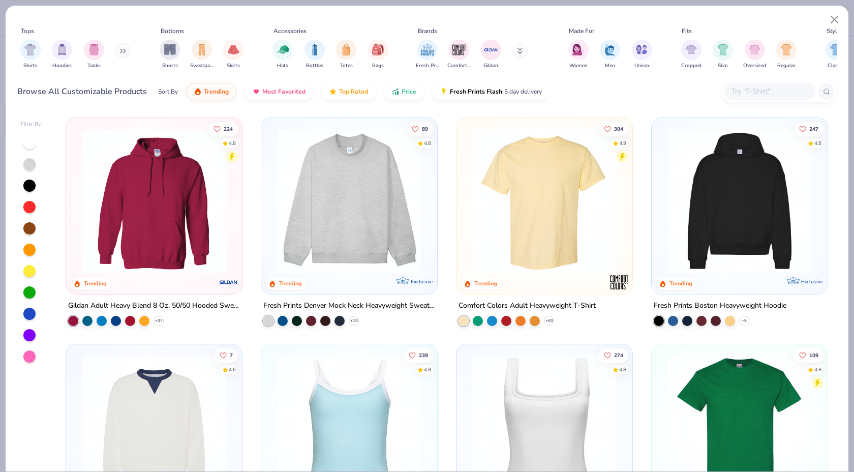
click at [375, 220] on img at bounding box center [350, 200] width 156 height 145
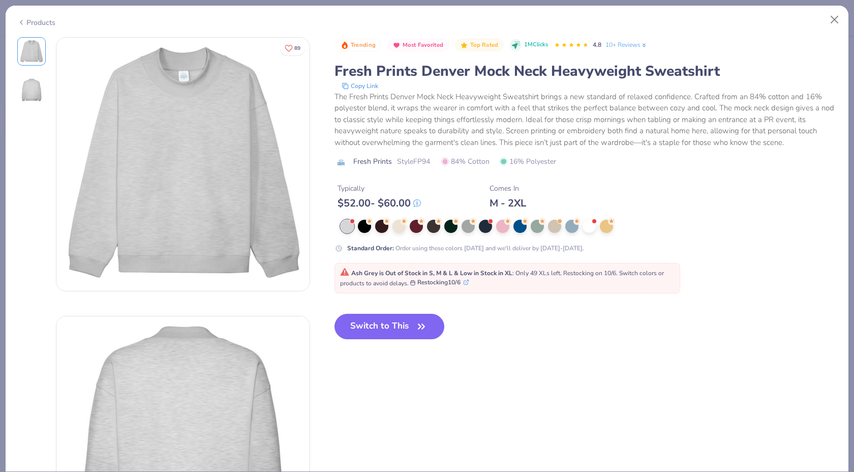
click at [511, 227] on div at bounding box center [541, 226] width 401 height 13
click at [505, 227] on div at bounding box center [502, 225] width 13 height 13
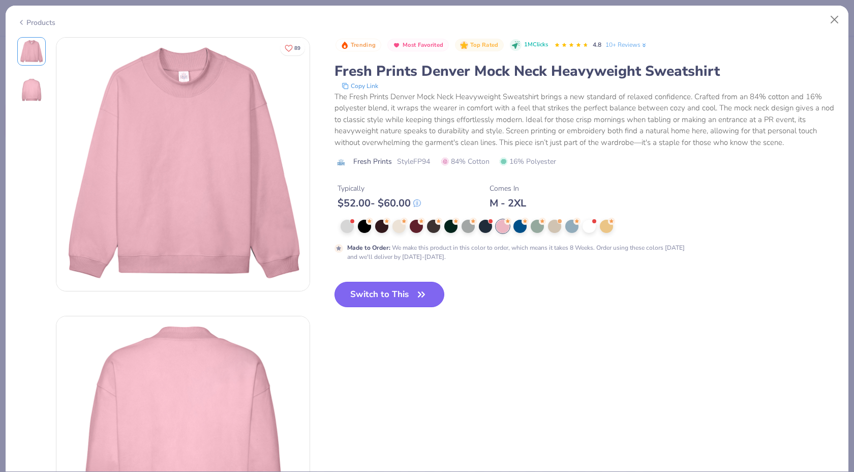
click at [395, 296] on button "Switch to This" at bounding box center [390, 294] width 110 height 25
type input "50"
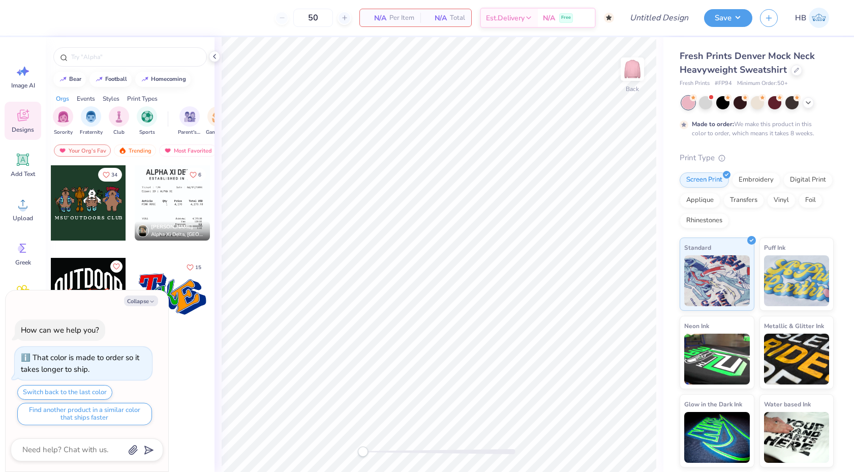
click at [150, 294] on div "Collapse How can we help you? That color is made to order so it takes longer to…" at bounding box center [87, 381] width 163 height 182
click at [148, 297] on button "Collapse" at bounding box center [141, 300] width 34 height 11
type textarea "x"
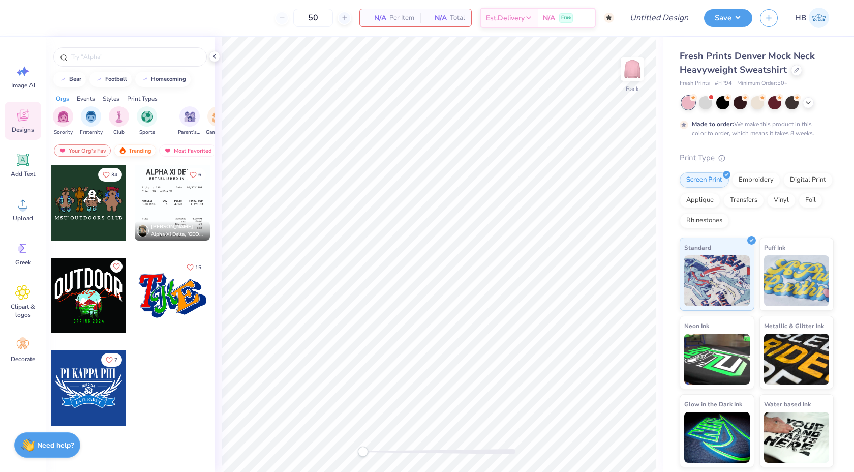
click at [129, 146] on div "Trending" at bounding box center [135, 150] width 42 height 12
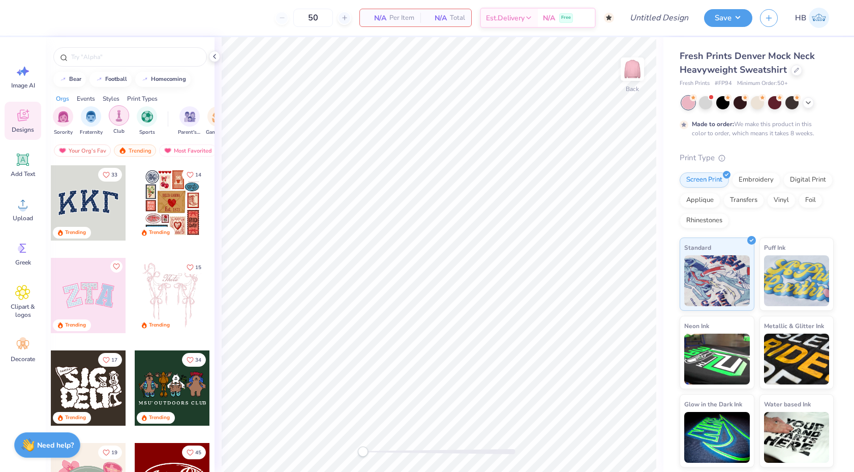
click at [122, 122] on div "filter for Club" at bounding box center [119, 115] width 20 height 20
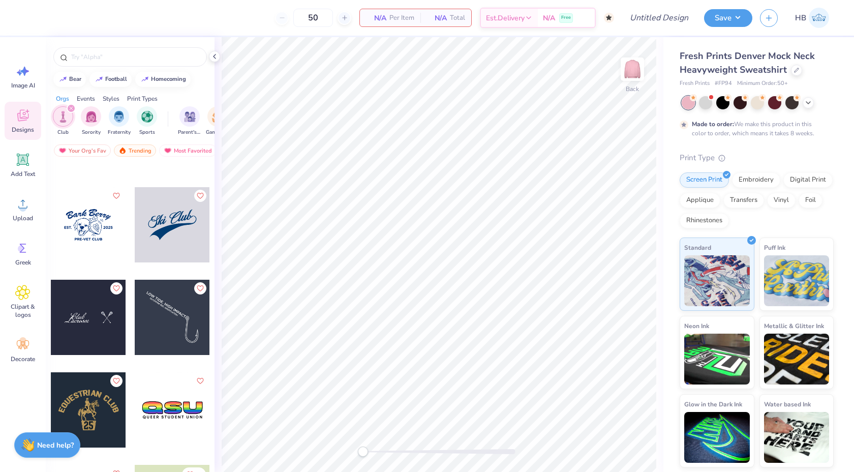
scroll to position [636, 0]
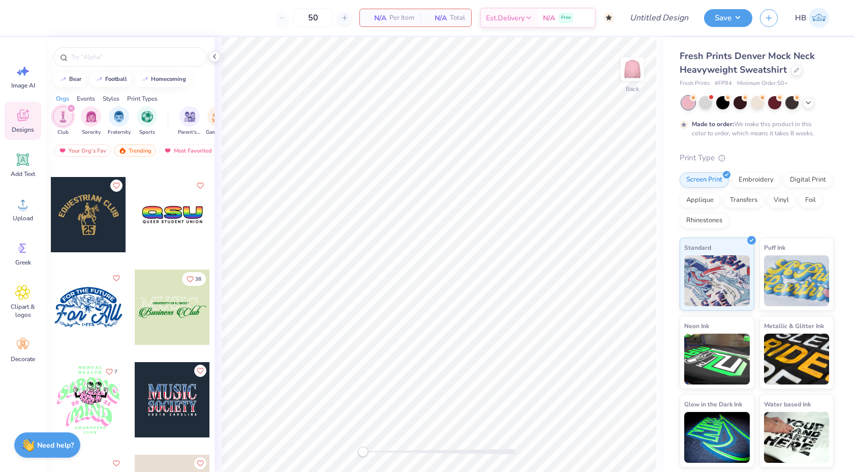
click at [164, 328] on div at bounding box center [172, 307] width 75 height 75
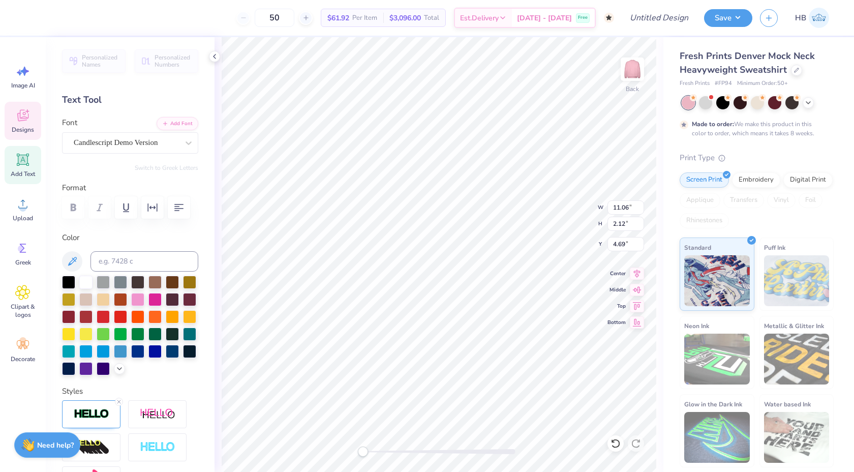
scroll to position [0, 1]
type textarea "Delta Zeta"
type input "9.09"
type input "2.52"
type input "1.51"
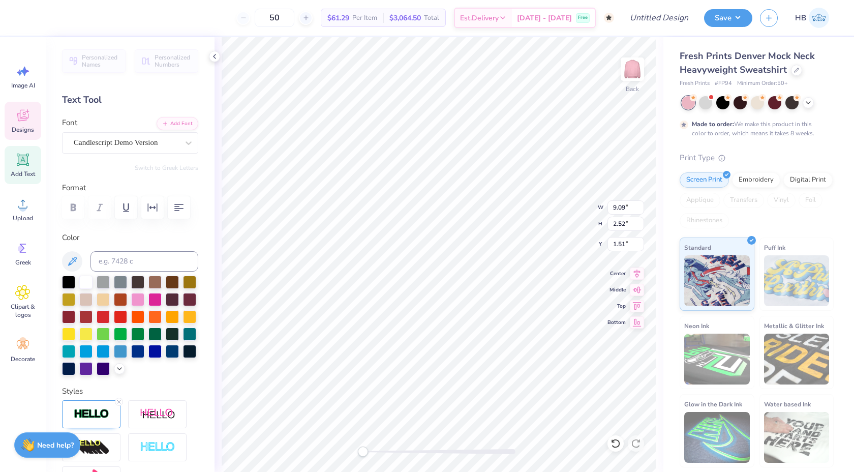
type input "0.29"
type input "0.16"
type input "4.03"
type textarea "SIGMA PI"
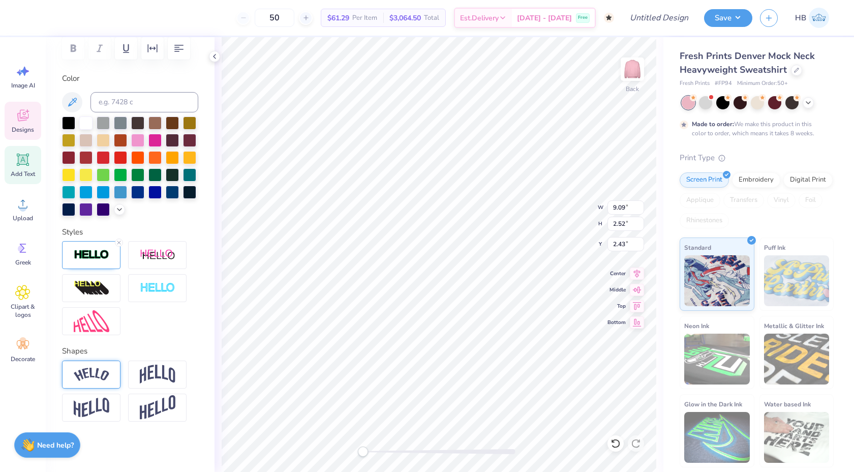
click at [107, 380] on img at bounding box center [92, 375] width 36 height 14
click at [627, 269] on div "Center" at bounding box center [626, 272] width 37 height 12
type input "2.36"
type input "0.41"
type input "5.38"
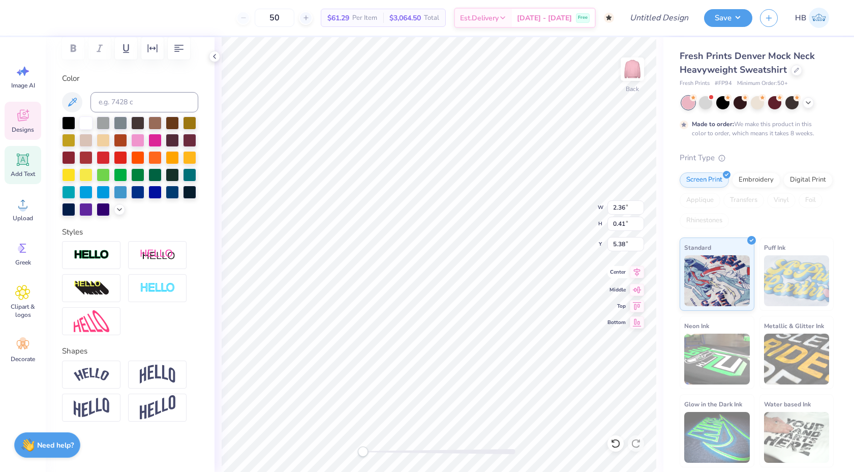
click at [634, 269] on icon at bounding box center [637, 272] width 14 height 12
type input "2.36"
type input "0.41"
type input "5.38"
type input "11.69"
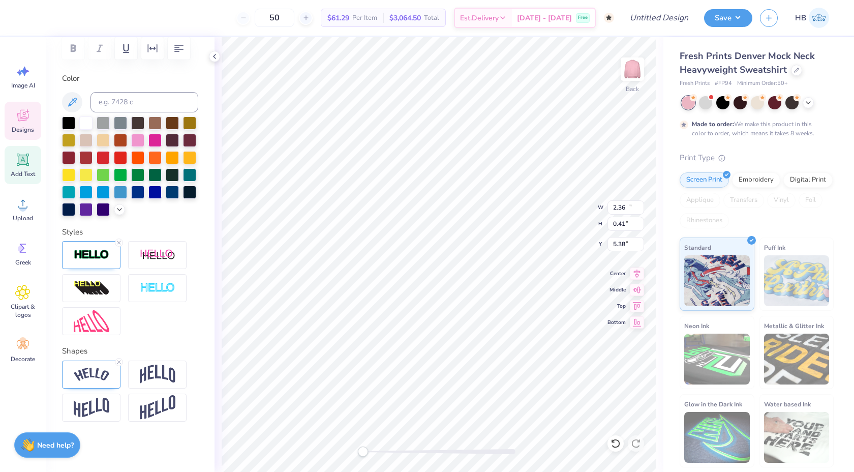
type input "3.25"
type input "1.00"
click at [88, 119] on div at bounding box center [85, 121] width 13 height 13
click at [29, 23] on div at bounding box center [27, 17] width 14 height 14
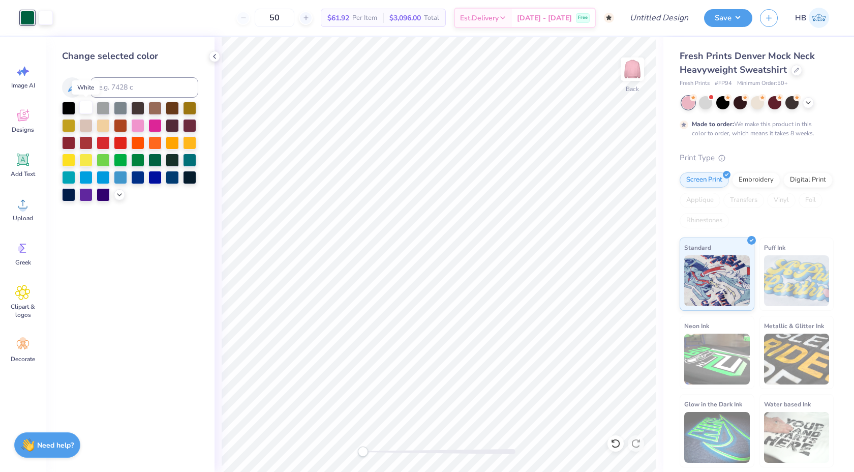
click at [84, 112] on div at bounding box center [85, 107] width 13 height 13
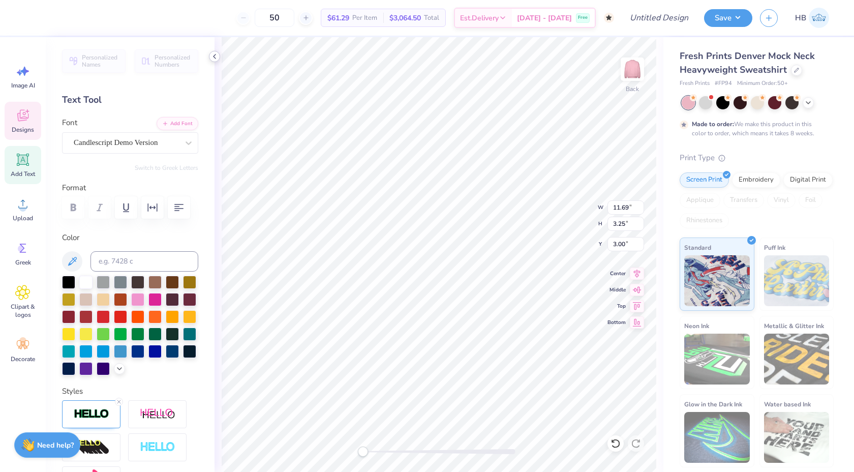
click at [214, 54] on icon at bounding box center [215, 56] width 8 height 8
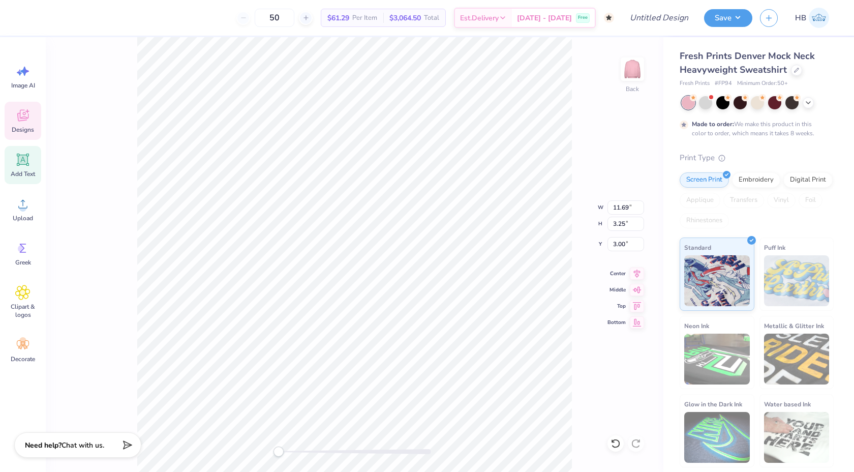
click at [31, 111] on div "Designs" at bounding box center [23, 121] width 37 height 38
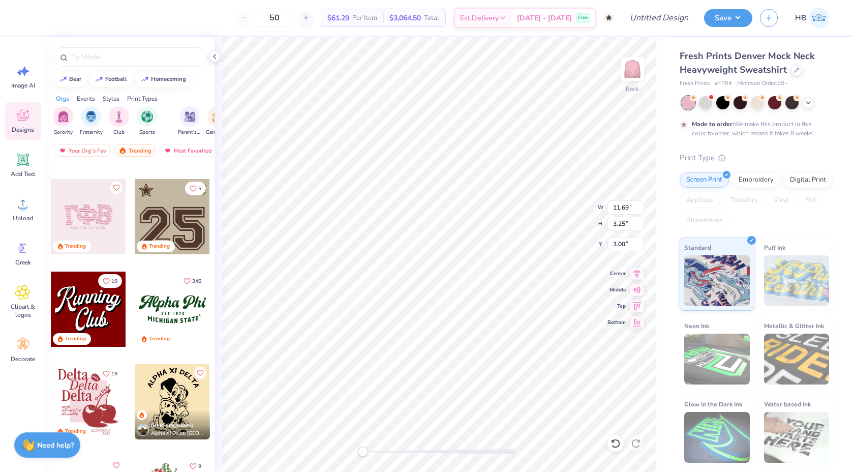
scroll to position [1005, 0]
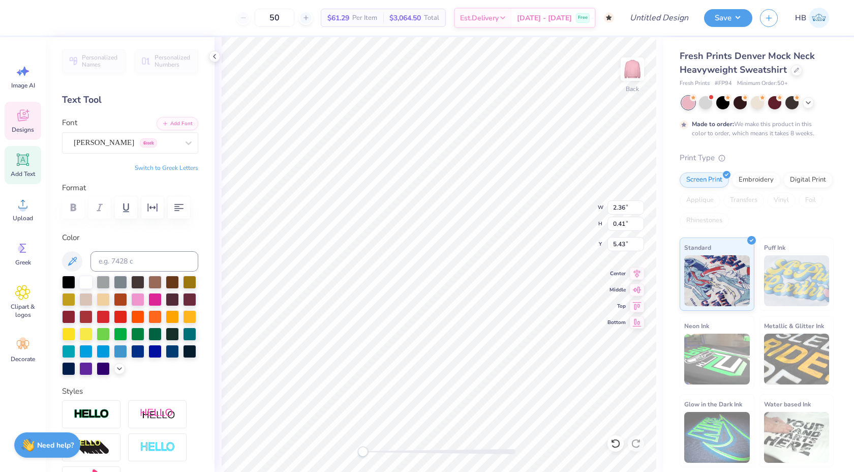
type input "2.36"
type input "0.41"
type input "5.43"
type textarea "EST. 1902I"
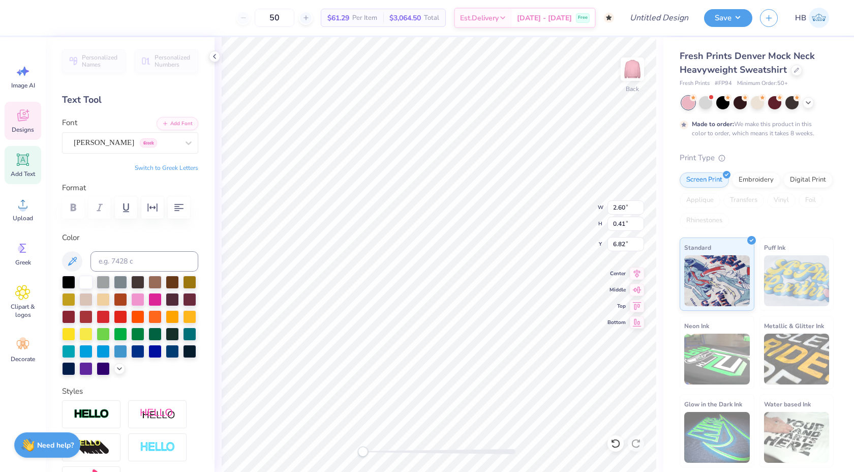
scroll to position [0, 2]
type textarea "EST. 1902"
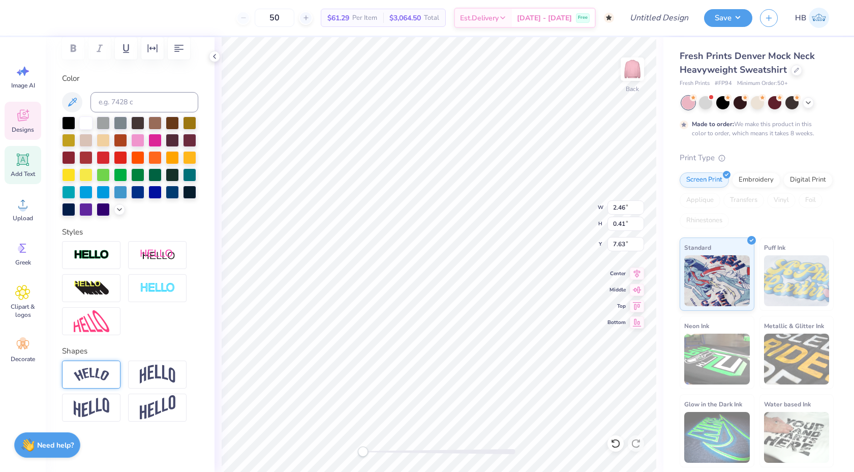
click at [97, 362] on div at bounding box center [91, 375] width 58 height 28
type input "-0.09"
drag, startPoint x: 130, startPoint y: 440, endPoint x: 104, endPoint y: 437, distance: 25.6
click at [104, 437] on div "Accessibility label" at bounding box center [104, 437] width 10 height 10
type input "-0.19"
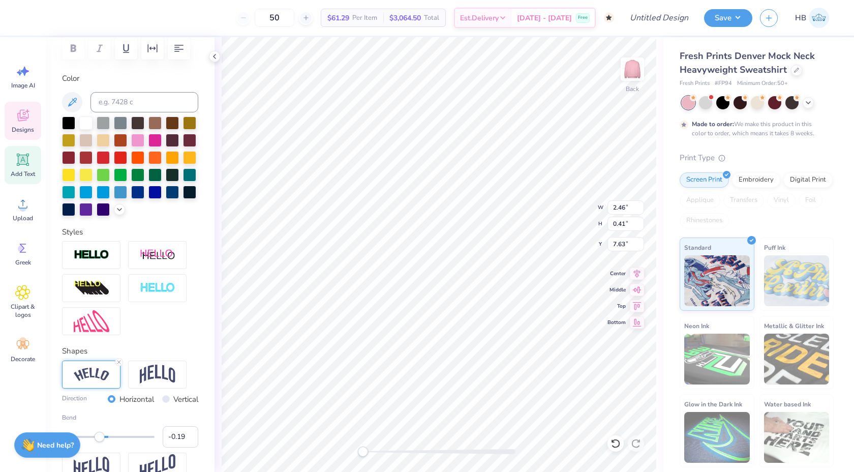
click at [100, 437] on div "Accessibility label" at bounding box center [100, 437] width 10 height 10
type input "2.13"
type input "0.36"
type input "6.25"
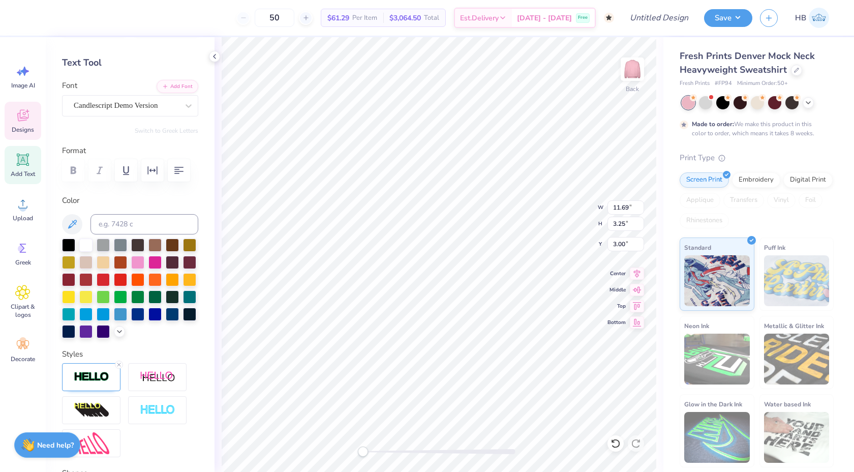
scroll to position [0, 0]
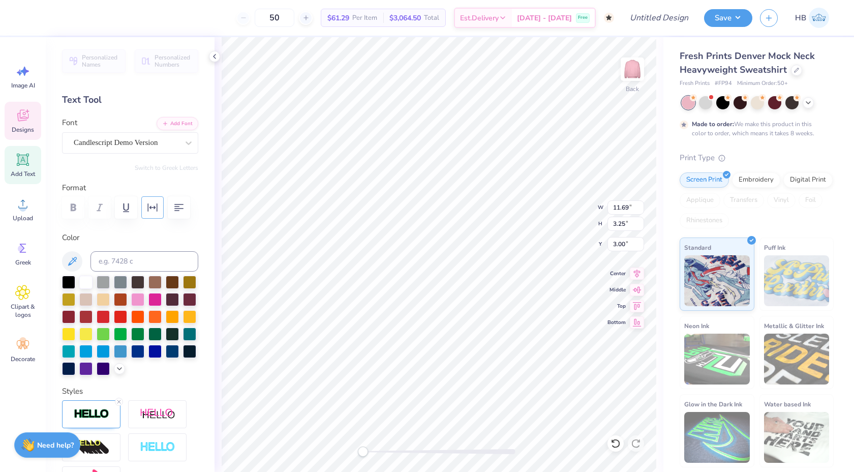
click at [152, 203] on icon "button" at bounding box center [152, 207] width 12 height 12
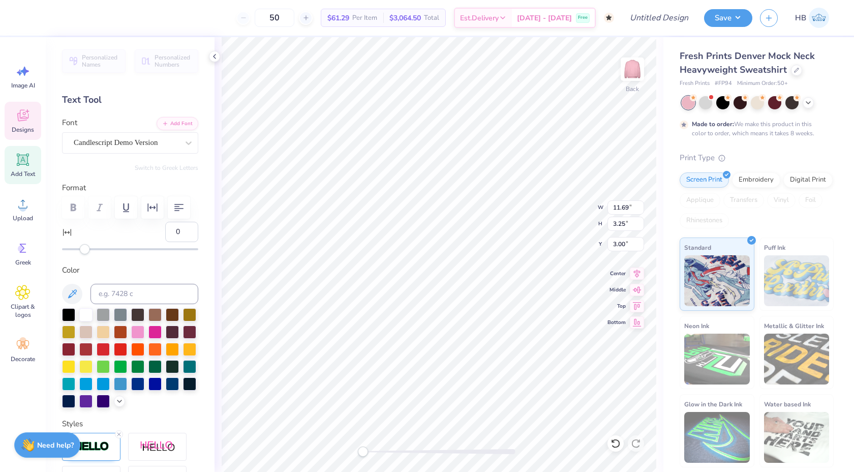
type input "6"
click at [92, 251] on div at bounding box center [130, 249] width 136 height 10
type input "-9"
drag, startPoint x: 92, startPoint y: 251, endPoint x: 75, endPoint y: 251, distance: 16.8
click at [75, 251] on div "Accessibility label" at bounding box center [75, 249] width 10 height 10
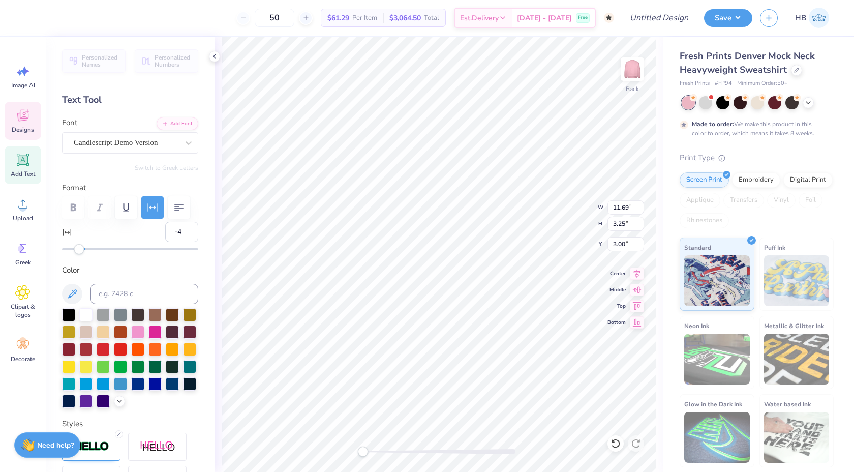
type input "-3"
drag, startPoint x: 76, startPoint y: 252, endPoint x: 82, endPoint y: 253, distance: 5.7
click at [82, 253] on div "Accessibility label" at bounding box center [81, 249] width 10 height 10
click at [638, 270] on icon at bounding box center [637, 272] width 7 height 9
type input "0"
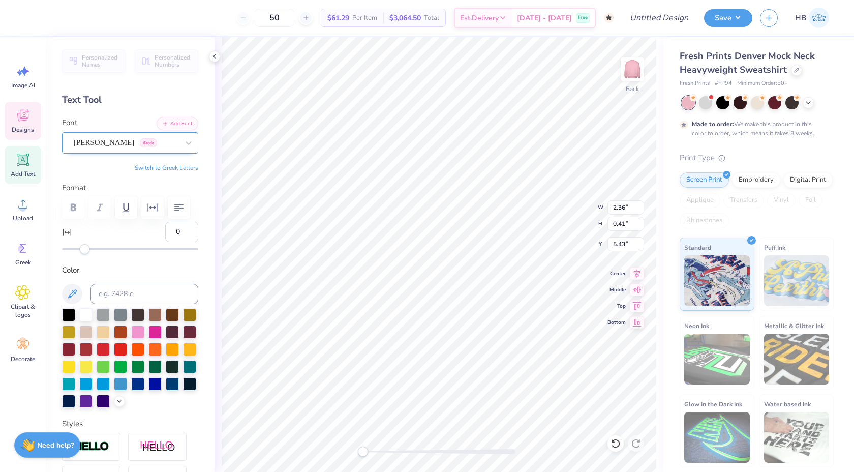
click at [74, 135] on div "Asimov Greek" at bounding box center [126, 143] width 107 height 16
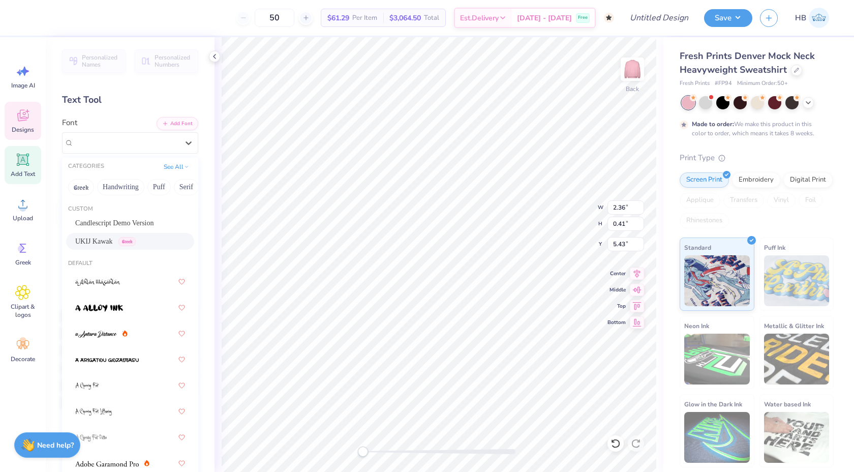
click at [102, 244] on span "UKIJ Kawak" at bounding box center [93, 241] width 37 height 11
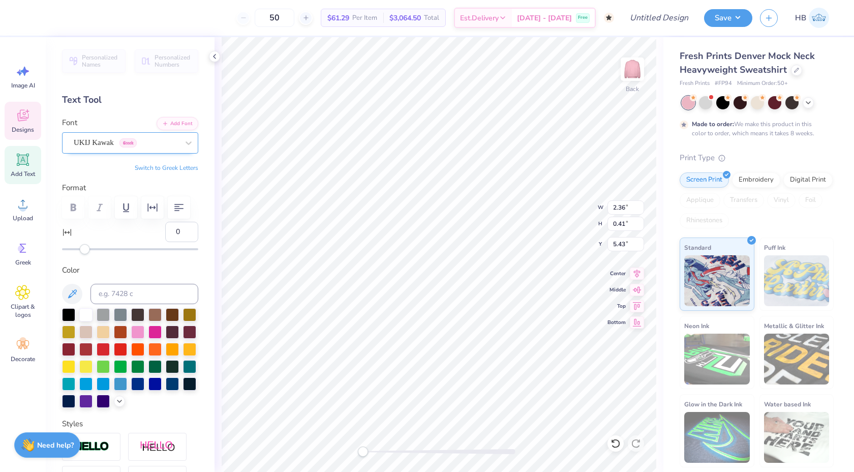
click at [92, 137] on div "UKIJ Kawak Greek" at bounding box center [126, 143] width 107 height 16
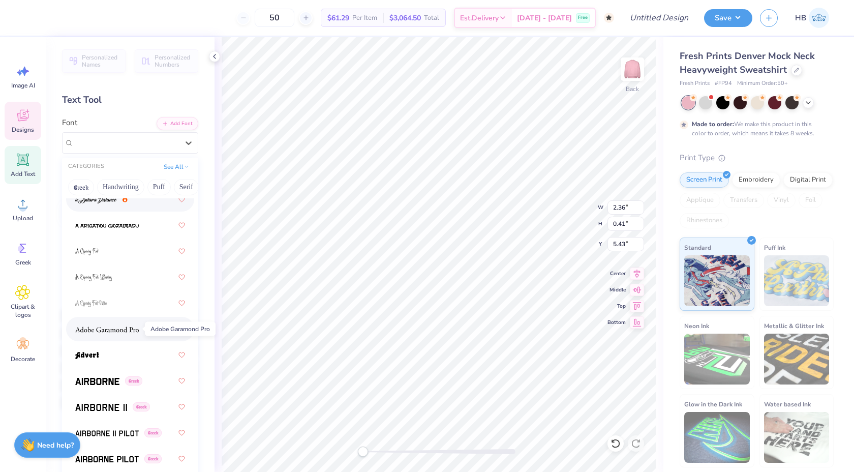
scroll to position [136, 0]
click at [127, 326] on img at bounding box center [107, 327] width 64 height 7
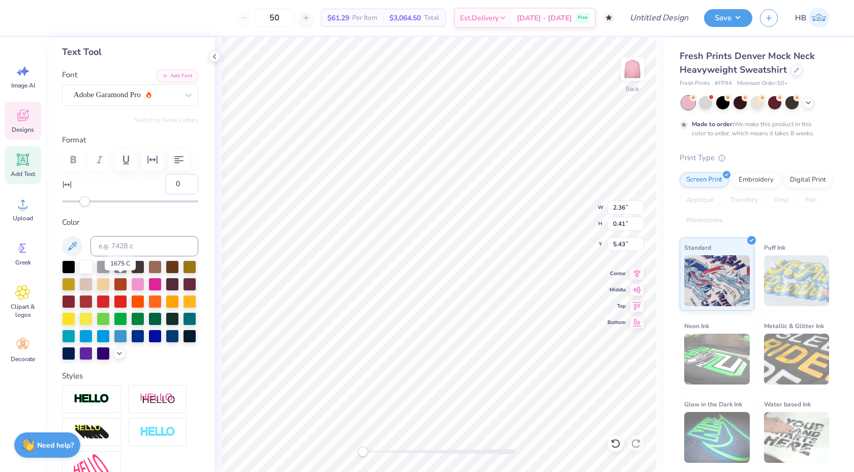
scroll to position [49, 0]
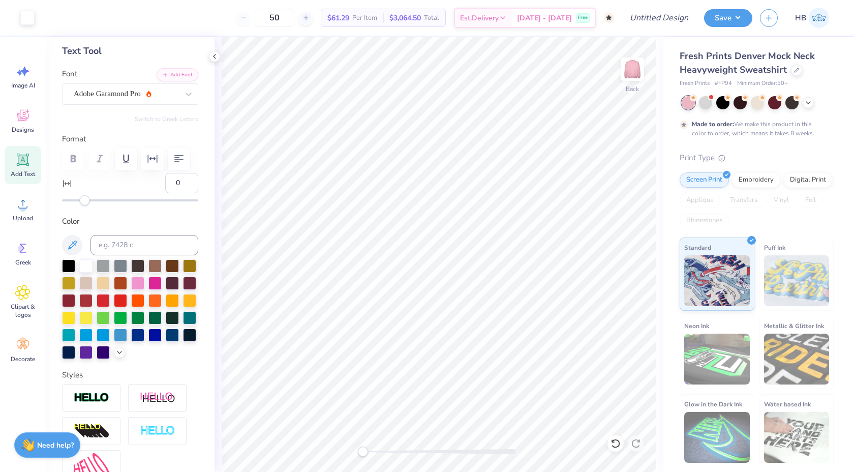
click at [372, 452] on div at bounding box center [439, 451] width 153 height 5
type input "2.13"
type input "0.36"
type input "6.25"
type input "11.18"
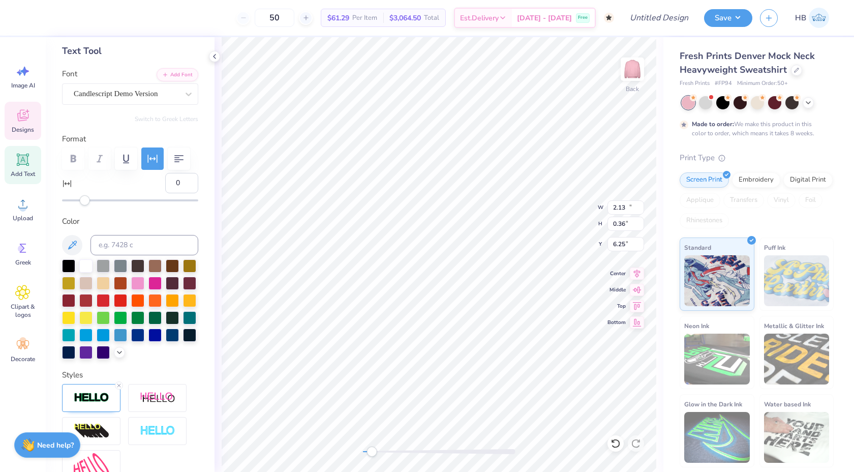
type input "3.18"
type input "0.69"
type input "-3"
click at [618, 446] on icon at bounding box center [615, 443] width 9 height 9
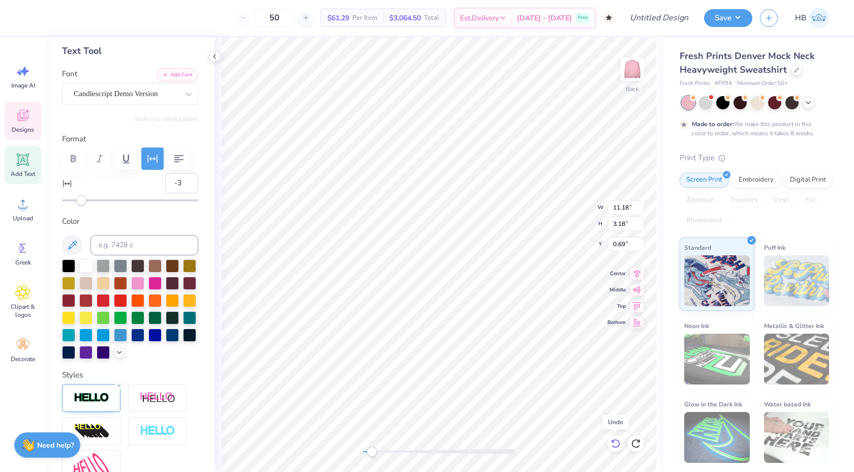
click at [618, 446] on icon at bounding box center [615, 443] width 9 height 9
type input "2.32"
type input "0.39"
type input "5.44"
type input "0"
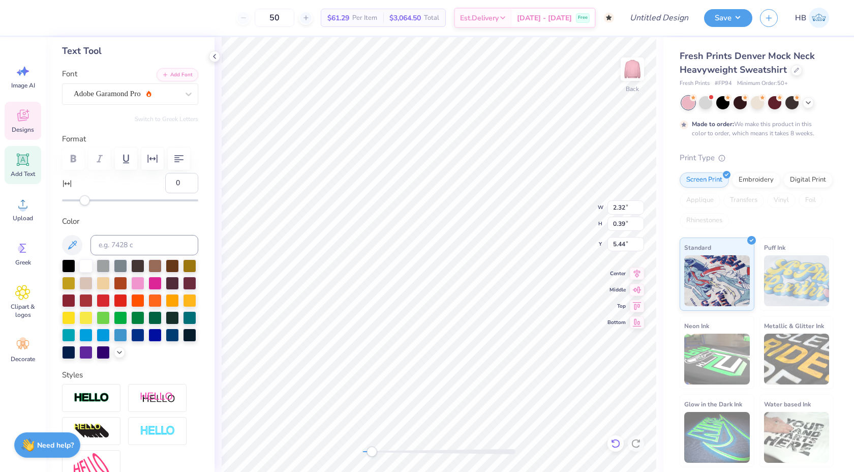
type input "3.40"
type input "0.57"
click at [634, 270] on icon at bounding box center [637, 272] width 7 height 9
type input "11.18"
type input "3.18"
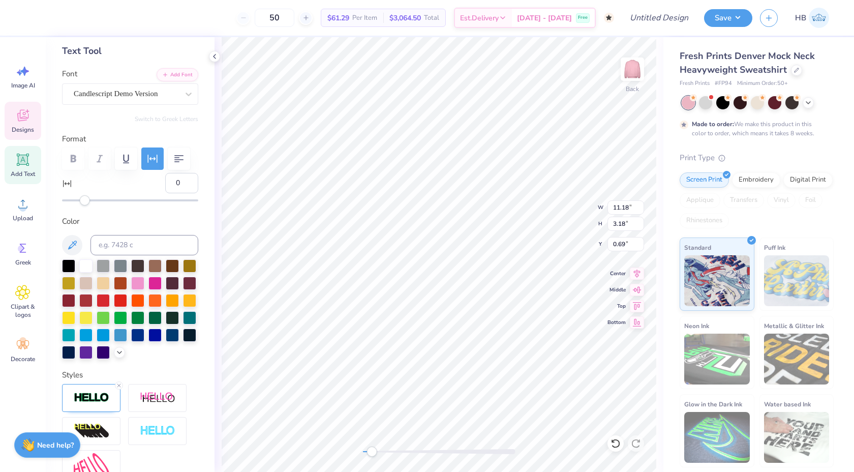
type input "0.69"
type input "-3"
type input "3.40"
type input "0.57"
type input "3.74"
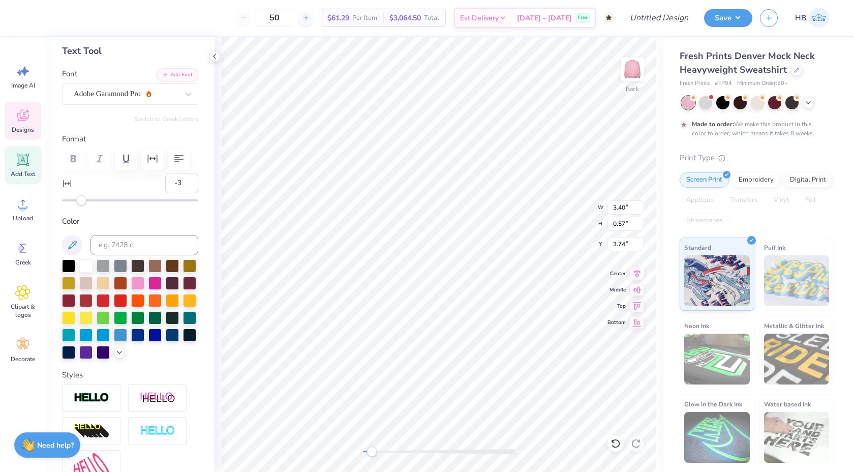
type input "0"
type input "11.18"
type input "3.18"
type input "0.68"
type input "-3"
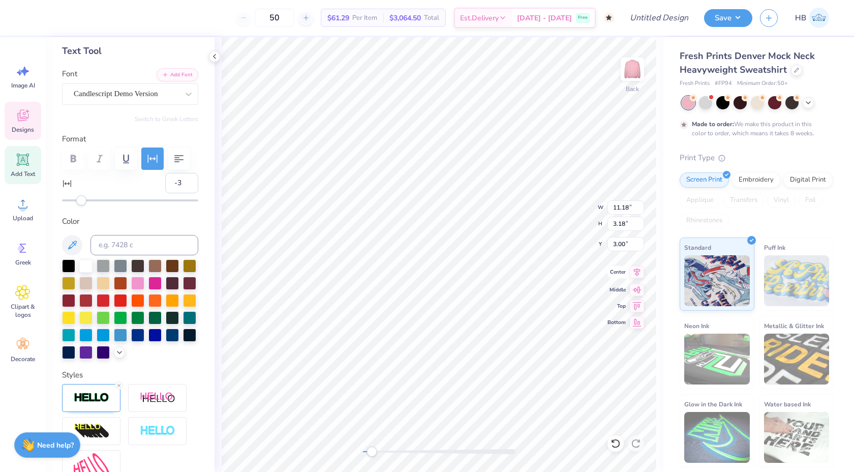
click at [638, 276] on icon at bounding box center [637, 272] width 14 height 12
click at [635, 272] on icon at bounding box center [637, 272] width 7 height 9
type input "3.40"
type input "0.57"
type input "5.43"
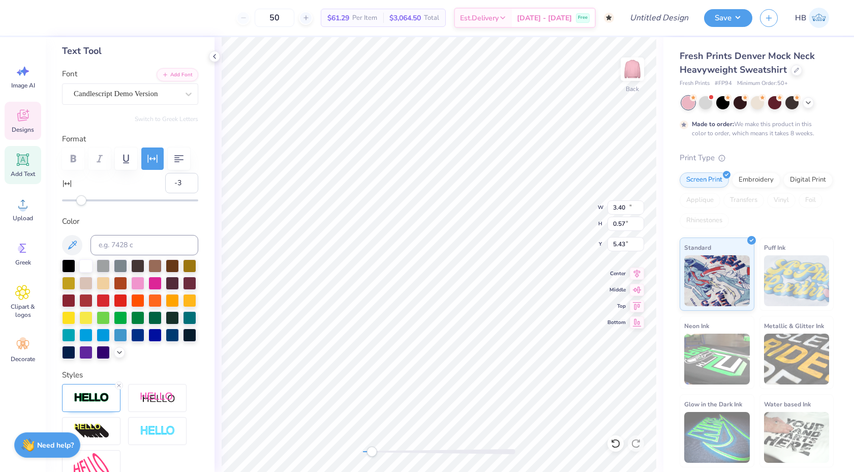
type input "0"
type input "11.18"
type input "3.18"
type input "1.86"
type input "-3"
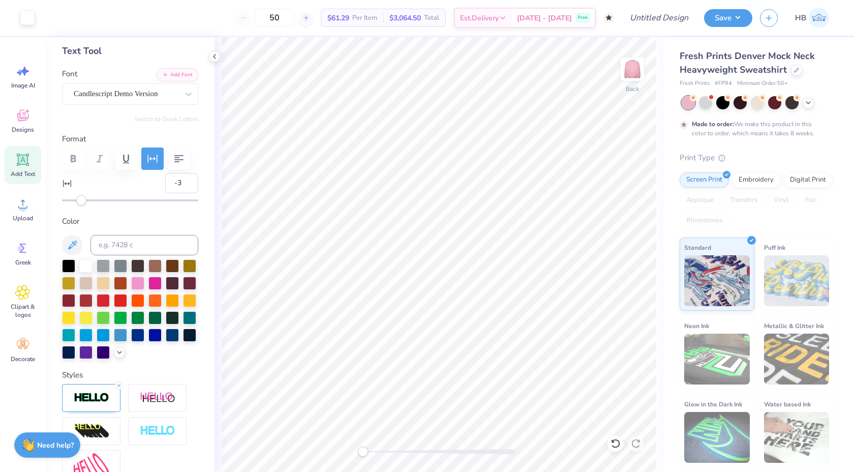
click at [352, 448] on div "Back" at bounding box center [439, 254] width 449 height 435
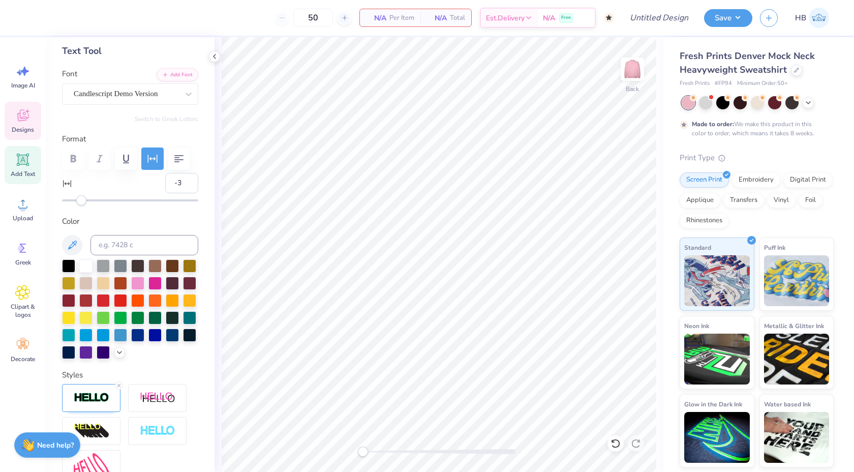
click at [20, 130] on span "Designs" at bounding box center [23, 130] width 22 height 8
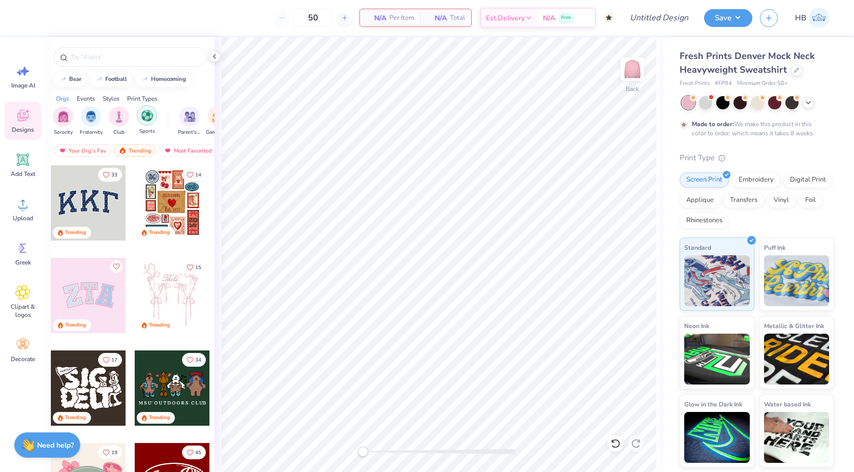
click at [145, 117] on img "filter for Sports" at bounding box center [147, 116] width 12 height 12
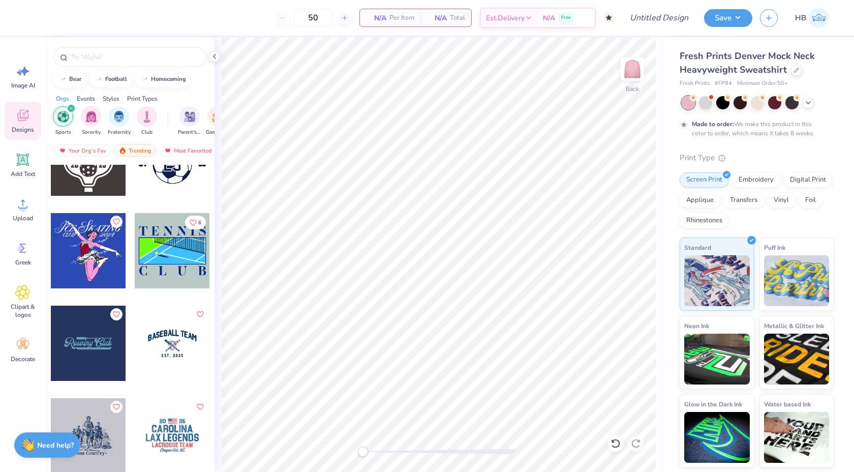
scroll to position [528, 0]
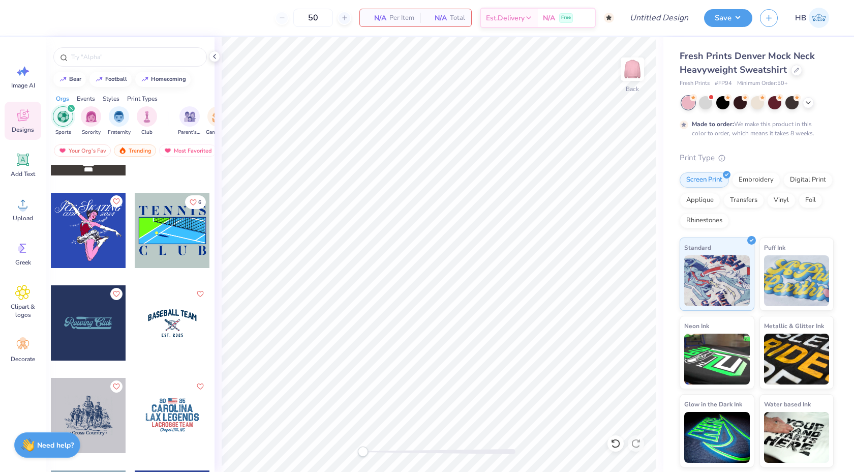
click at [165, 331] on div at bounding box center [172, 322] width 75 height 75
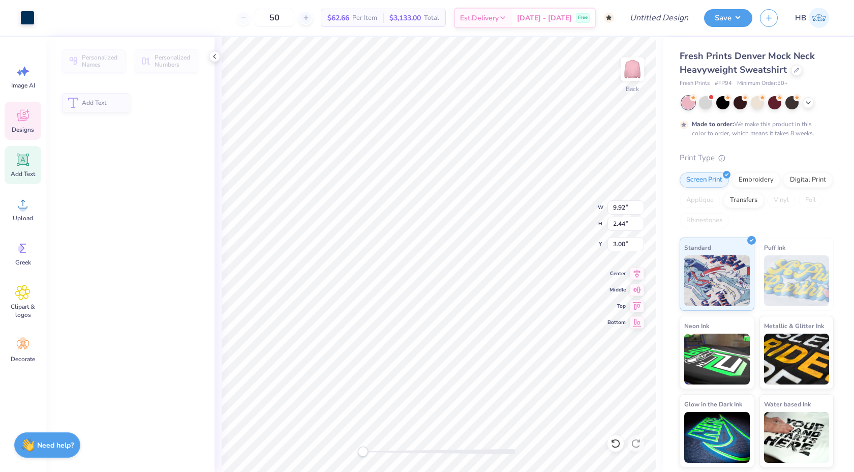
type input "2.44"
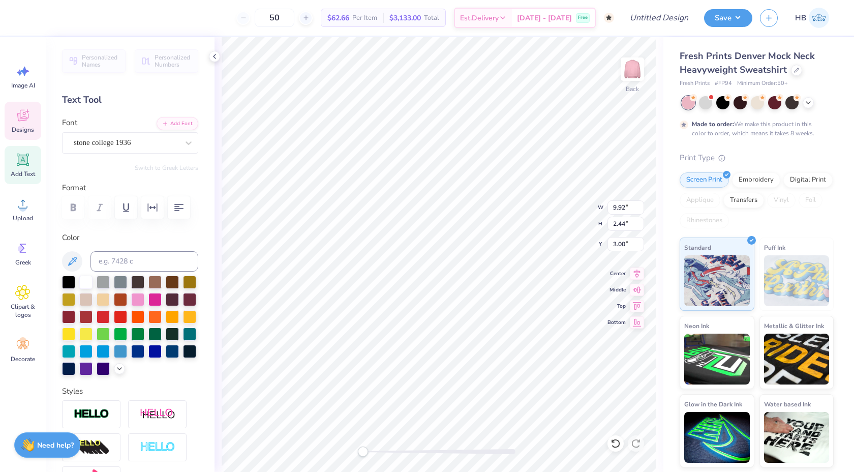
scroll to position [0, 1]
type textarea "DELTA ZETA"
type textarea "E25"
click at [614, 440] on icon at bounding box center [615, 443] width 9 height 9
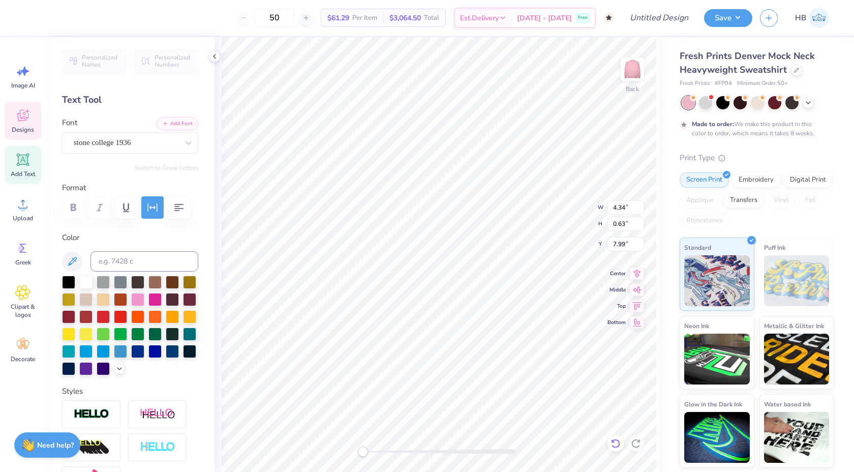
click at [614, 440] on icon at bounding box center [615, 443] width 9 height 9
type textarea "EST. 1902"
click at [23, 242] on icon at bounding box center [22, 248] width 15 height 15
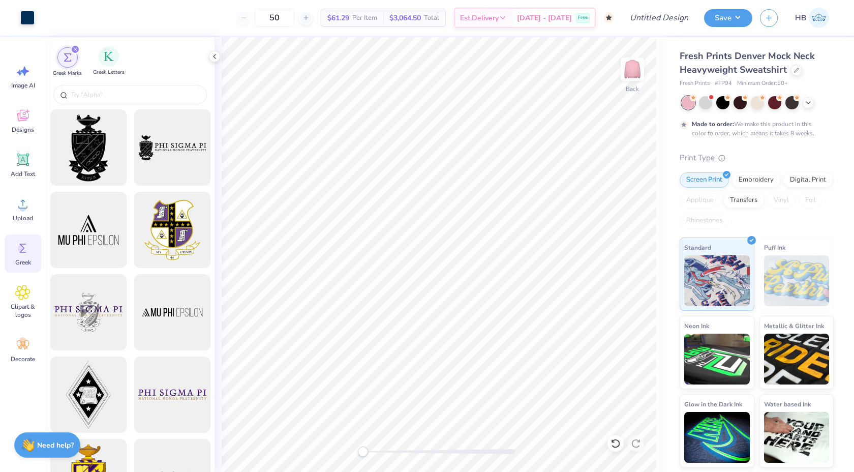
click at [111, 67] on div "Greek Letters" at bounding box center [109, 61] width 32 height 30
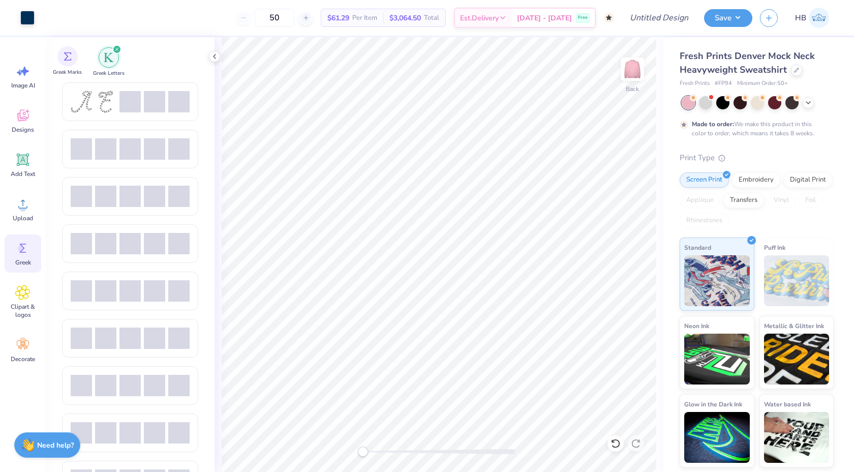
click at [76, 66] on div "Greek Marks" at bounding box center [67, 61] width 29 height 30
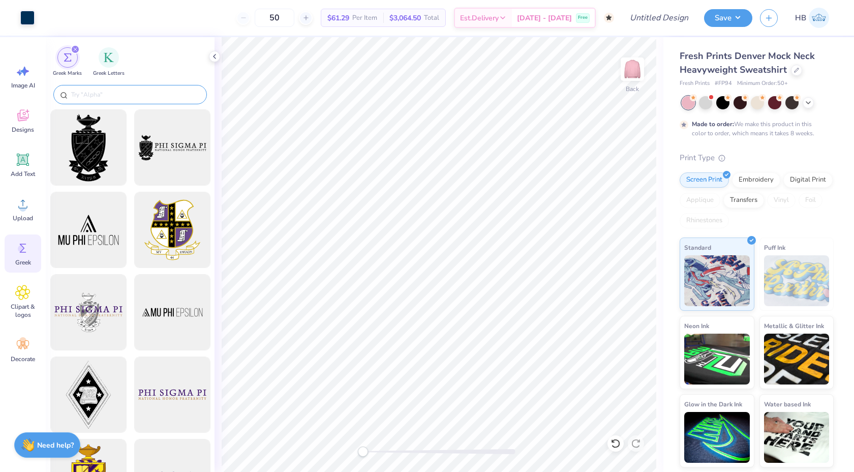
click at [92, 97] on input "text" at bounding box center [135, 95] width 130 height 10
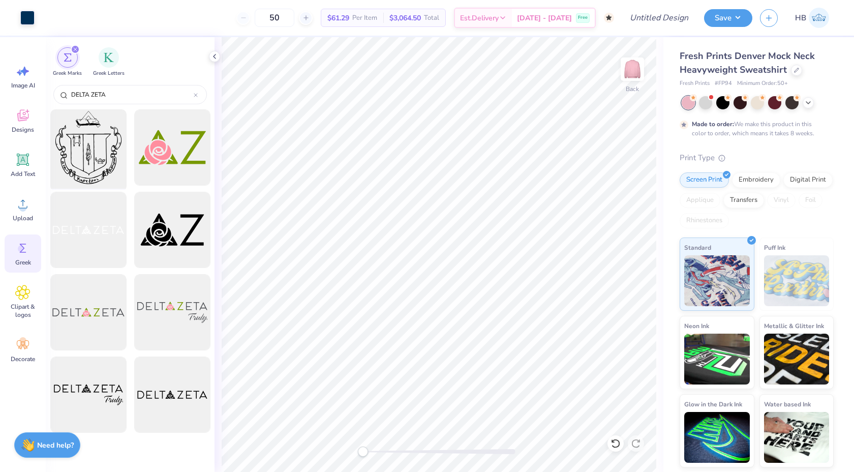
type input "DELTA ZETA"
click at [76, 168] on div at bounding box center [88, 148] width 84 height 84
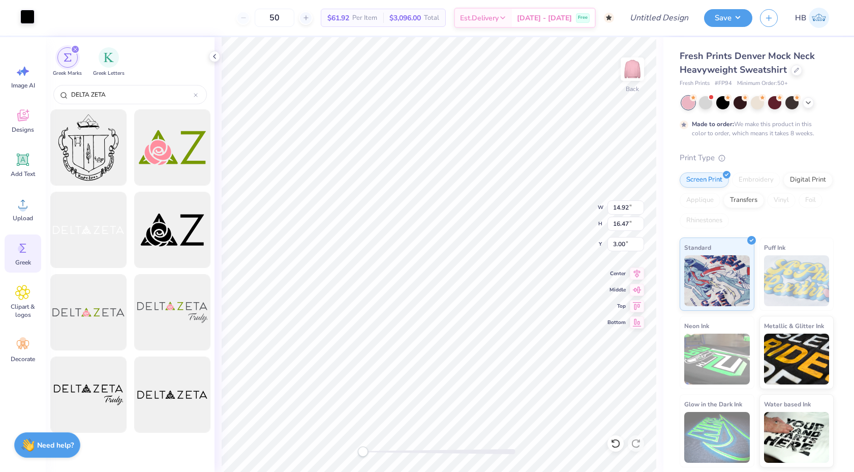
click at [23, 16] on div at bounding box center [27, 17] width 14 height 14
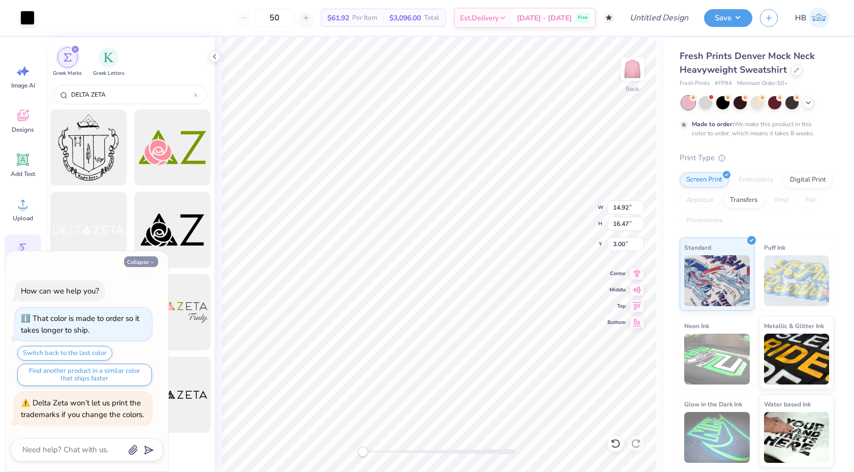
click at [147, 261] on button "Collapse" at bounding box center [141, 261] width 34 height 11
type textarea "x"
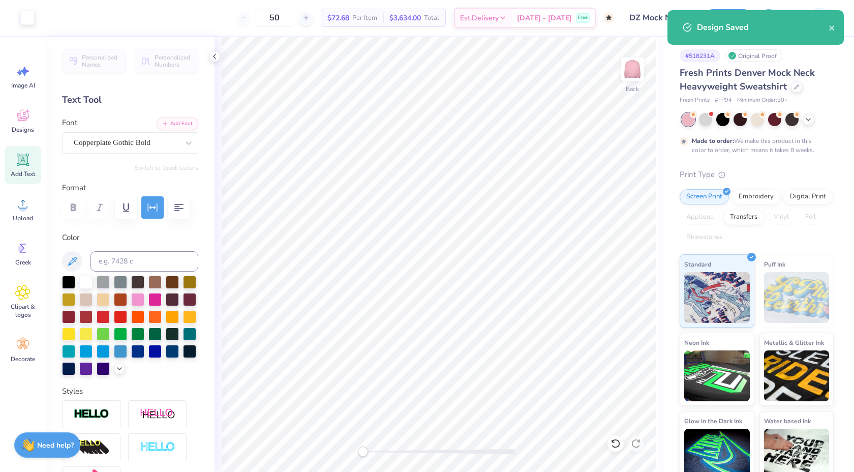
scroll to position [159, 0]
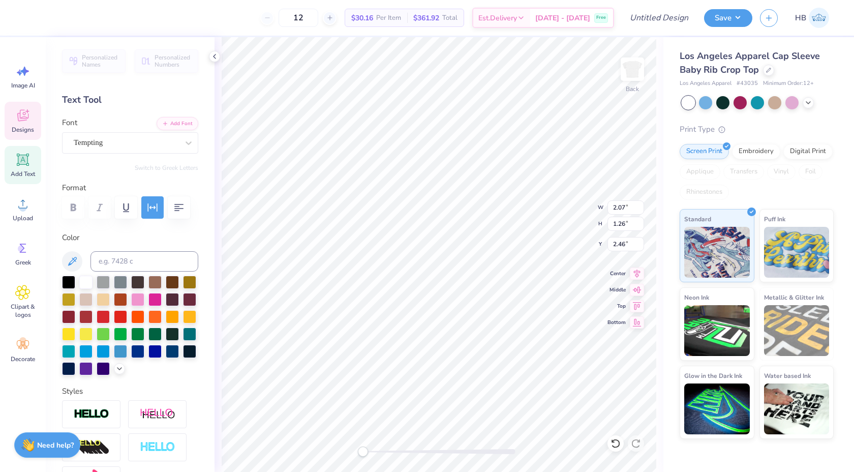
type input "1.59"
type input "0.87"
type input "4.07"
type input "2.41"
type input "1.64"
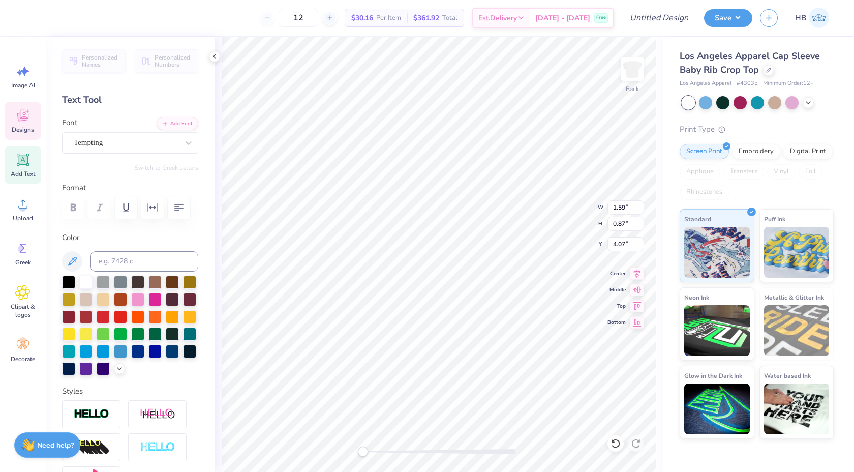
type input "2.20"
type input "1.59"
type input "0.87"
type input "4.07"
type textarea "Z"
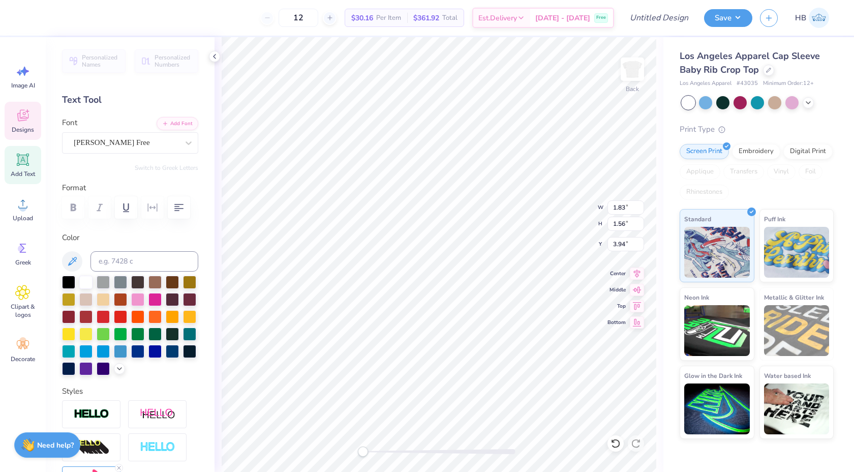
type input "0.38"
type input "0.61"
type input "4.28"
type textarea "R"
type textarea "eta"
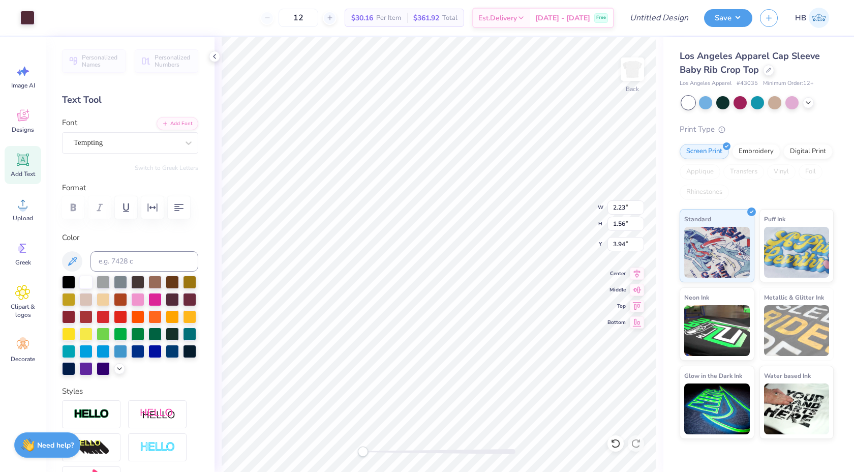
type input "2.22"
click at [762, 71] on div "Los Angeles Apparel Cap Sleeve Baby Rib Crop Top" at bounding box center [757, 62] width 154 height 27
click at [766, 71] on div at bounding box center [768, 69] width 11 height 11
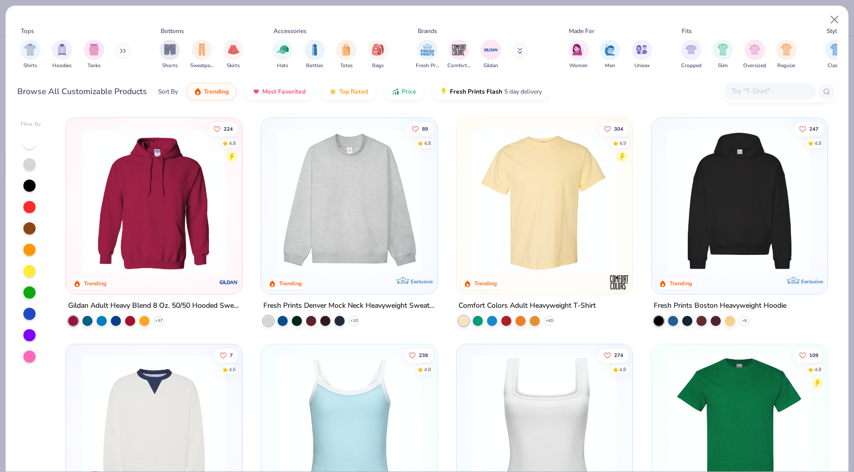
click at [383, 197] on img at bounding box center [350, 200] width 156 height 145
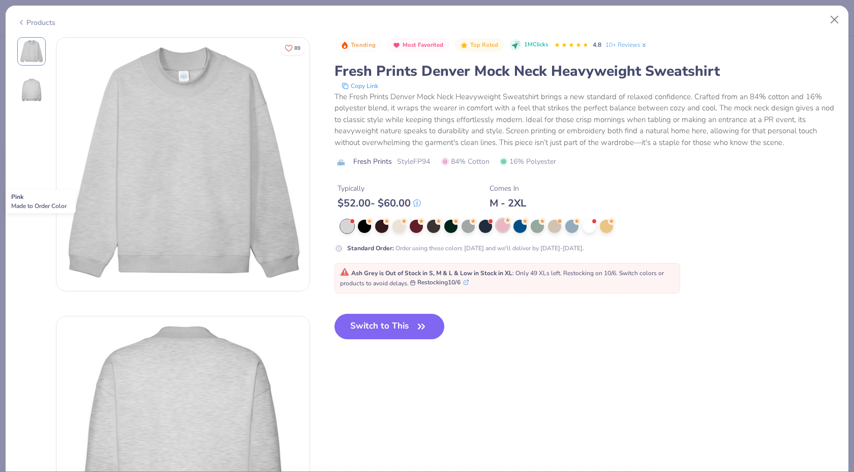
click at [500, 229] on div at bounding box center [502, 225] width 13 height 13
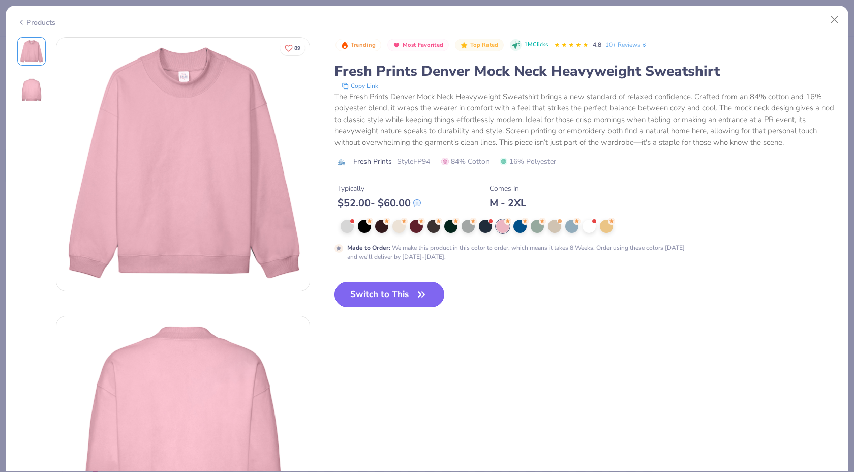
click at [378, 298] on button "Switch to This" at bounding box center [390, 294] width 110 height 25
type input "50"
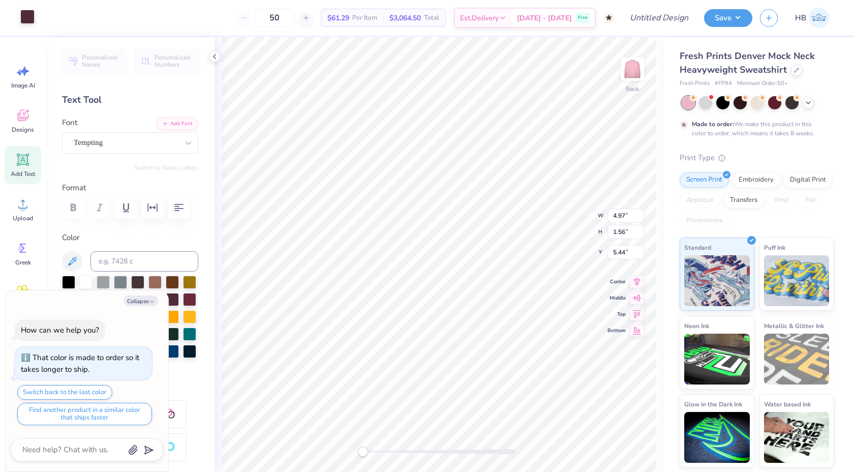
click at [29, 14] on div at bounding box center [27, 17] width 14 height 14
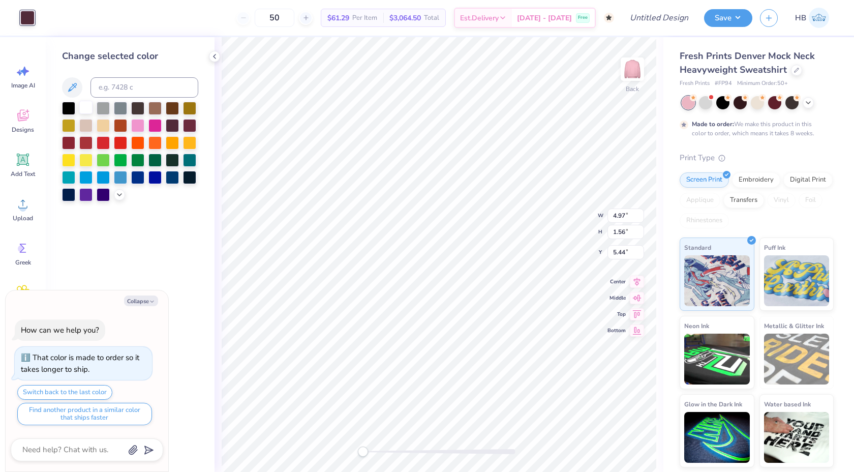
click at [86, 109] on div at bounding box center [85, 107] width 13 height 13
click at [107, 36] on div "Art colors 50 $61.29 Per Item $3,064.50 Total Est. Delivery Nov 3 - 6 Free Desi…" at bounding box center [427, 236] width 854 height 472
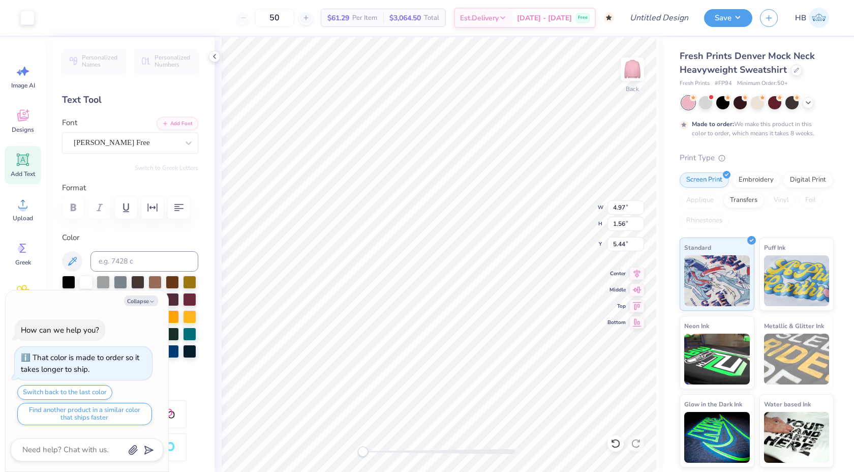
type textarea "x"
type input "8.66"
type input "2.72"
type input "4.28"
type textarea "x"
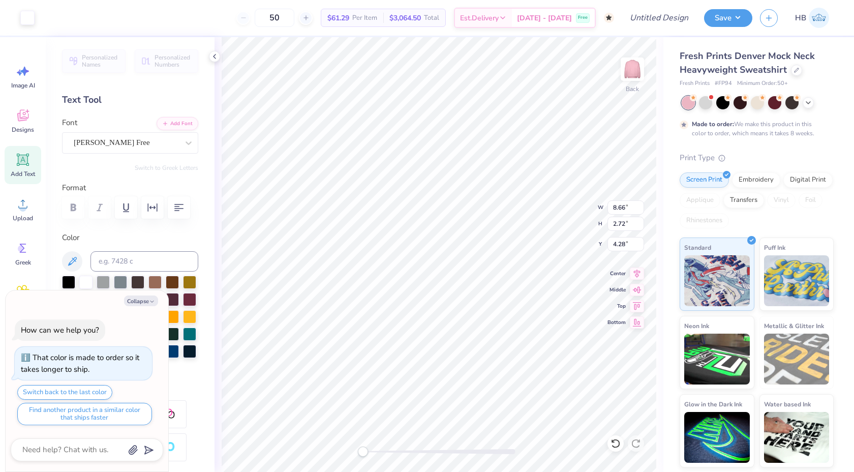
type input "3.00"
click at [145, 298] on button "Collapse" at bounding box center [141, 300] width 34 height 11
type textarea "x"
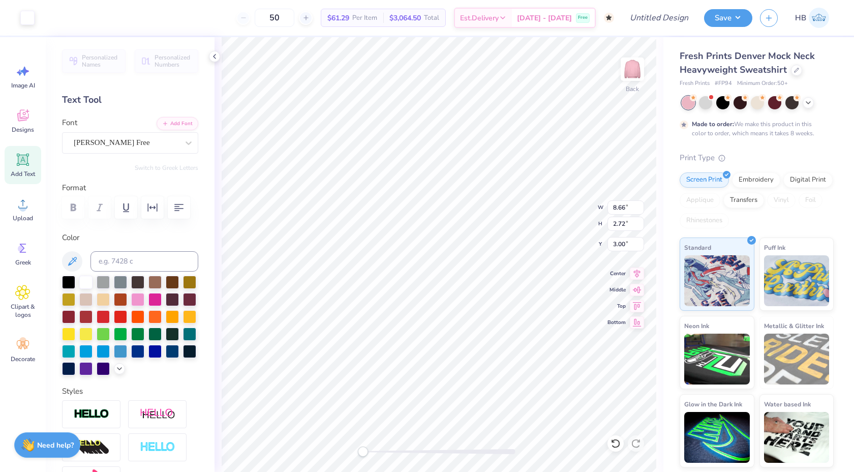
scroll to position [159, 0]
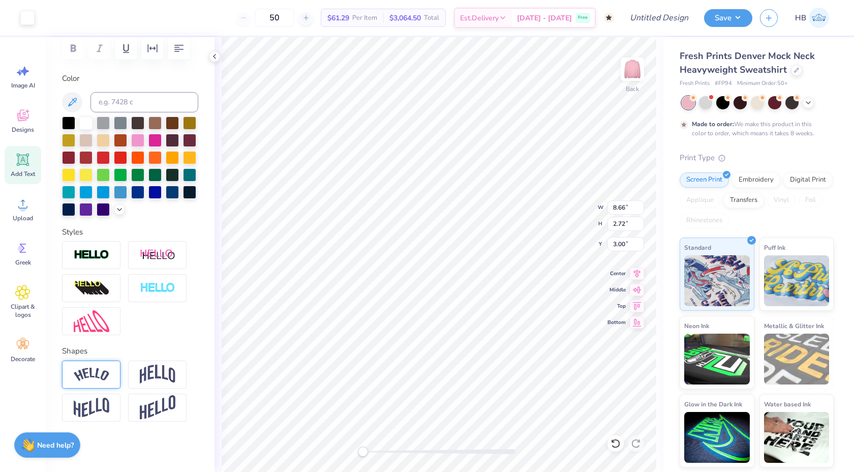
click at [92, 377] on img at bounding box center [92, 375] width 36 height 14
type input "6.65"
click at [619, 442] on icon at bounding box center [615, 443] width 9 height 9
type input "0.69"
drag, startPoint x: 132, startPoint y: 434, endPoint x: 140, endPoint y: 434, distance: 8.2
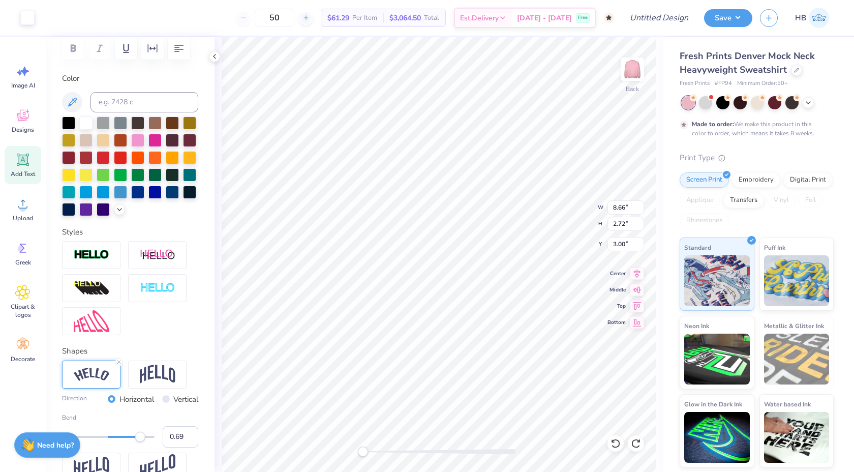
click at [140, 434] on div "Accessibility label" at bounding box center [140, 437] width 10 height 10
type input "6.65"
click at [618, 447] on icon at bounding box center [616, 443] width 10 height 10
click at [217, 57] on icon at bounding box center [215, 56] width 8 height 8
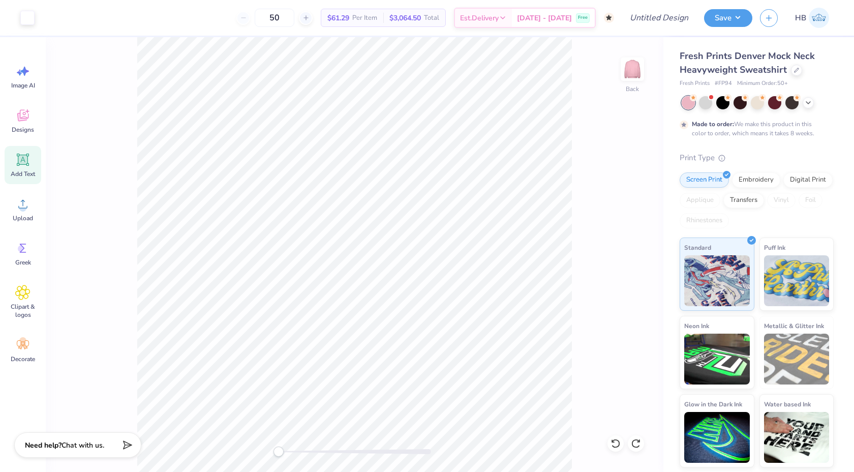
click at [821, 14] on img at bounding box center [819, 18] width 20 height 20
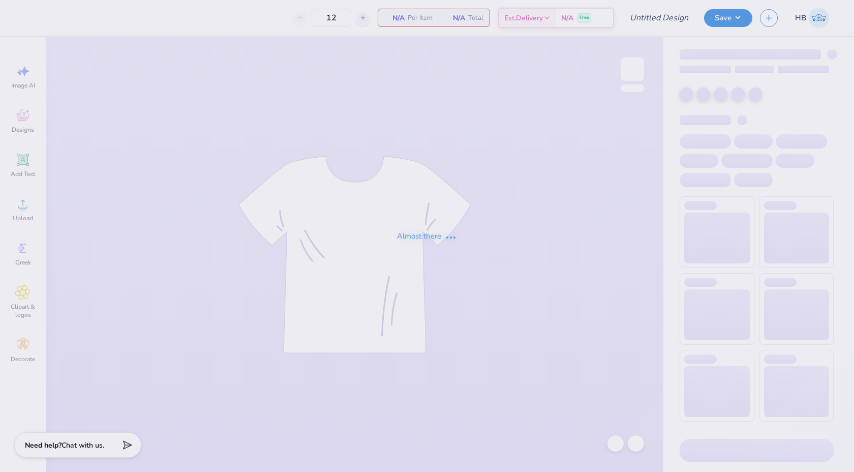
type input "DZ Mock Neck"
type input "50"
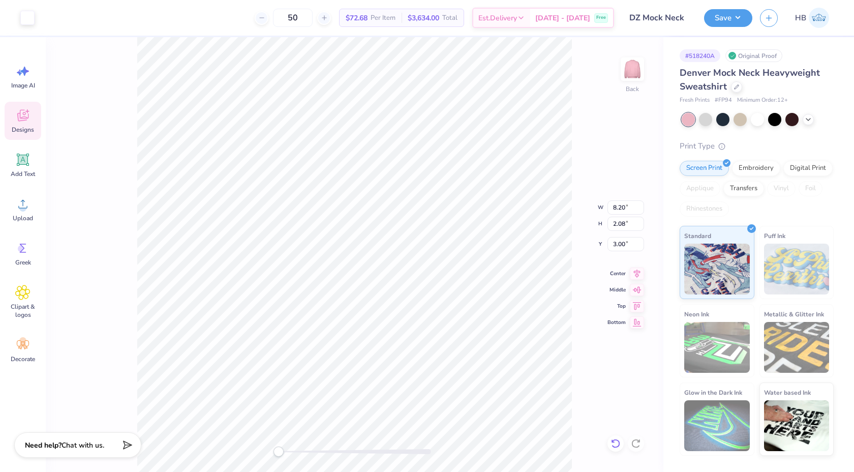
click at [619, 440] on icon at bounding box center [616, 443] width 10 height 10
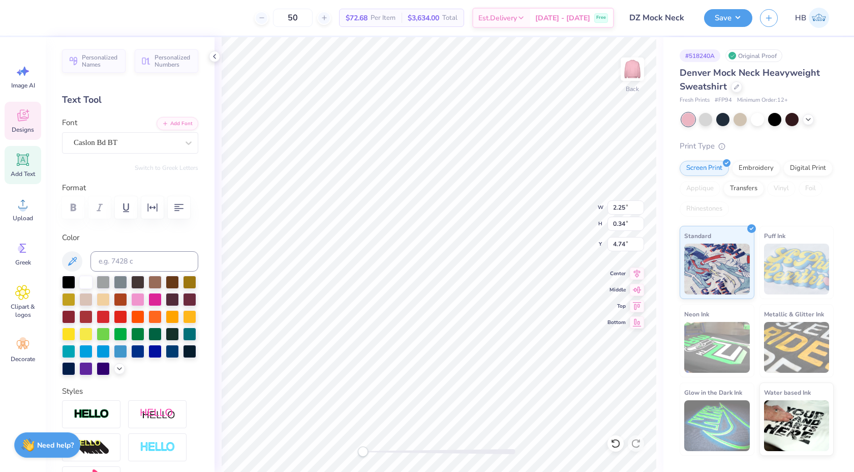
type textarea "PI Sigma"
type textarea "P"
type textarea "PI SIGMA"
click at [732, 15] on button "Save" at bounding box center [728, 17] width 48 height 18
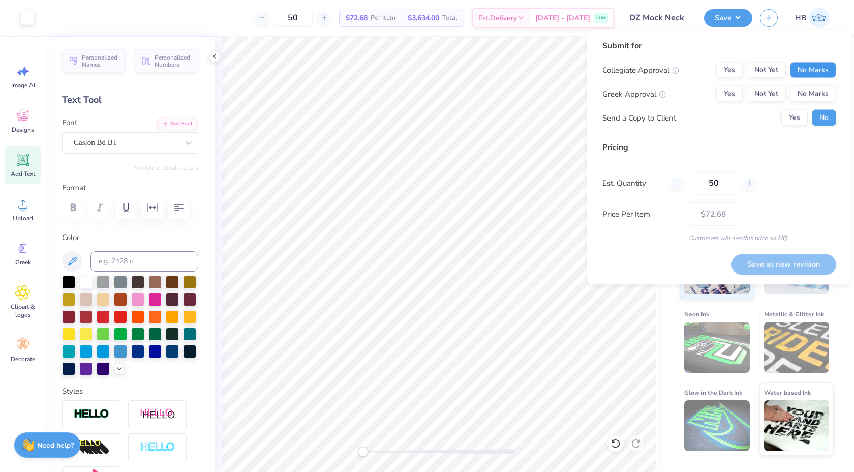
click at [818, 77] on button "No Marks" at bounding box center [813, 70] width 46 height 16
click at [777, 95] on button "Not Yet" at bounding box center [766, 94] width 39 height 16
click at [791, 262] on button "Save as new revision" at bounding box center [784, 264] width 105 height 21
type input "$72.68"
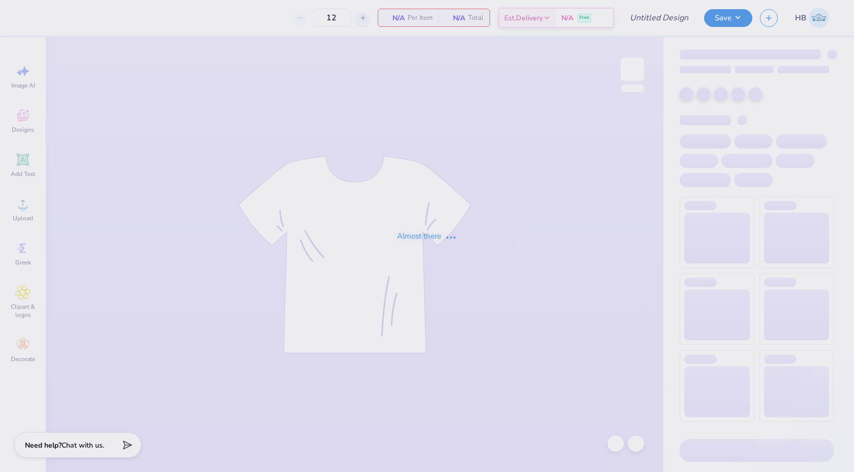
type input "DZ Mock Neck"
type input "50"
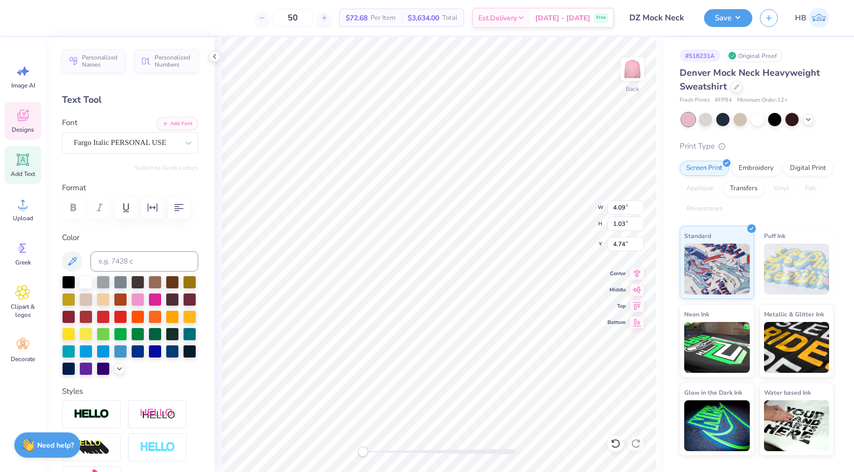
type textarea "S"
type textarea "Pi Sigma"
click at [389, 450] on div at bounding box center [439, 451] width 153 height 5
click at [359, 441] on div "Back" at bounding box center [439, 254] width 449 height 435
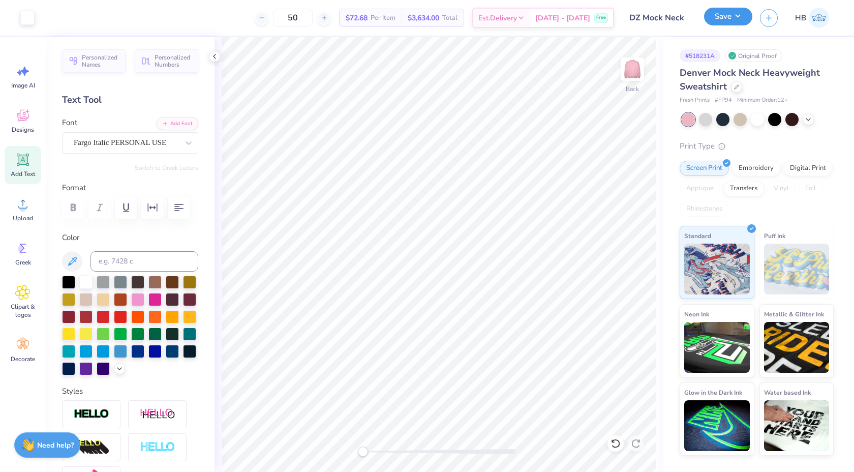
click at [728, 17] on button "Save" at bounding box center [728, 17] width 48 height 18
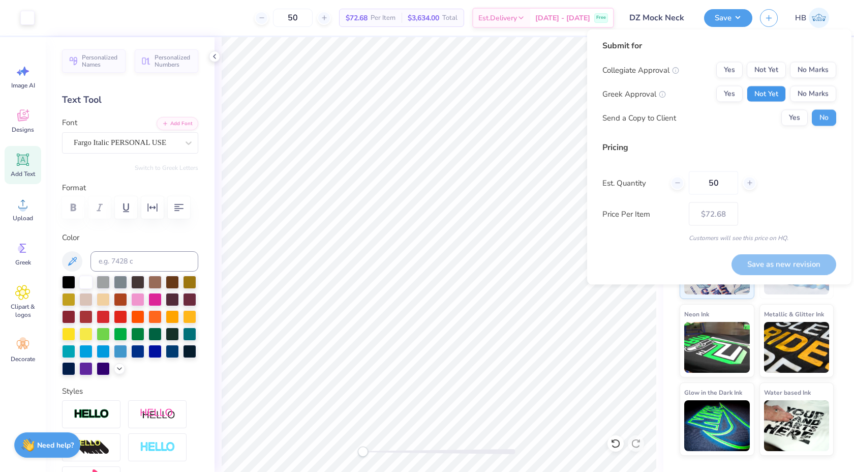
click at [771, 97] on button "Not Yet" at bounding box center [766, 94] width 39 height 16
click at [816, 66] on button "No Marks" at bounding box center [813, 70] width 46 height 16
click at [767, 262] on button "Save as new revision" at bounding box center [784, 264] width 105 height 21
type input "$72.68"
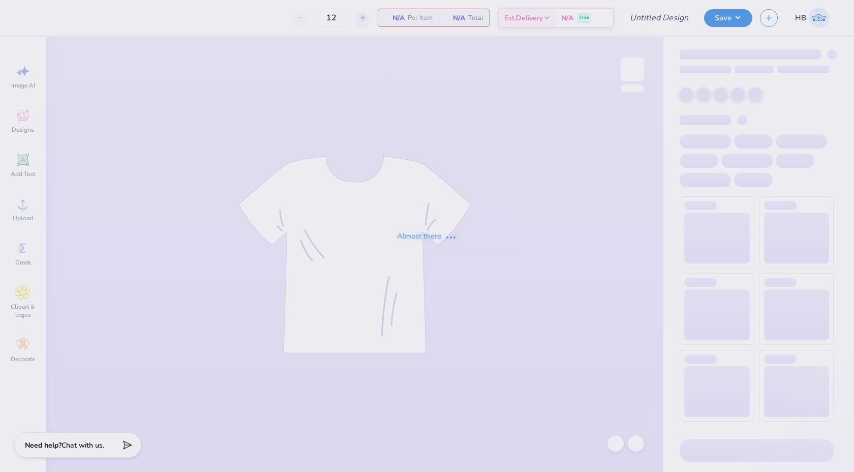
type input "DZ Mock Neck"
type input "50"
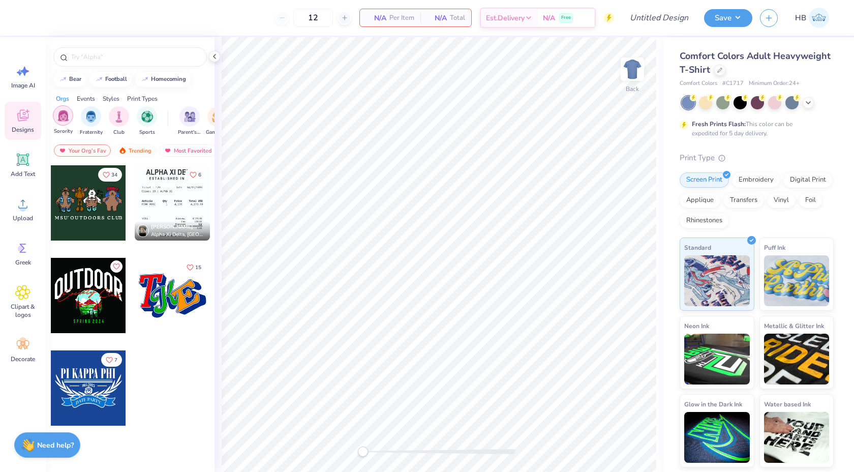
click at [64, 117] on img "filter for Sorority" at bounding box center [63, 116] width 12 height 12
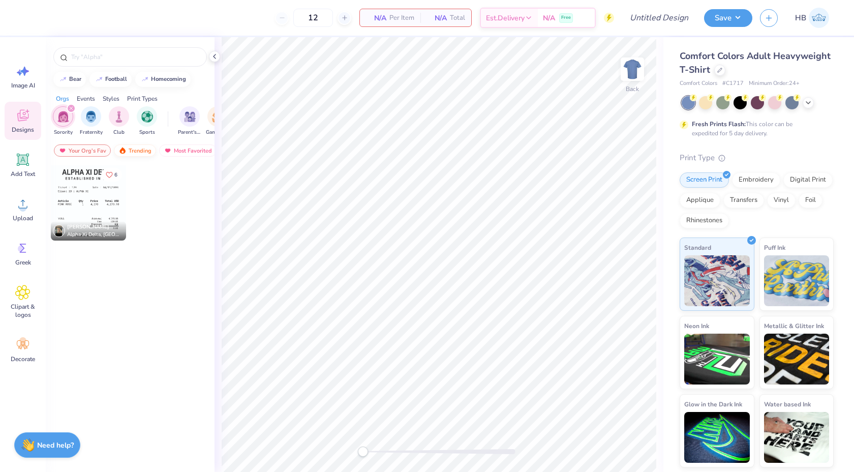
click at [137, 150] on div "Trending" at bounding box center [135, 150] width 42 height 12
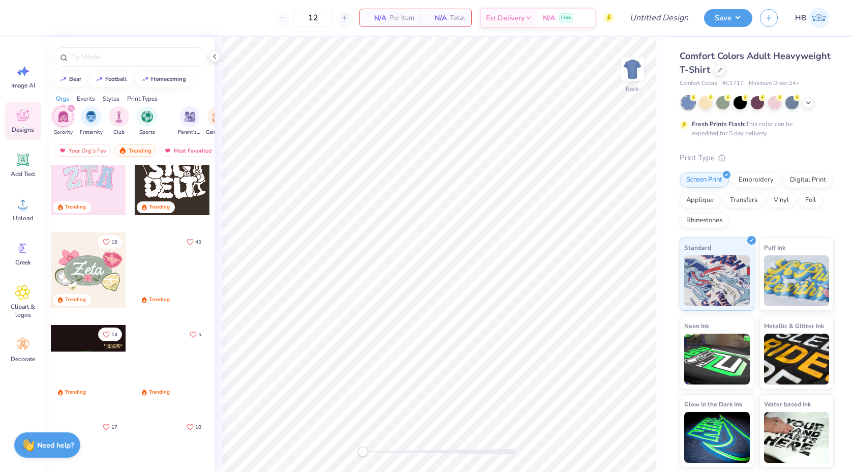
scroll to position [123, 0]
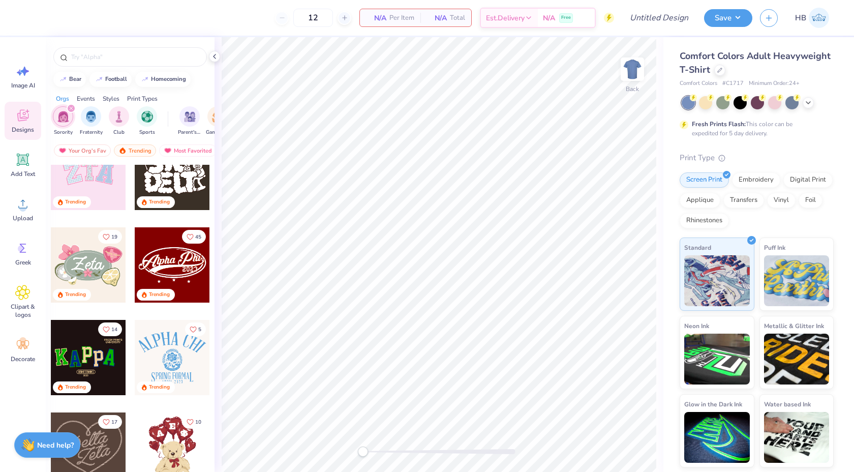
click at [155, 264] on div at bounding box center [172, 264] width 75 height 75
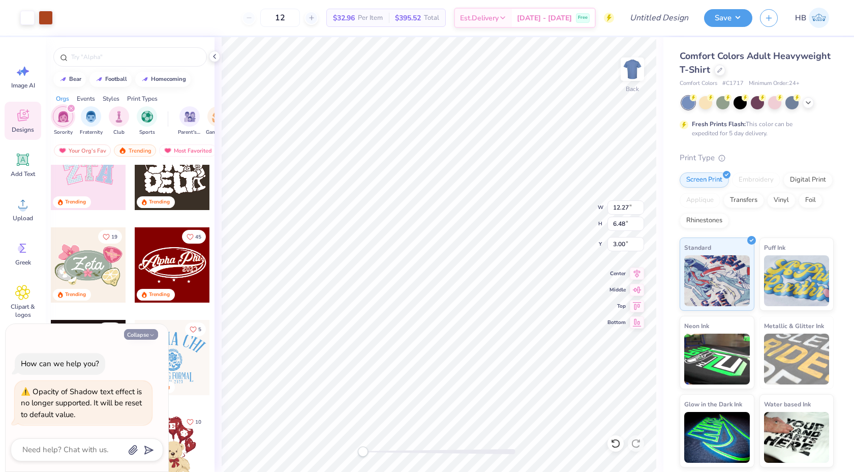
click at [151, 336] on icon "button" at bounding box center [152, 335] width 6 height 6
type textarea "x"
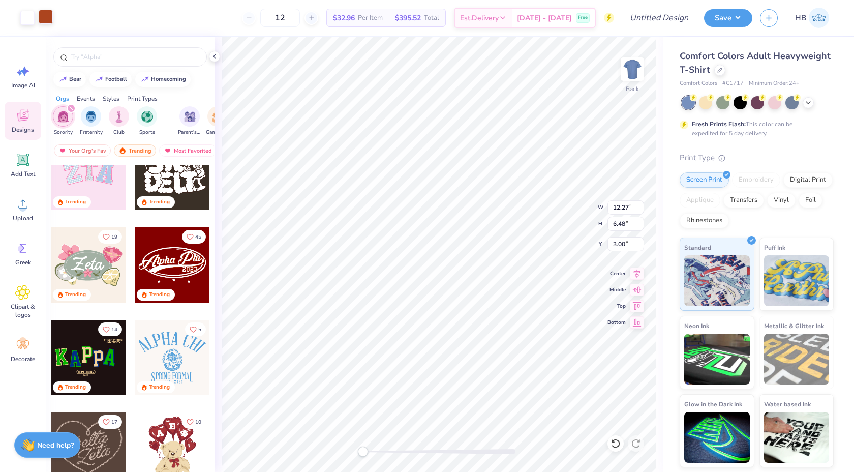
click at [50, 17] on div at bounding box center [46, 17] width 14 height 14
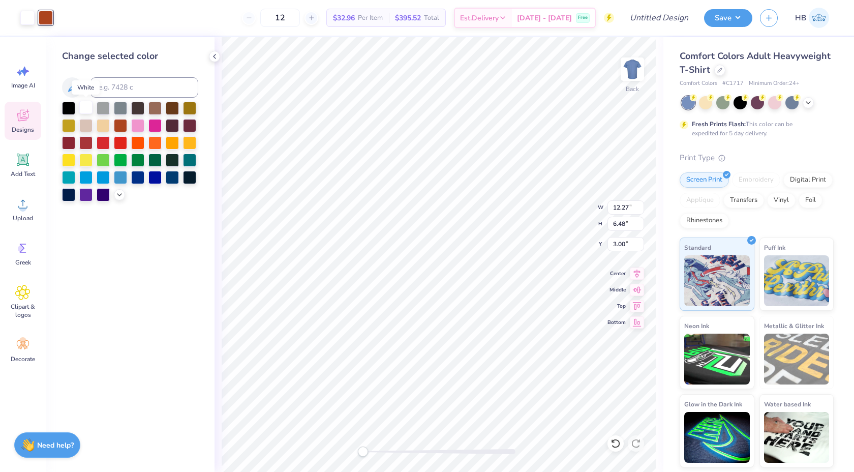
click at [88, 107] on div at bounding box center [85, 107] width 13 height 13
click at [161, 124] on div at bounding box center [154, 124] width 13 height 13
click at [614, 440] on icon at bounding box center [615, 443] width 9 height 9
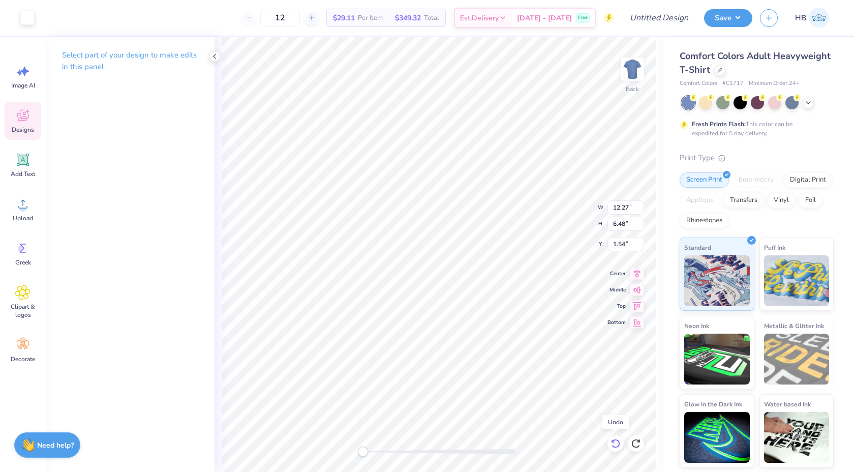
click at [614, 440] on icon at bounding box center [615, 443] width 9 height 9
type input "3.83"
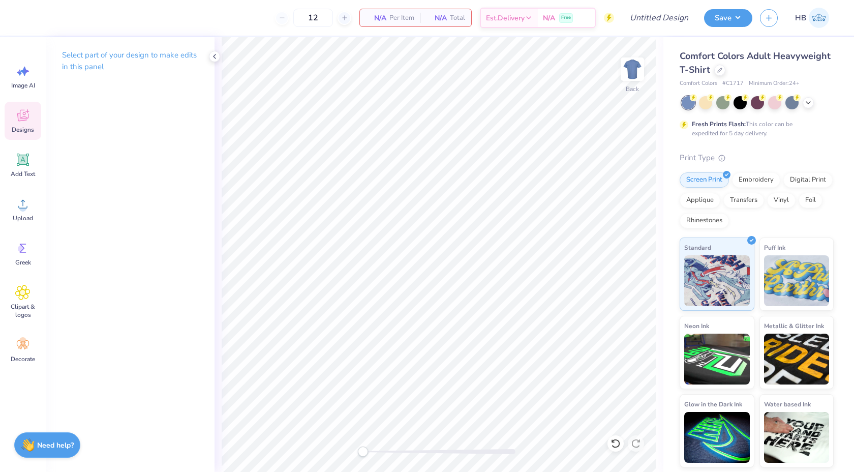
click at [29, 119] on icon at bounding box center [22, 115] width 15 height 15
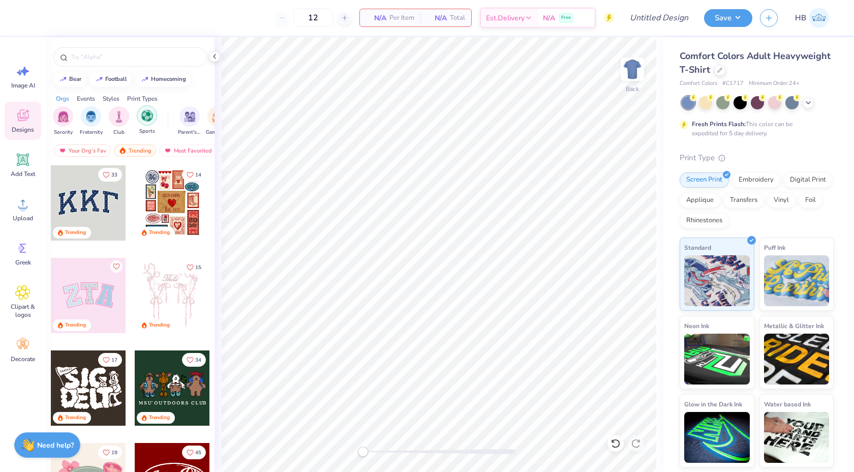
click at [149, 110] on img "filter for Sports" at bounding box center [147, 116] width 12 height 12
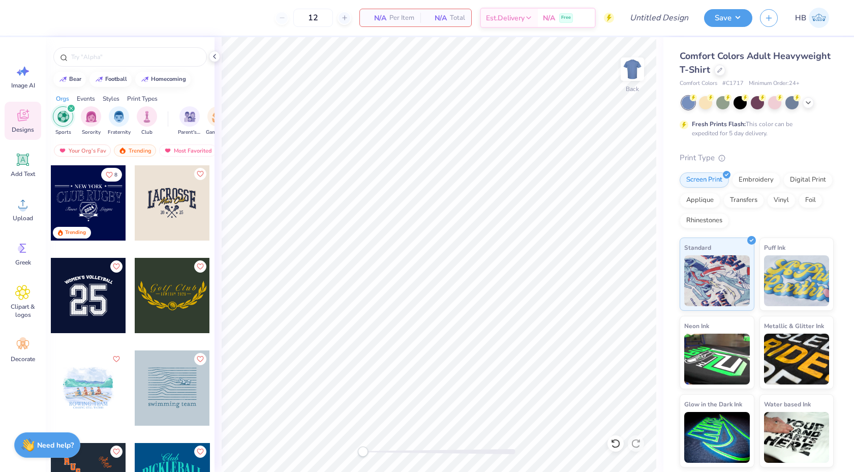
click at [155, 205] on div at bounding box center [97, 202] width 226 height 75
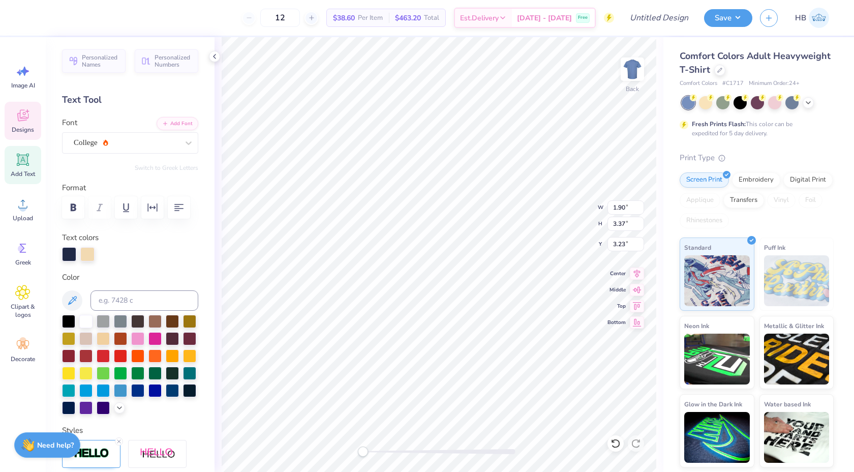
type textarea "d"
type input "1.94"
type input "3.87"
type input "2.60"
type input "7.75"
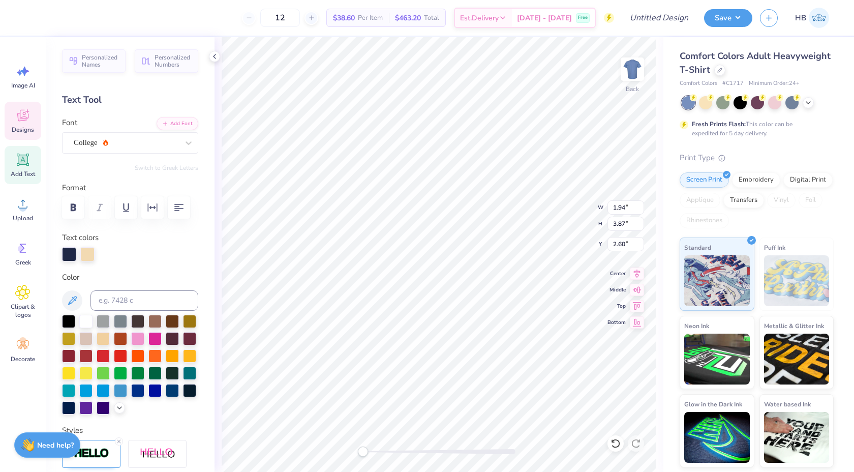
type input "2.19"
type input "3.00"
type textarea "elta"
type textarea "elta zet"
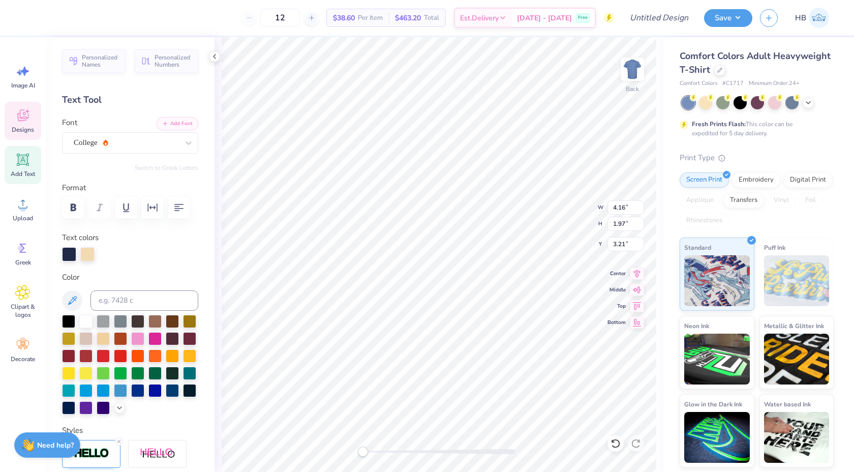
scroll to position [0, 1]
type input "1.78"
type input "3.15"
type input "3.39"
click at [617, 445] on icon at bounding box center [616, 443] width 10 height 10
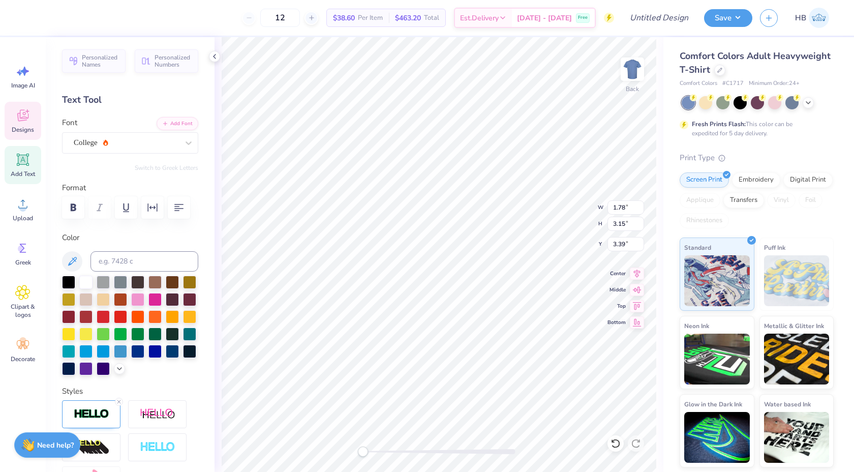
type textarea "A"
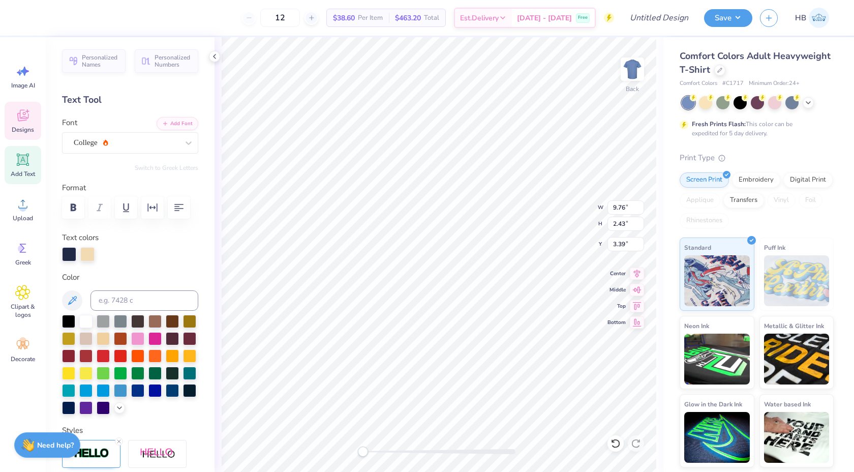
type input "9.76"
type input "2.43"
type input "3.39"
click at [617, 441] on icon at bounding box center [616, 443] width 10 height 10
click at [612, 443] on icon at bounding box center [616, 443] width 10 height 10
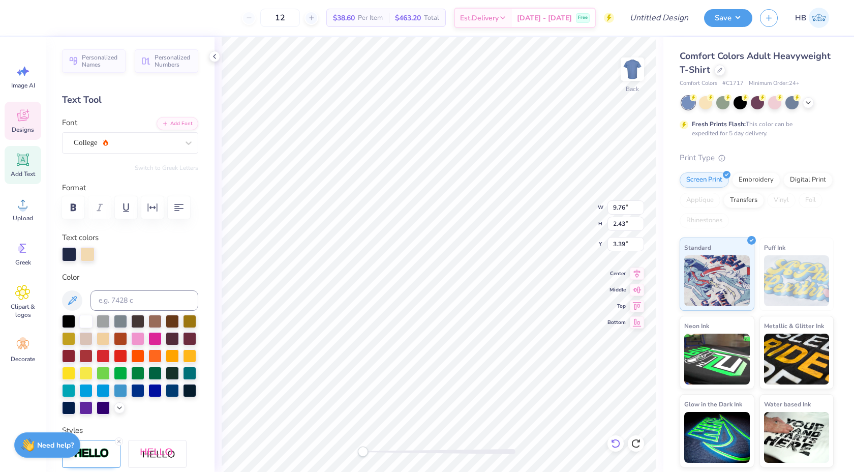
type input "7.93"
type input "1.97"
type input "3.97"
type input "9.49"
type input "3.09"
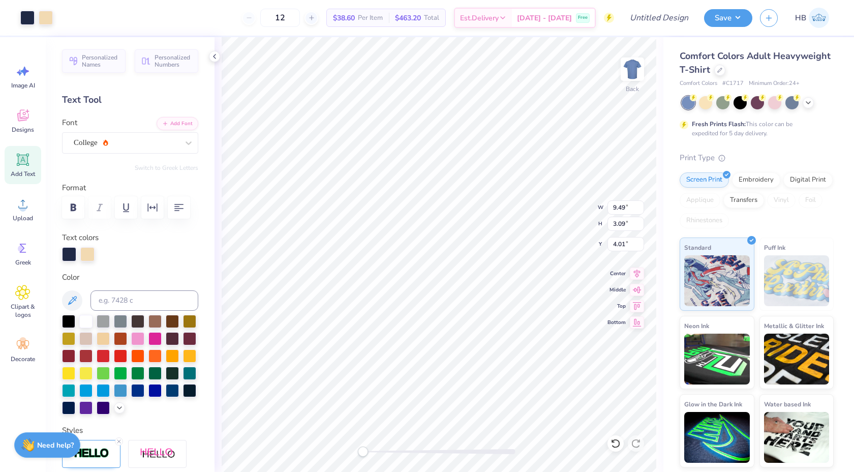
type input "3.22"
click at [408, 452] on div at bounding box center [439, 451] width 153 height 5
drag, startPoint x: 394, startPoint y: 451, endPoint x: 381, endPoint y: 449, distance: 12.9
click at [381, 449] on div "Accessibility label" at bounding box center [380, 452] width 10 height 10
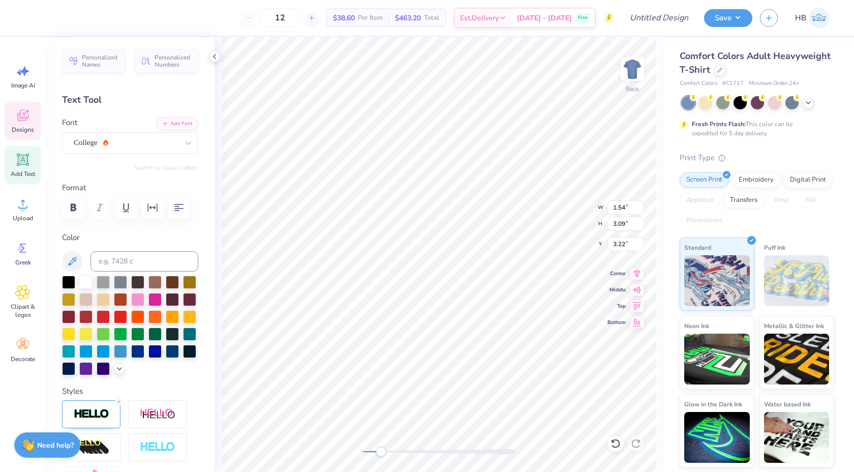
type input "1.54"
type input "3.09"
type input "3.22"
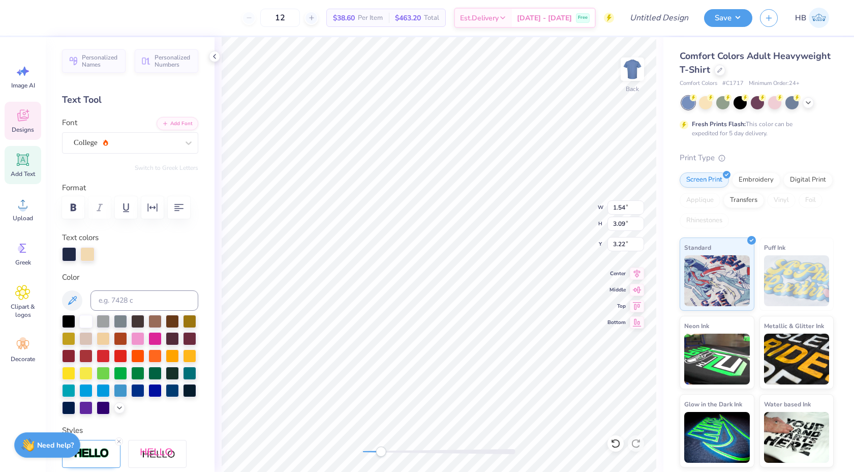
type input "1.82"
type input "2.51"
type input "3.51"
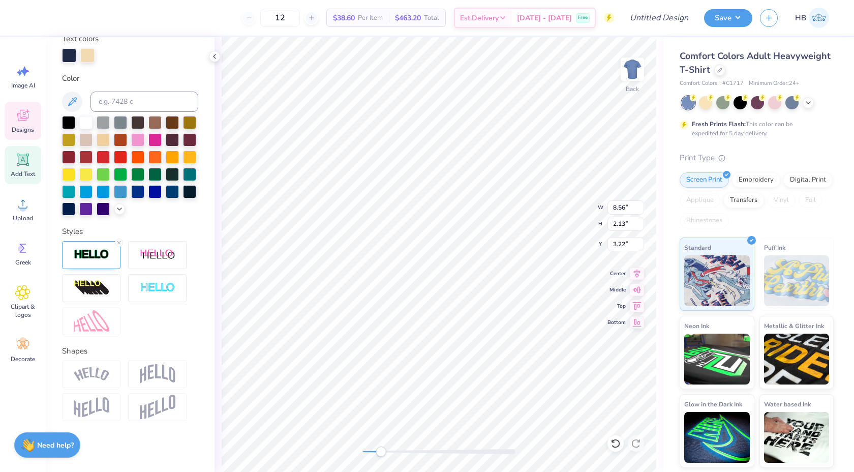
type textarea "delta zeta"
click at [102, 378] on img at bounding box center [92, 374] width 36 height 14
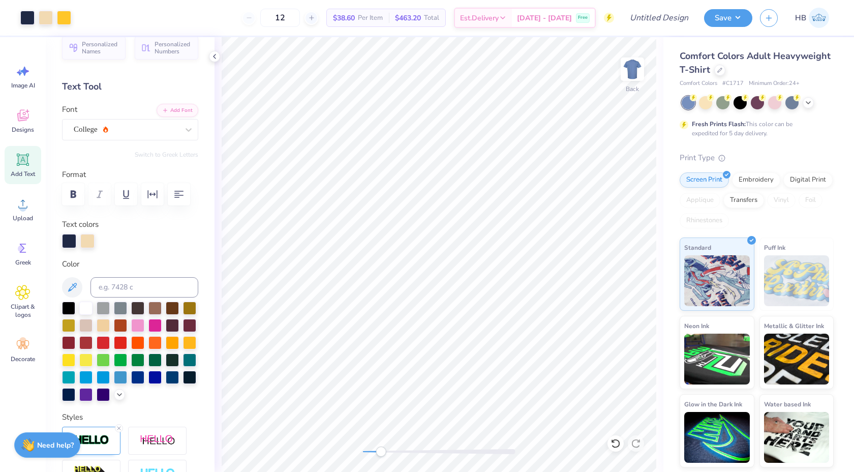
scroll to position [10, 0]
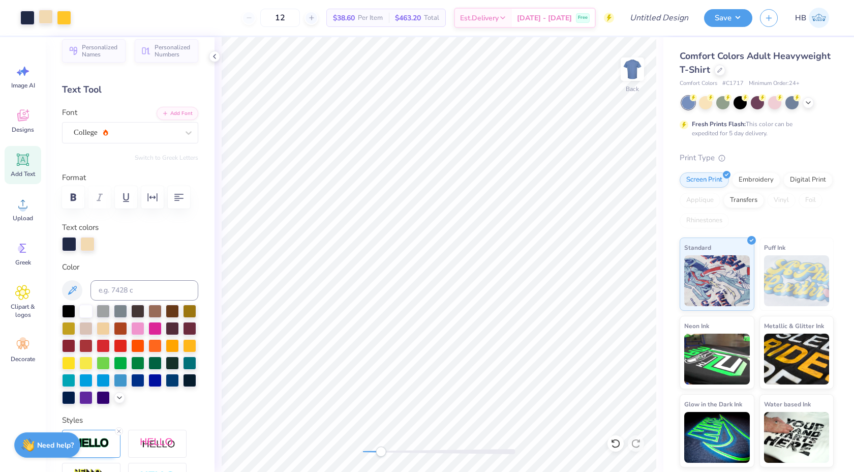
click at [46, 20] on div at bounding box center [46, 17] width 14 height 14
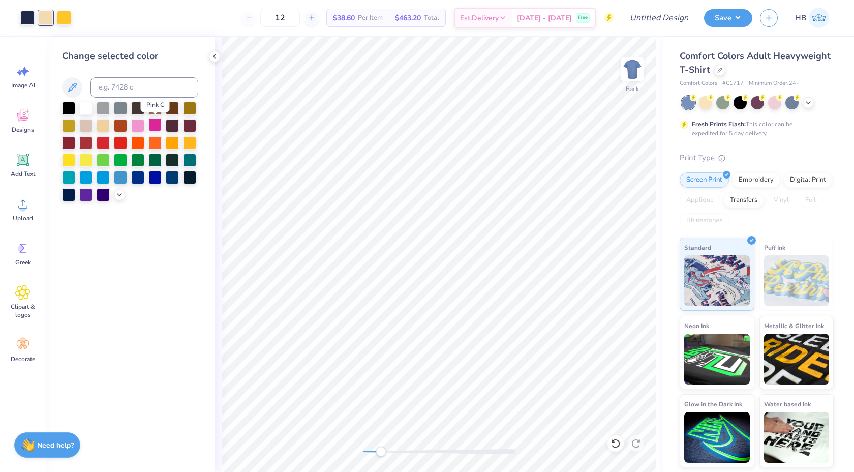
click at [156, 130] on div at bounding box center [154, 124] width 13 height 13
click at [117, 193] on polyline at bounding box center [119, 194] width 4 height 2
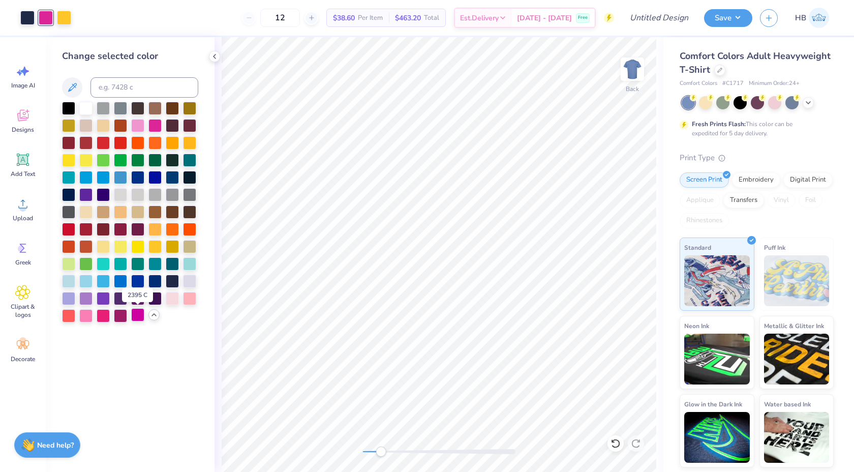
click at [139, 314] on div at bounding box center [137, 314] width 13 height 13
click at [28, 15] on div at bounding box center [27, 17] width 14 height 14
click at [88, 107] on div at bounding box center [85, 107] width 13 height 13
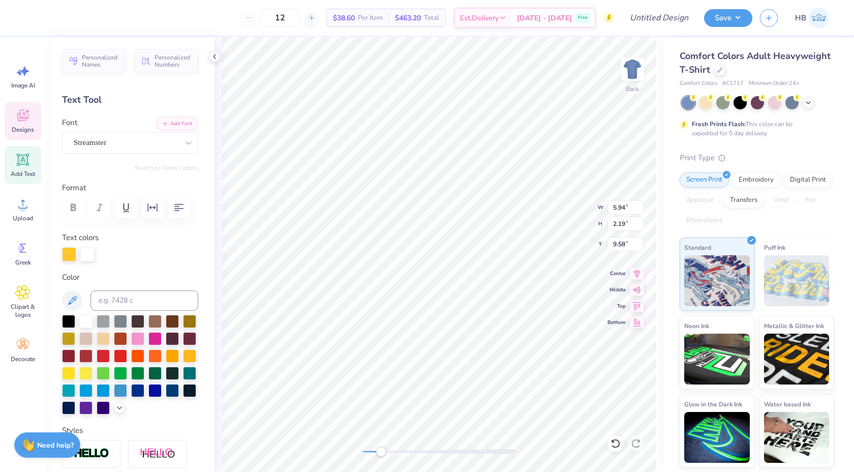
scroll to position [0, 0]
type textarea "l"
type textarea "p"
type textarea "Pi Sigma"
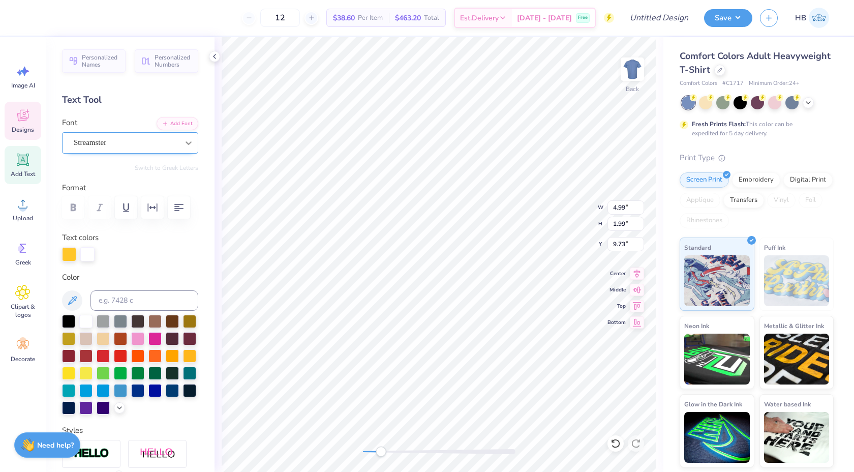
click at [188, 142] on icon at bounding box center [189, 143] width 10 height 10
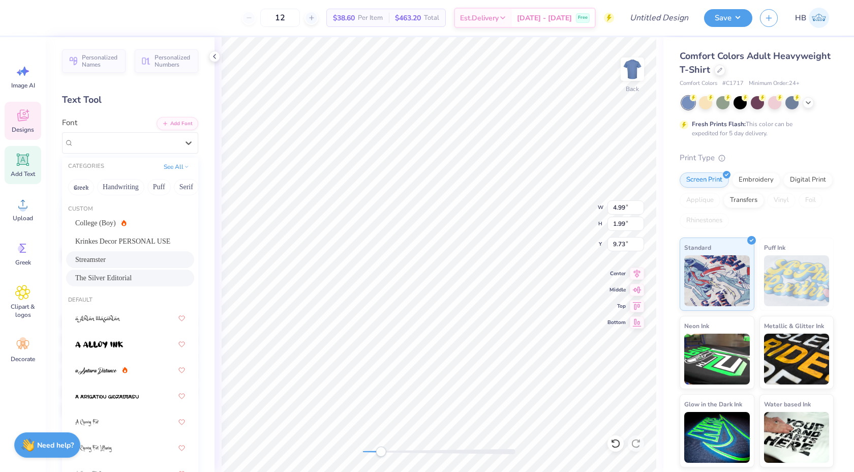
click at [137, 278] on div "The Silver Editorial" at bounding box center [130, 278] width 110 height 11
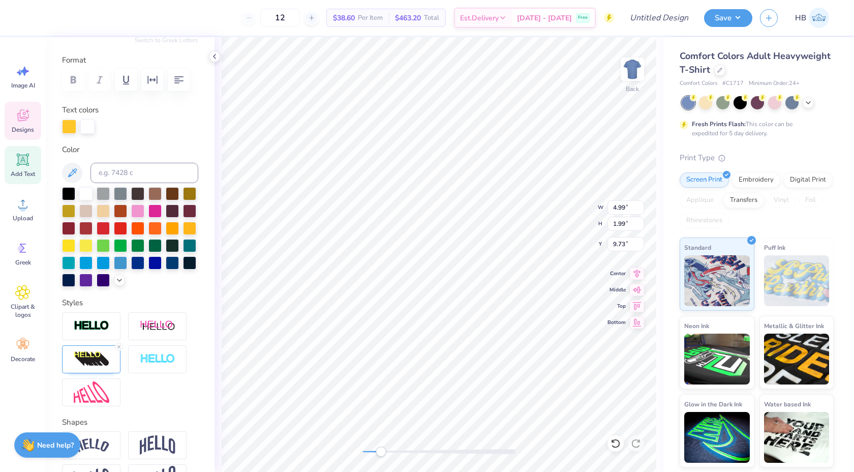
scroll to position [199, 0]
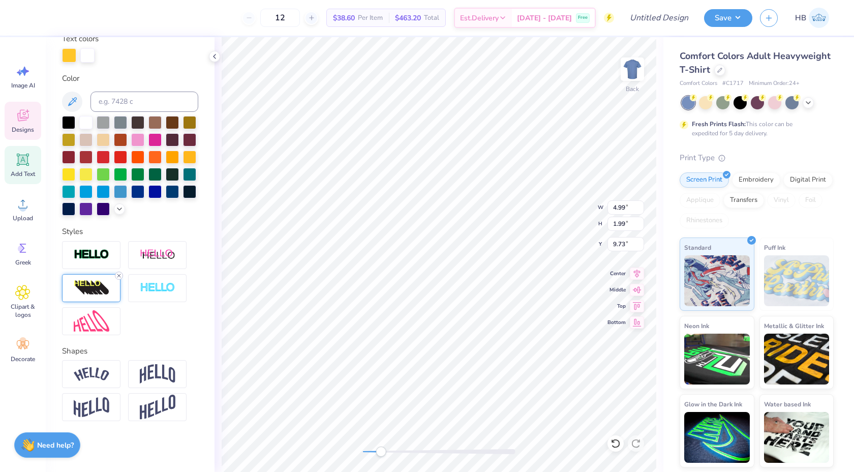
click at [120, 275] on icon at bounding box center [119, 276] width 6 height 6
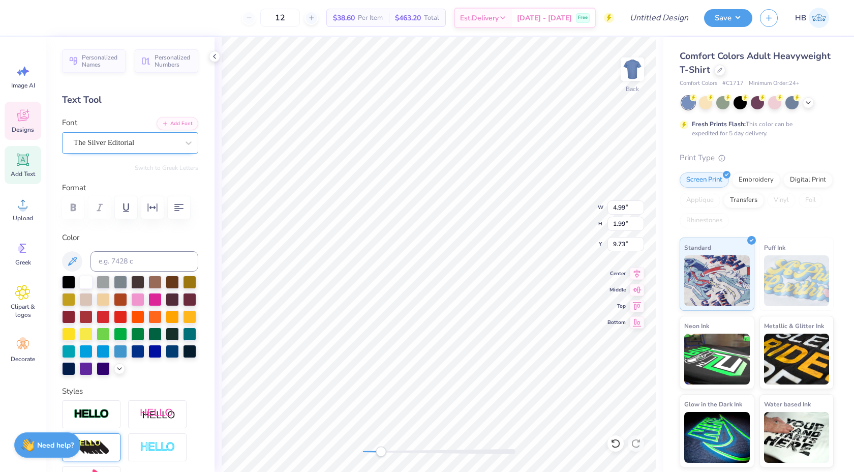
click at [125, 146] on div "The Silver Editorial" at bounding box center [126, 143] width 107 height 16
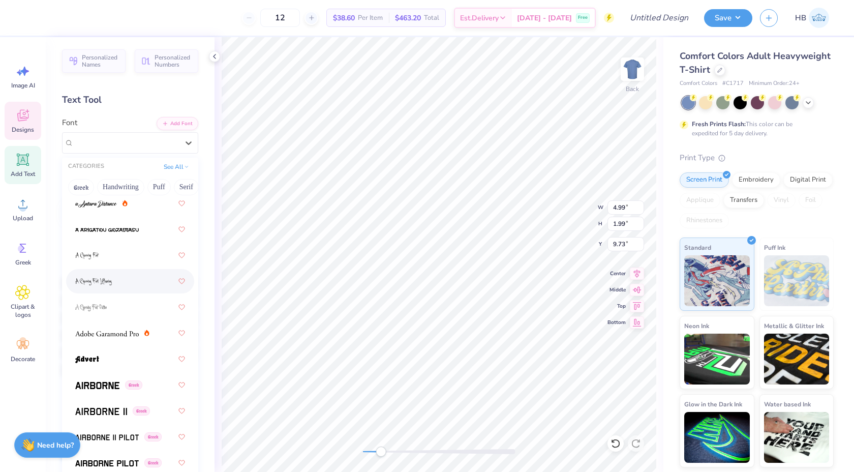
scroll to position [168, 0]
click at [123, 336] on span at bounding box center [107, 332] width 64 height 11
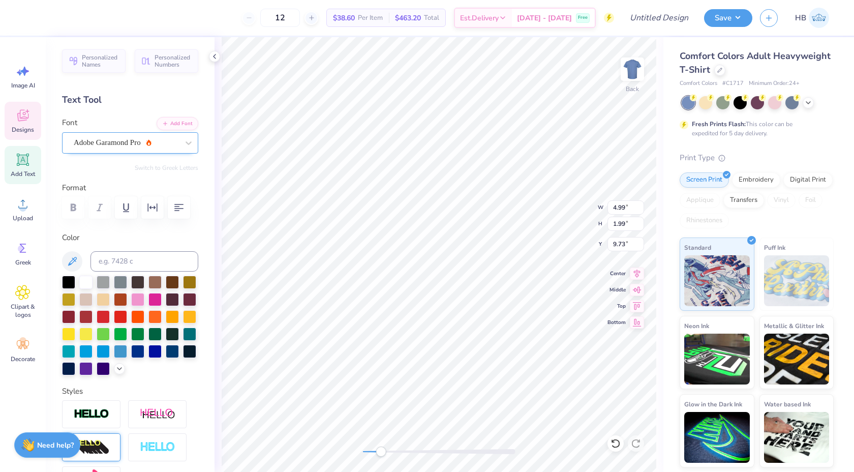
click at [142, 148] on div at bounding box center [126, 143] width 105 height 14
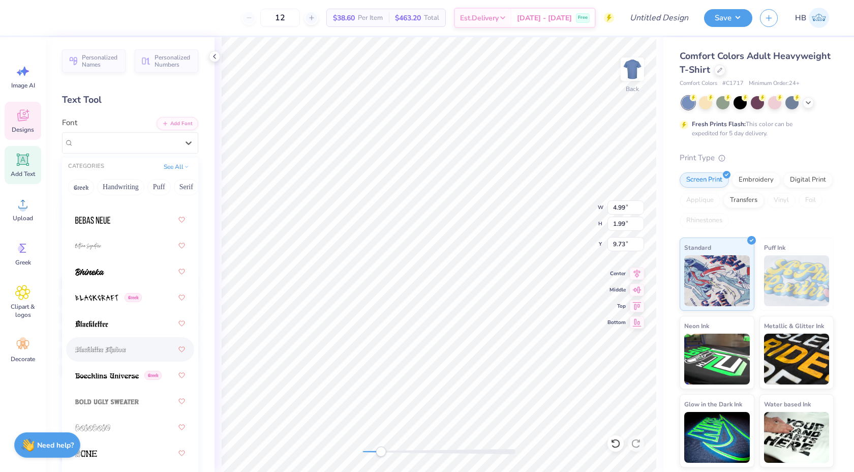
scroll to position [825, 0]
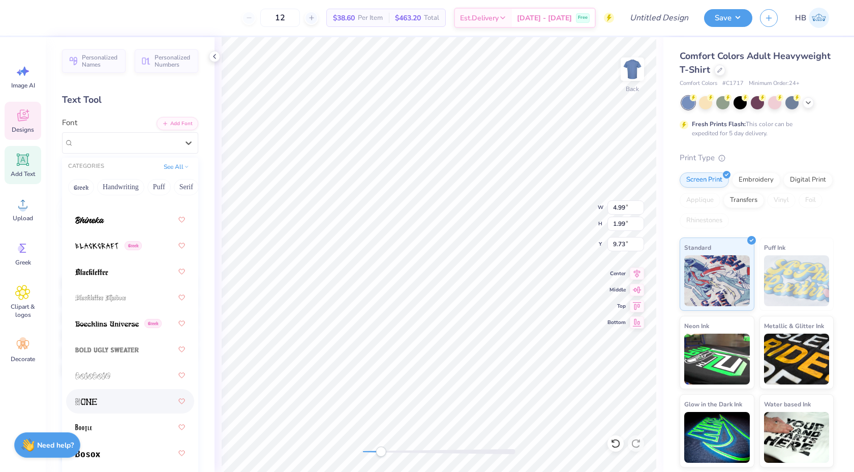
click at [114, 404] on div at bounding box center [130, 401] width 110 height 18
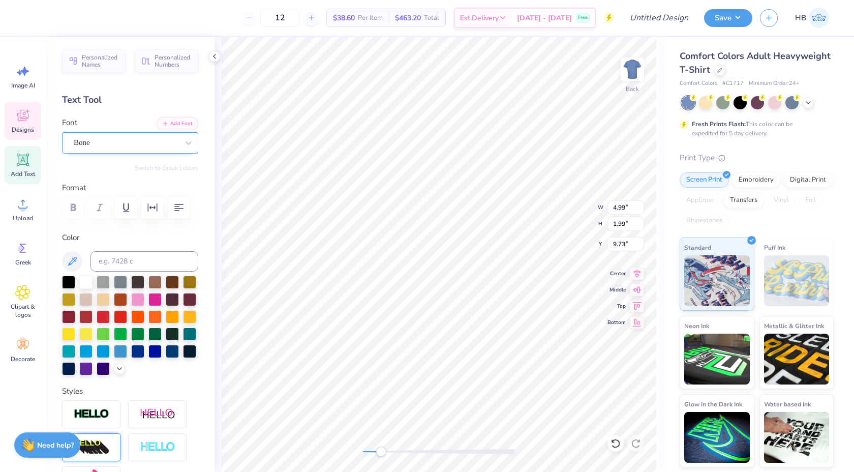
click at [141, 136] on div at bounding box center [126, 143] width 105 height 14
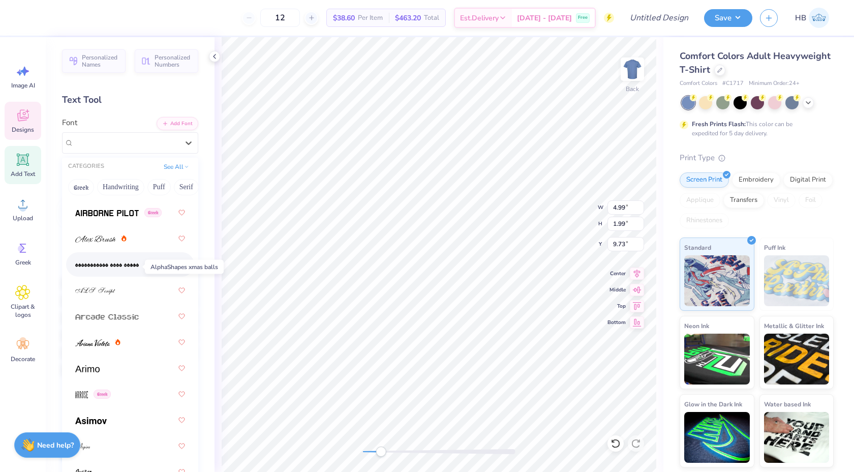
scroll to position [418, 0]
click at [115, 347] on div at bounding box center [130, 341] width 110 height 18
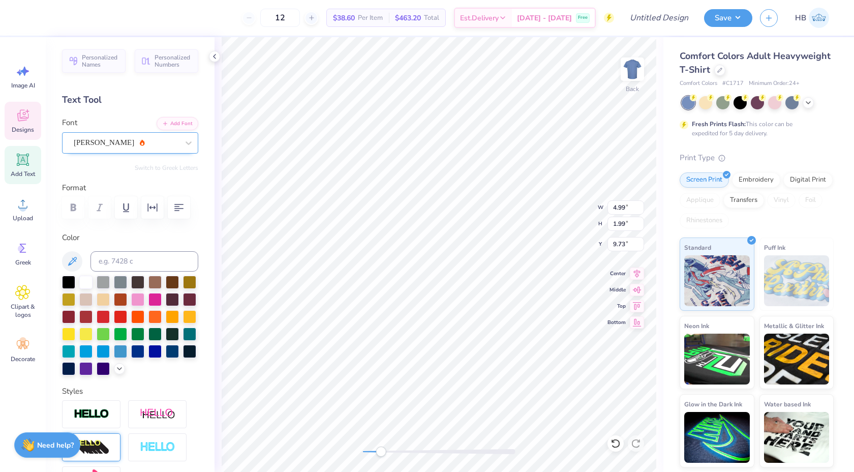
click at [150, 144] on div "Ariana Violeta" at bounding box center [126, 143] width 107 height 16
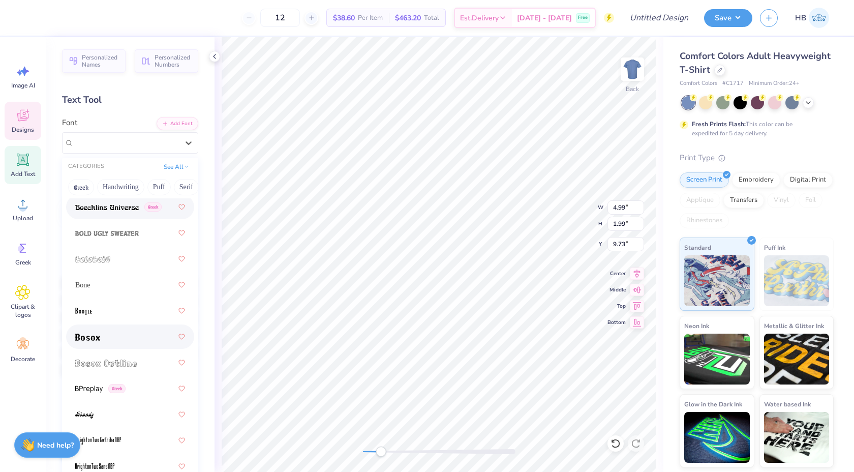
scroll to position [948, 0]
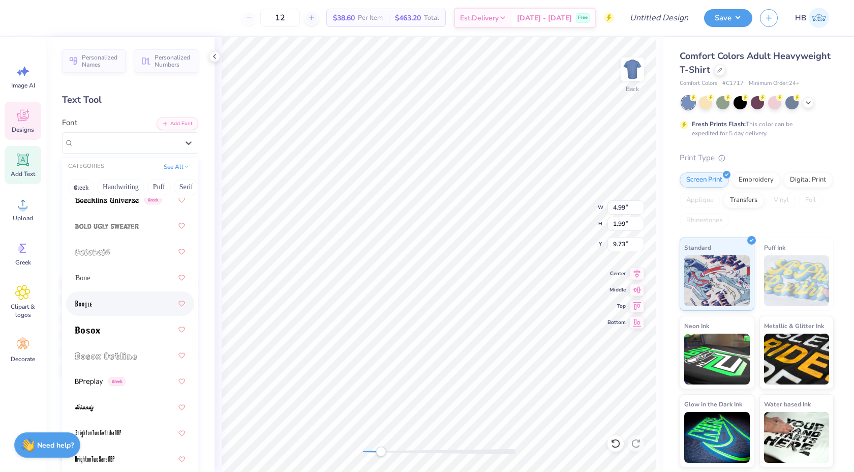
click at [119, 298] on div at bounding box center [130, 303] width 110 height 18
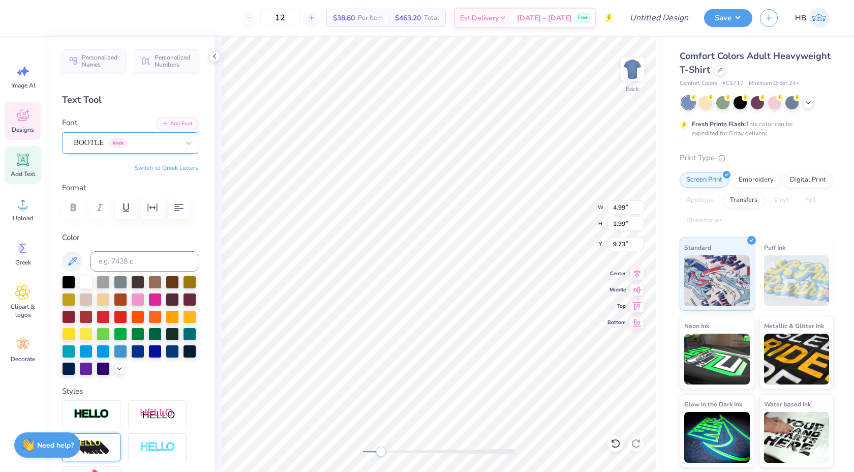
click at [140, 135] on div "BOOTLE Greek" at bounding box center [126, 143] width 107 height 16
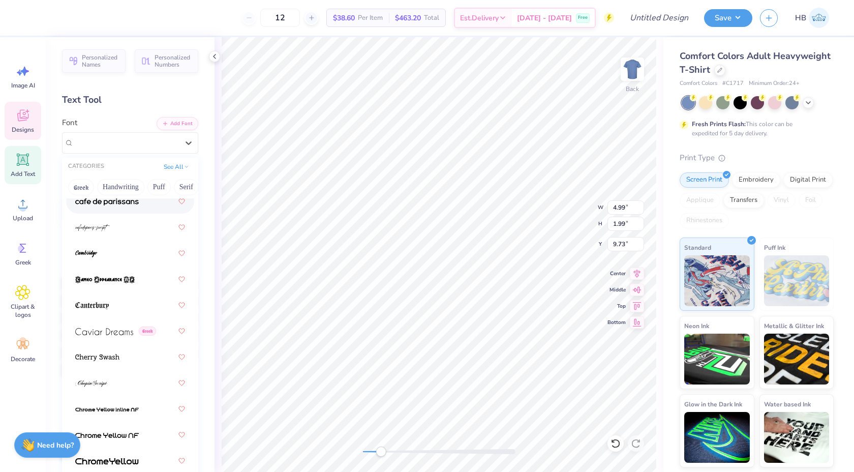
scroll to position [1566, 0]
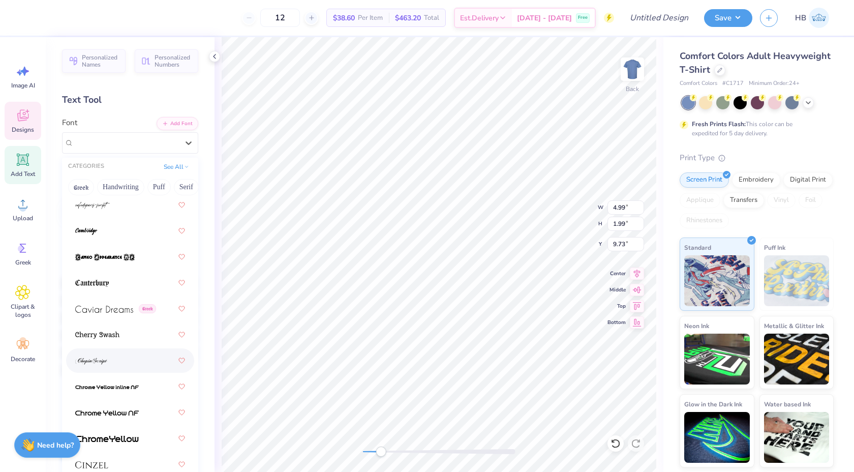
click at [108, 365] on div at bounding box center [130, 360] width 110 height 18
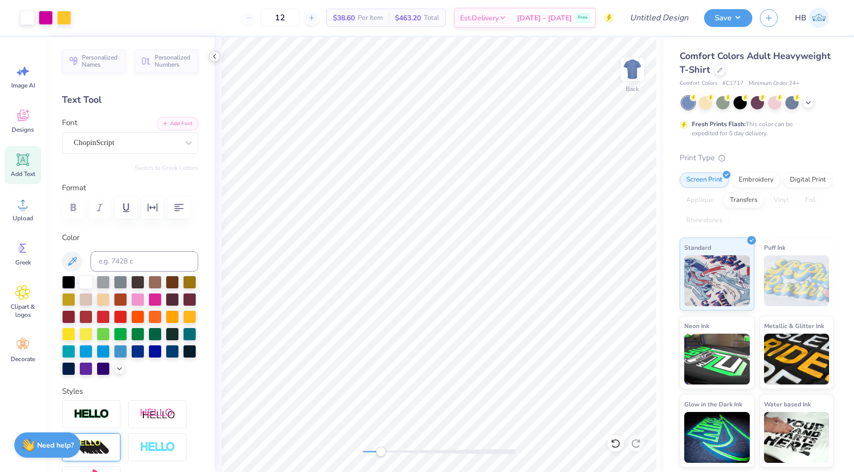
click at [215, 54] on polyline at bounding box center [215, 56] width 2 height 4
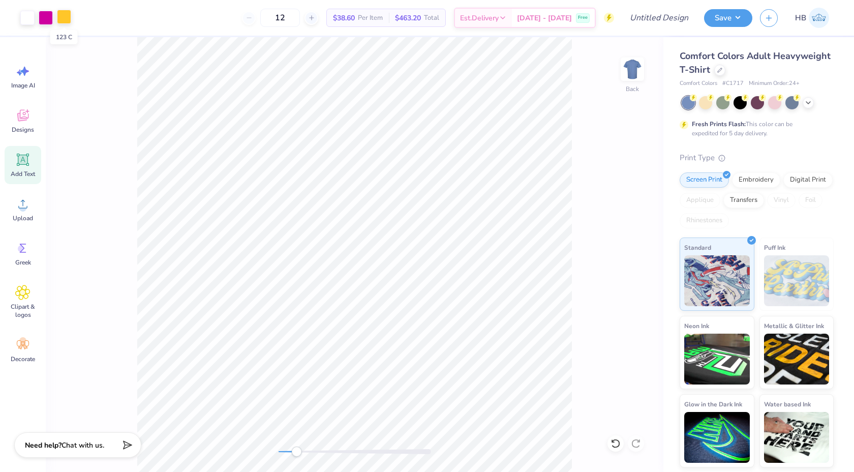
click at [63, 20] on div at bounding box center [64, 17] width 14 height 14
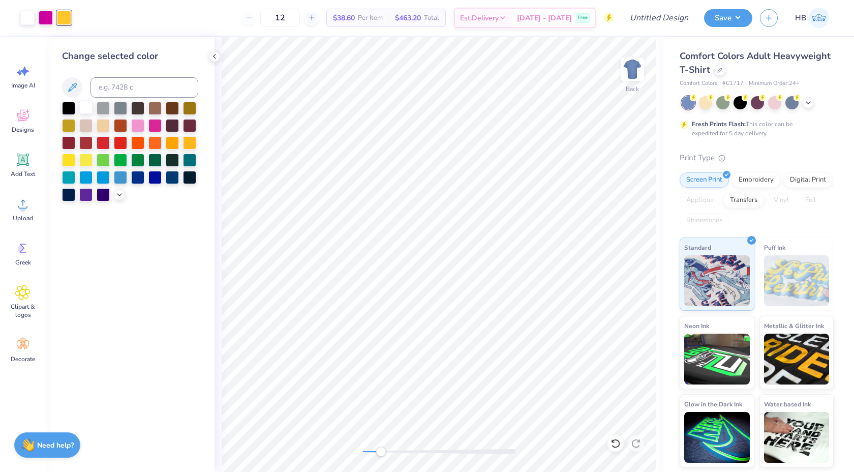
click at [87, 108] on div at bounding box center [85, 107] width 13 height 13
click at [46, 21] on div at bounding box center [46, 17] width 14 height 14
click at [83, 104] on div at bounding box center [85, 107] width 13 height 13
click at [118, 193] on polyline at bounding box center [119, 194] width 4 height 2
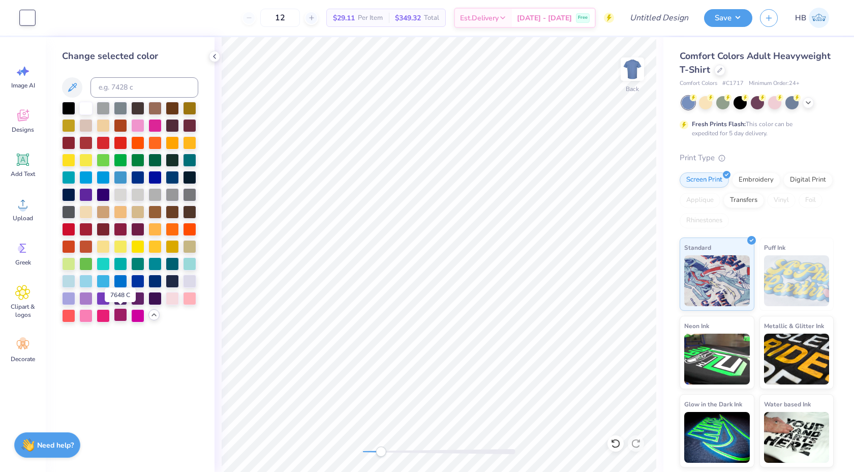
click at [125, 314] on div at bounding box center [120, 314] width 13 height 13
click at [620, 446] on icon at bounding box center [616, 443] width 10 height 10
click at [613, 443] on icon at bounding box center [616, 443] width 10 height 10
click at [720, 69] on icon at bounding box center [720, 69] width 4 height 4
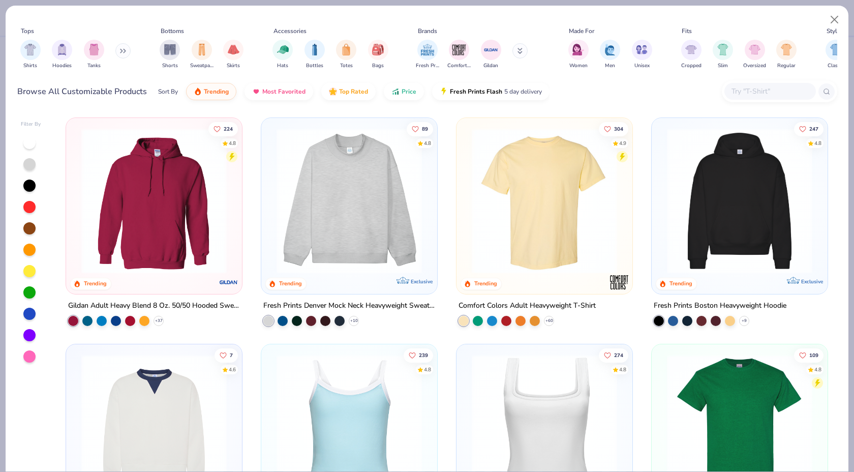
click at [356, 203] on img at bounding box center [350, 200] width 156 height 145
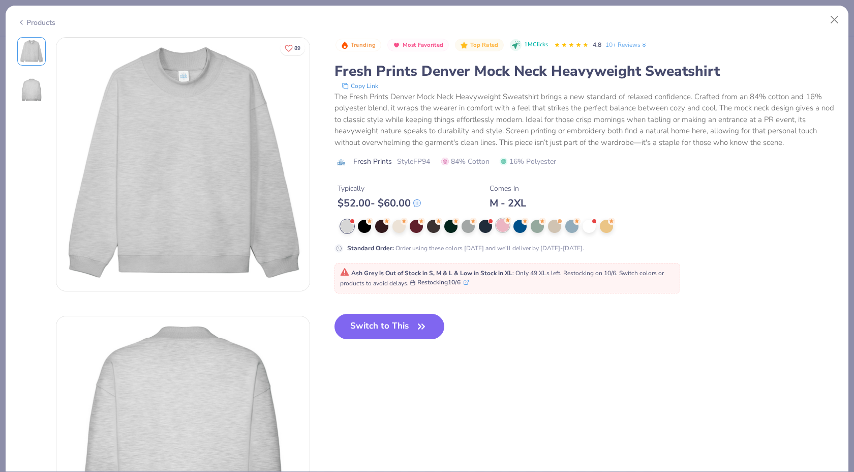
click at [499, 222] on div at bounding box center [502, 225] width 13 height 13
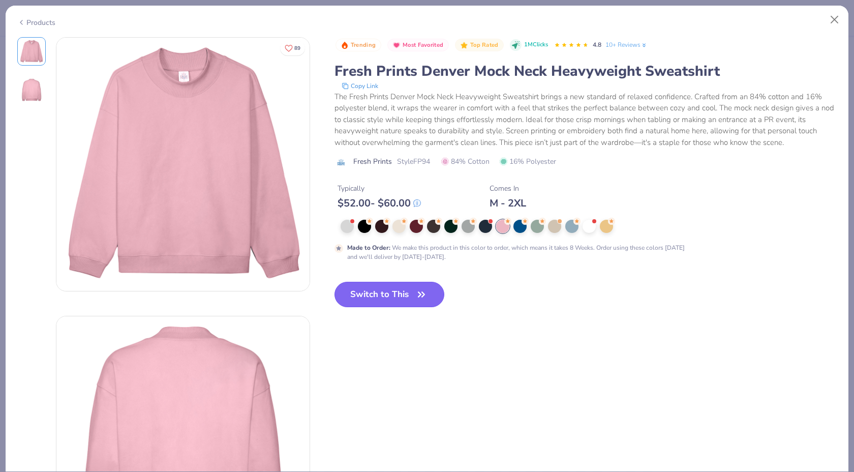
click at [414, 288] on icon "button" at bounding box center [421, 294] width 14 height 14
click at [411, 292] on button "Switch to This" at bounding box center [390, 294] width 110 height 25
type input "50"
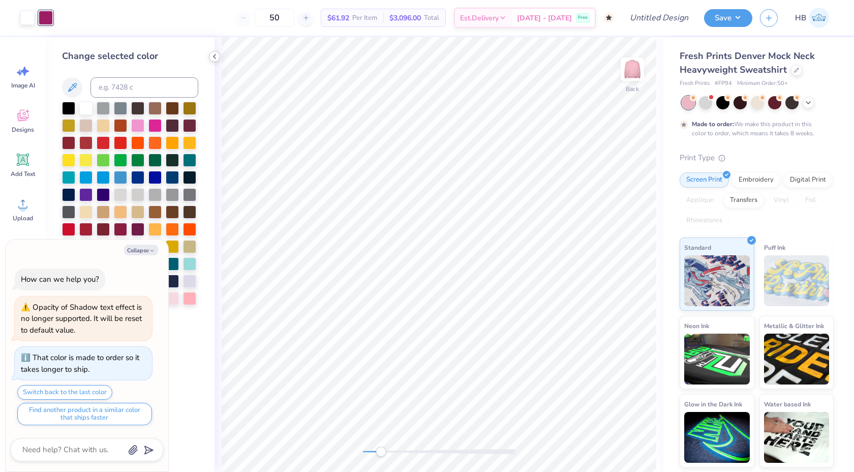
click at [215, 56] on icon at bounding box center [215, 56] width 8 height 8
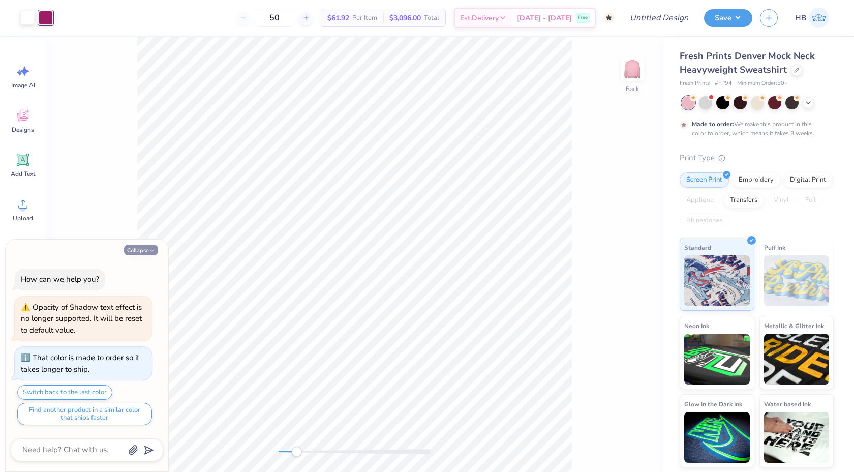
click at [151, 252] on icon "button" at bounding box center [152, 251] width 6 height 6
type textarea "x"
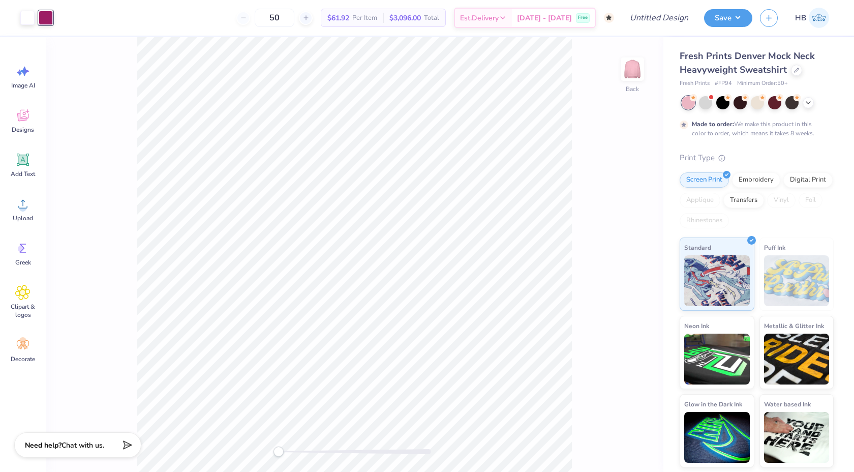
click at [261, 450] on div "Back" at bounding box center [355, 254] width 618 height 435
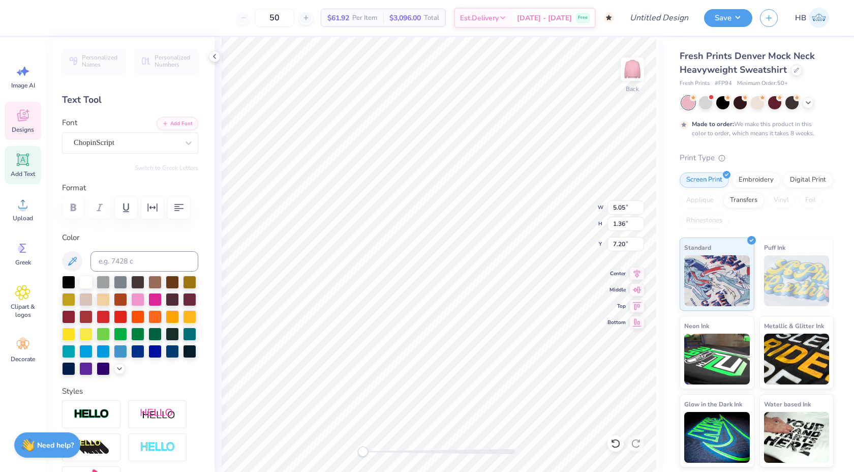
type input "5.05"
type input "1.36"
type input "7.20"
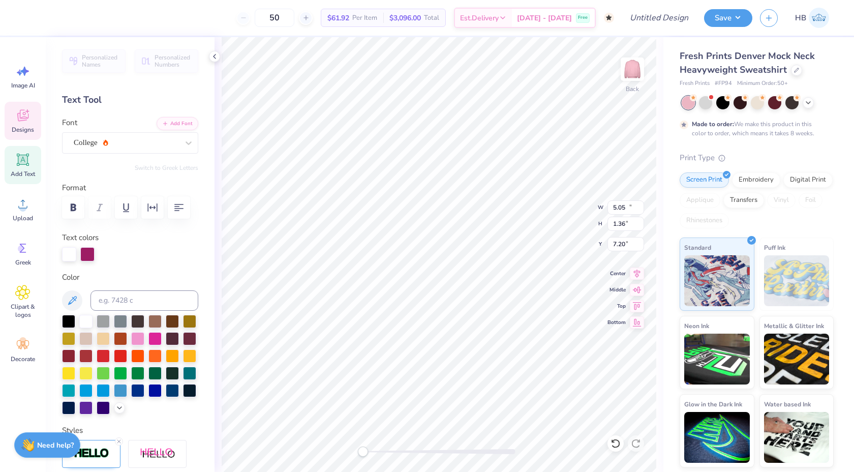
type input "10.88"
type input "2.13"
type input "3.00"
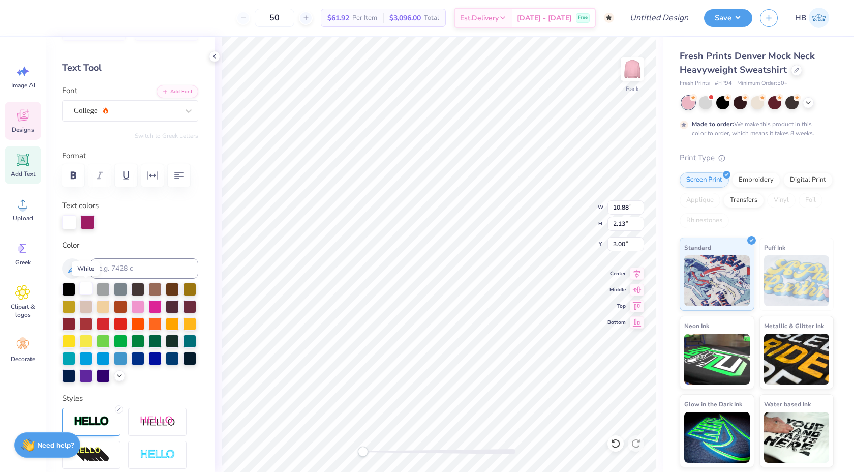
click at [87, 288] on div at bounding box center [85, 288] width 13 height 13
click at [89, 221] on div at bounding box center [87, 221] width 14 height 14
click at [87, 289] on div at bounding box center [85, 288] width 13 height 13
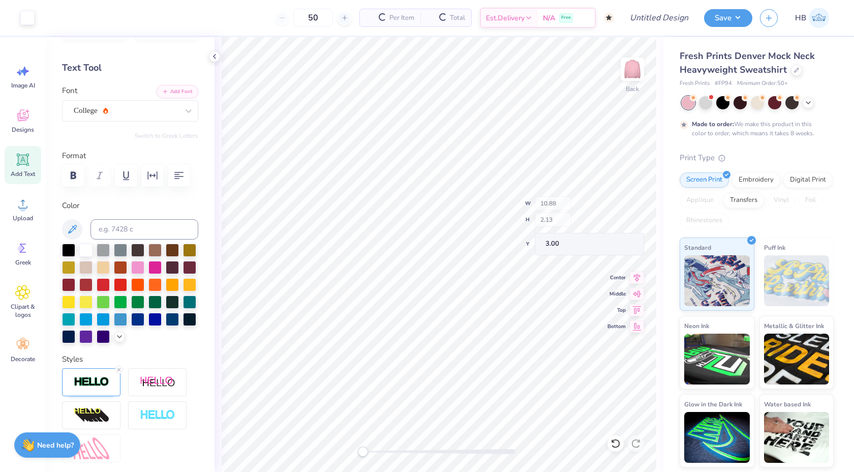
type input "10.84"
click at [213, 52] on icon at bounding box center [215, 56] width 8 height 8
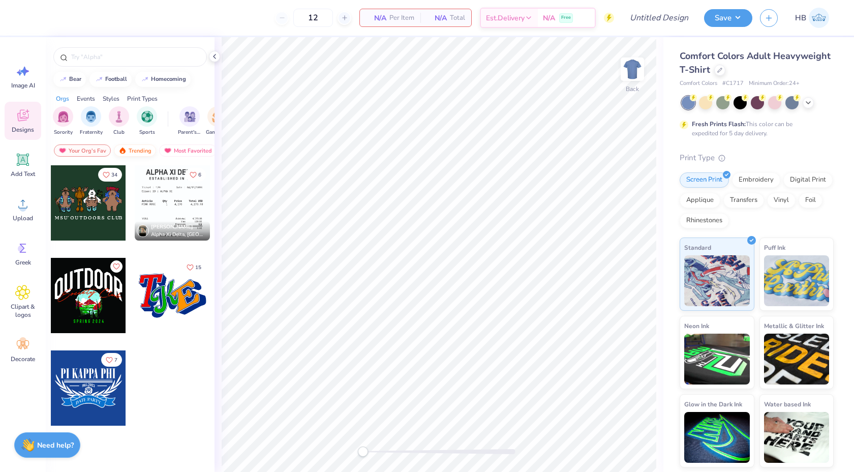
click at [132, 149] on div "Trending" at bounding box center [135, 150] width 42 height 12
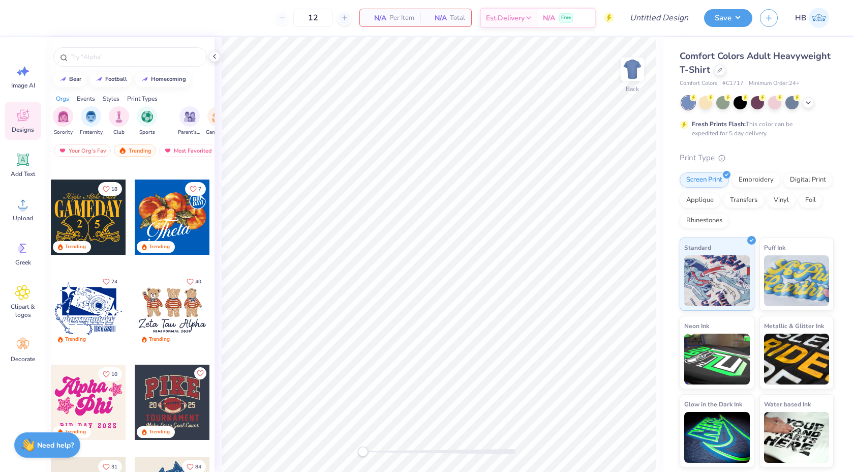
scroll to position [541, 0]
click at [95, 231] on div at bounding box center [164, 217] width 226 height 75
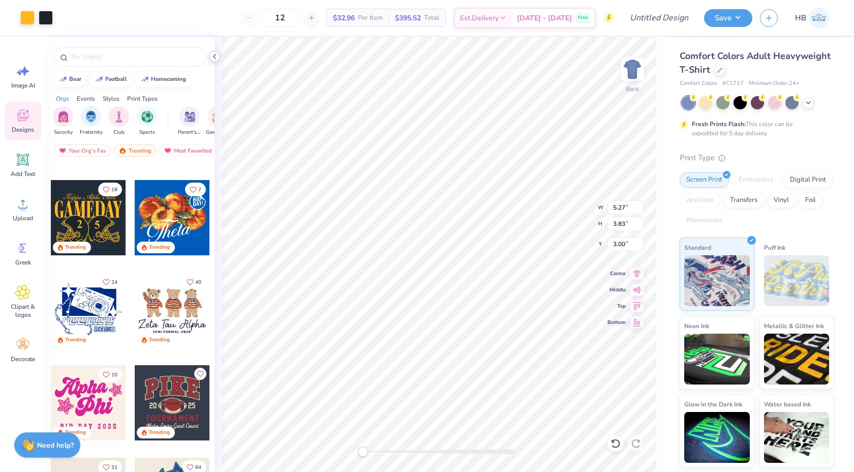
click at [215, 55] on polyline at bounding box center [215, 56] width 2 height 4
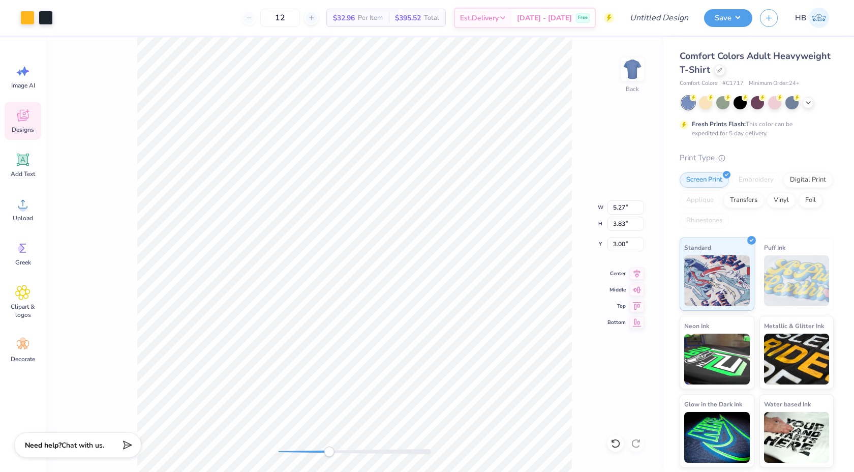
click at [329, 454] on div at bounding box center [355, 451] width 153 height 5
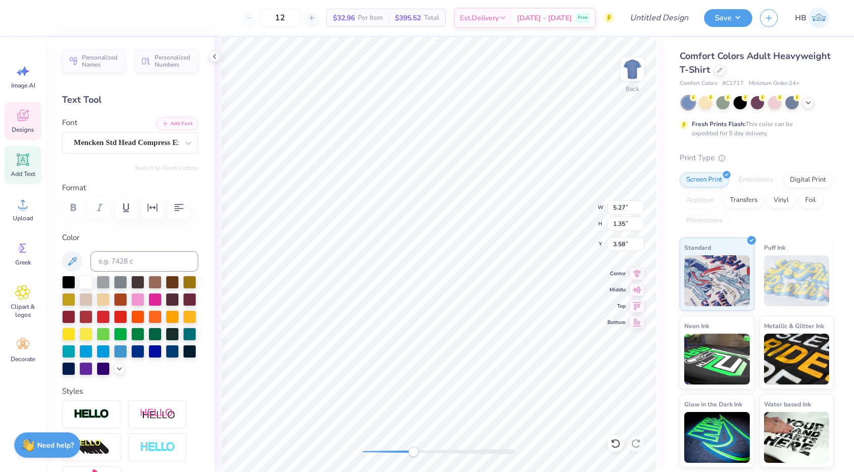
scroll to position [0, 0]
type textarea "d"
type textarea "Delta Zeta"
type textarea "DeaZeta"
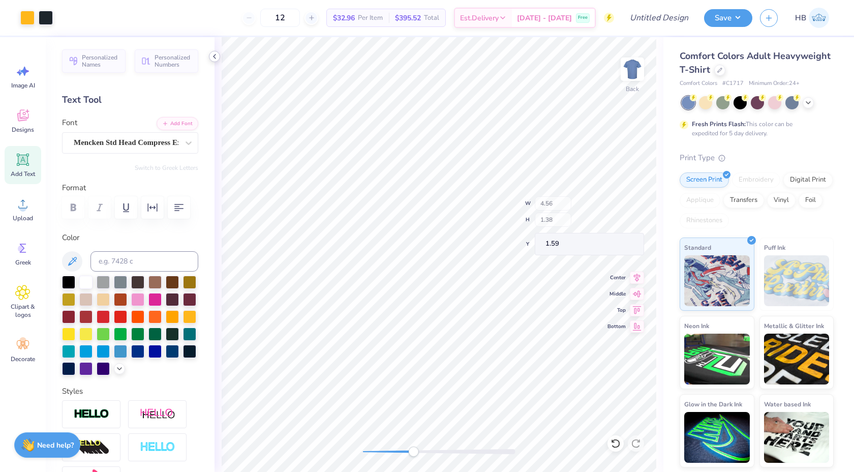
type input "4.56"
type input "1.38"
type input "1.59"
type textarea "Delta Zeta"
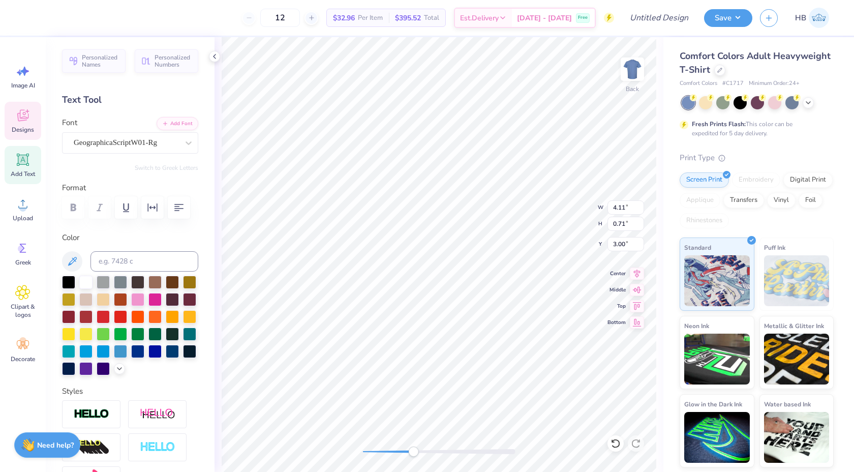
scroll to position [0, 1]
type input "5.50"
type input "1.09"
type input "2.50"
